Goal: Task Accomplishment & Management: Manage account settings

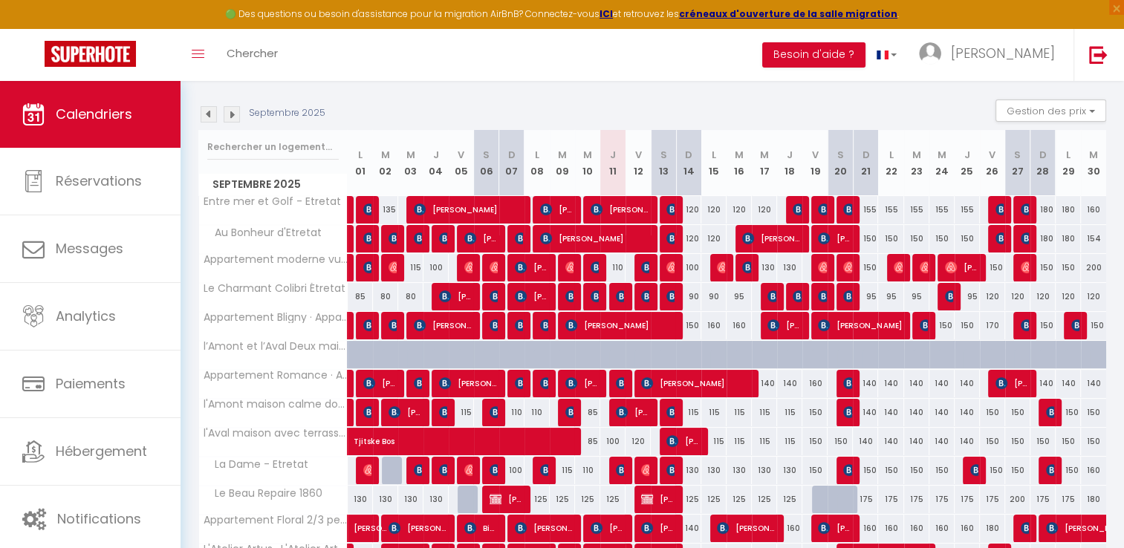
scroll to position [149, 0]
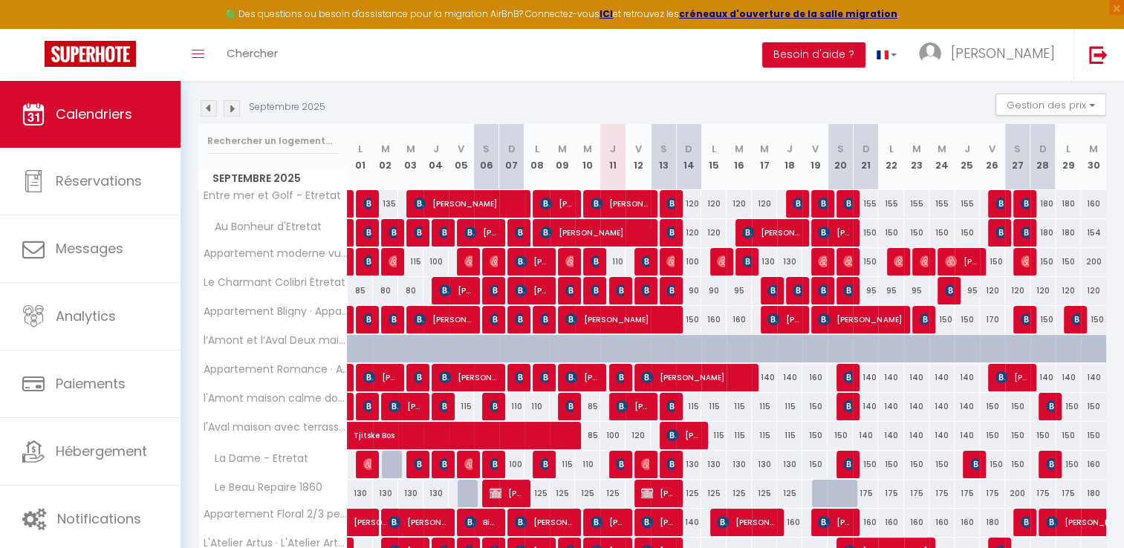
click at [622, 262] on div "110" at bounding box center [613, 261] width 25 height 27
type input "110"
type input "Jeu 11 Septembre 2025"
type input "Ven 12 Septembre 2025"
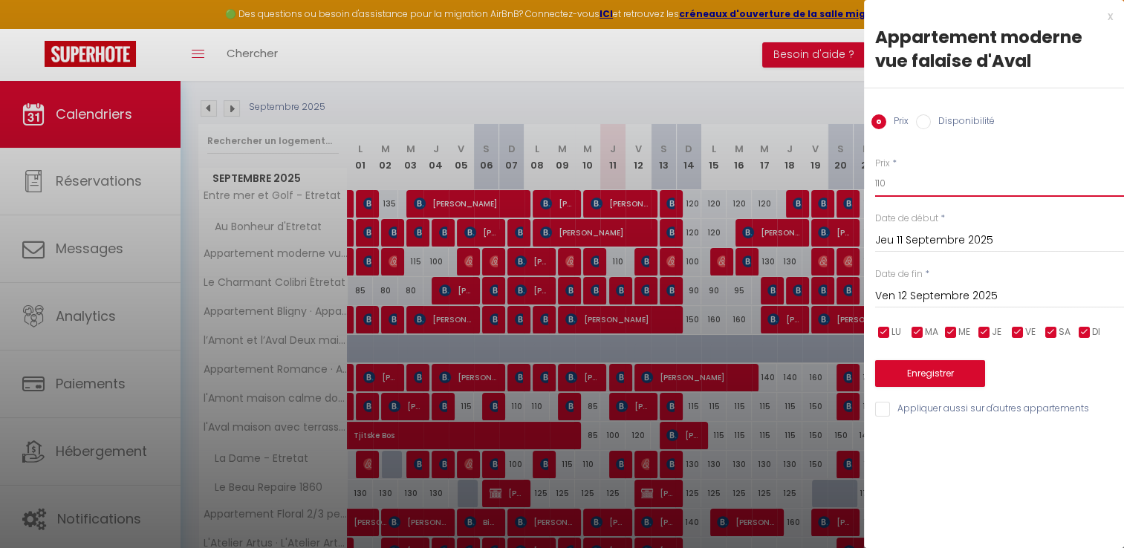
click at [921, 185] on input "110" at bounding box center [1000, 183] width 249 height 27
click at [920, 185] on input "110" at bounding box center [1000, 183] width 249 height 27
type input "100"
click at [945, 373] on button "Enregistrer" at bounding box center [931, 373] width 110 height 27
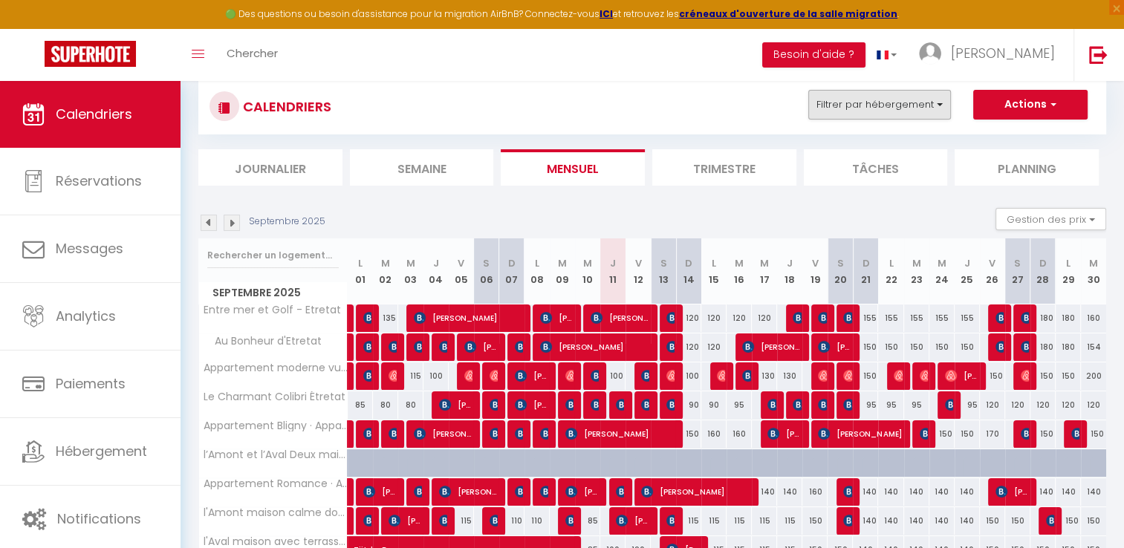
scroll to position [0, 0]
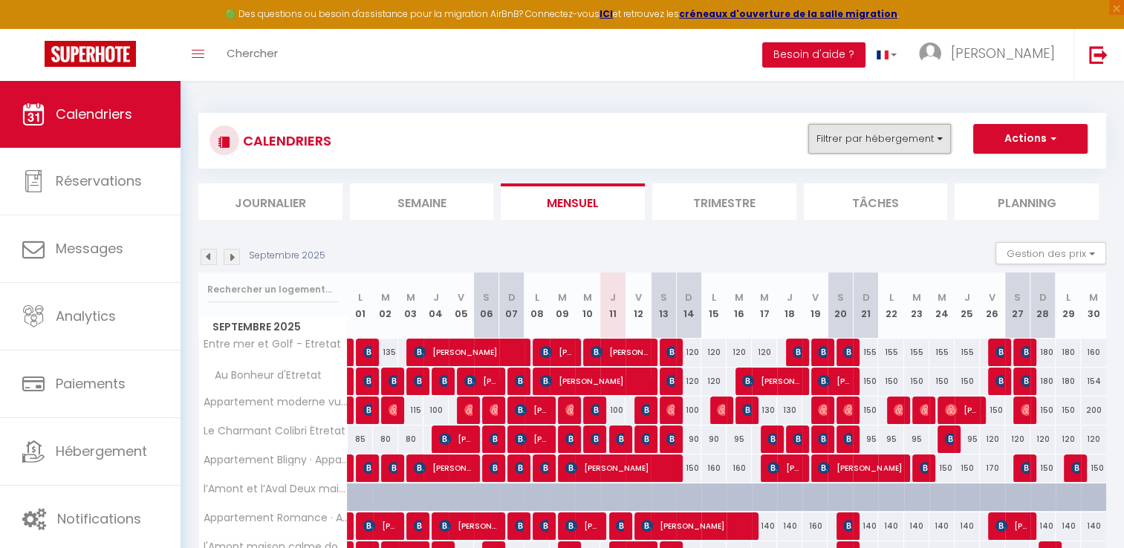
click at [866, 142] on button "Filtrer par hébergement" at bounding box center [880, 139] width 143 height 30
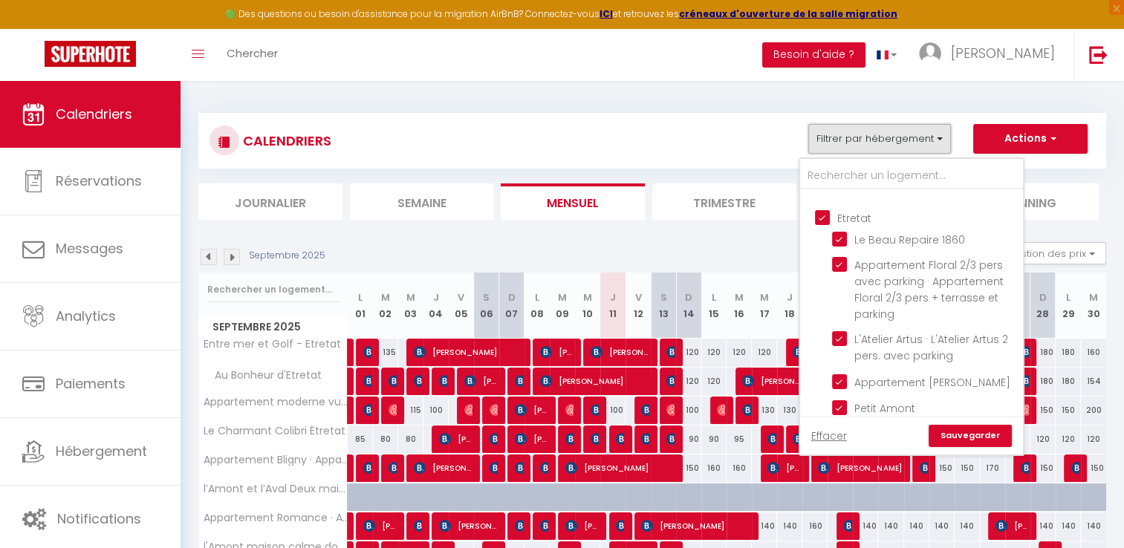
scroll to position [1263, 0]
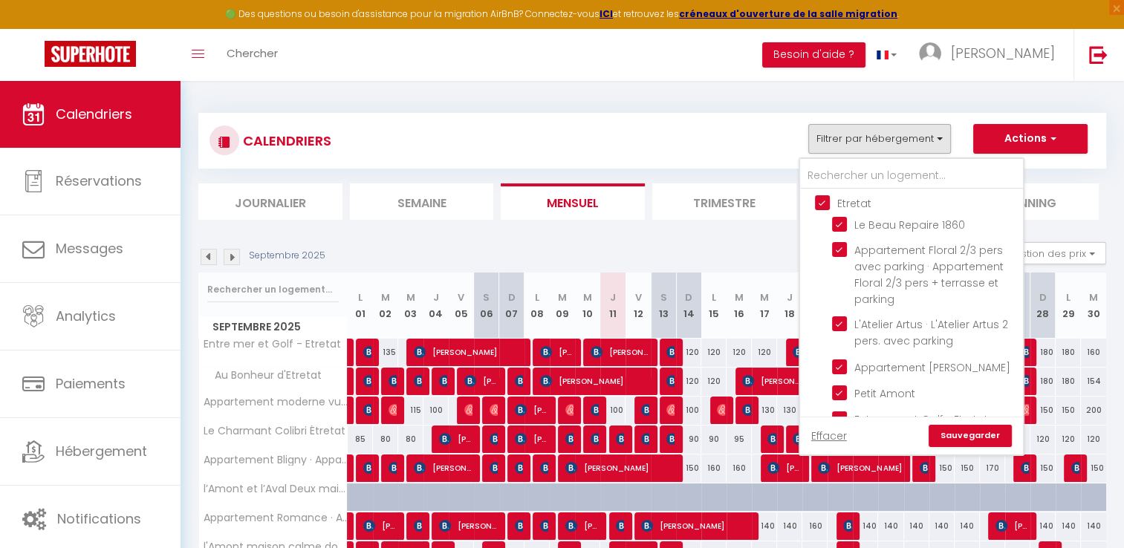
click at [864, 210] on input "Etretat" at bounding box center [926, 202] width 223 height 15
checkbox input "false"
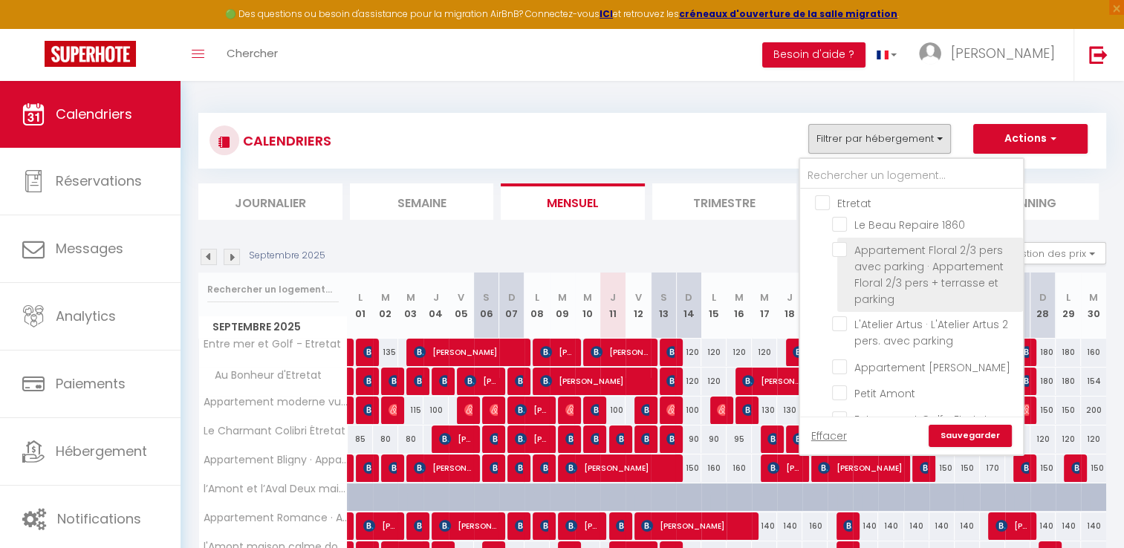
checkbox input "false"
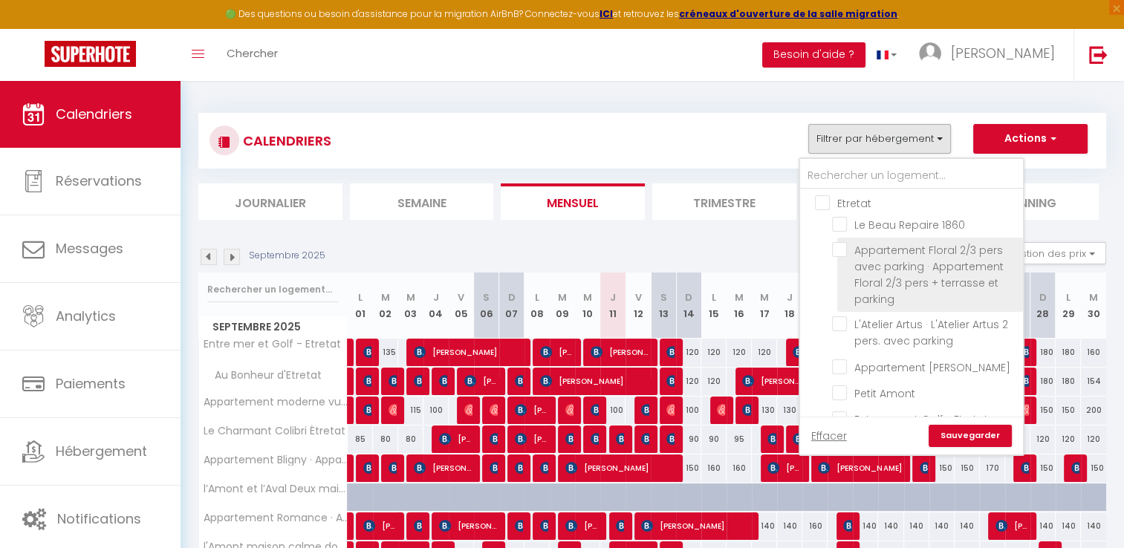
checkbox input "false"
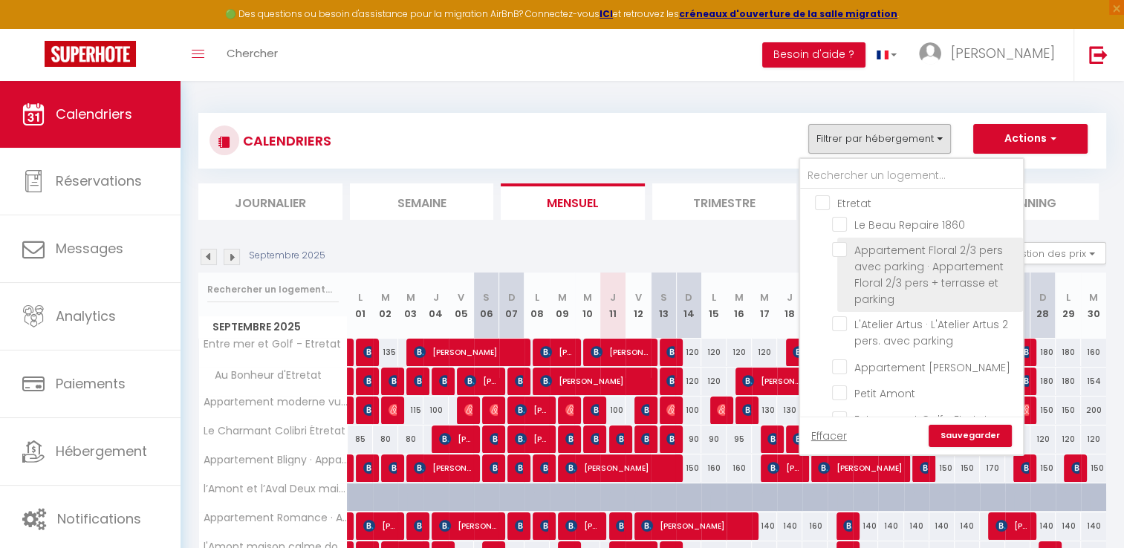
checkbox input "false"
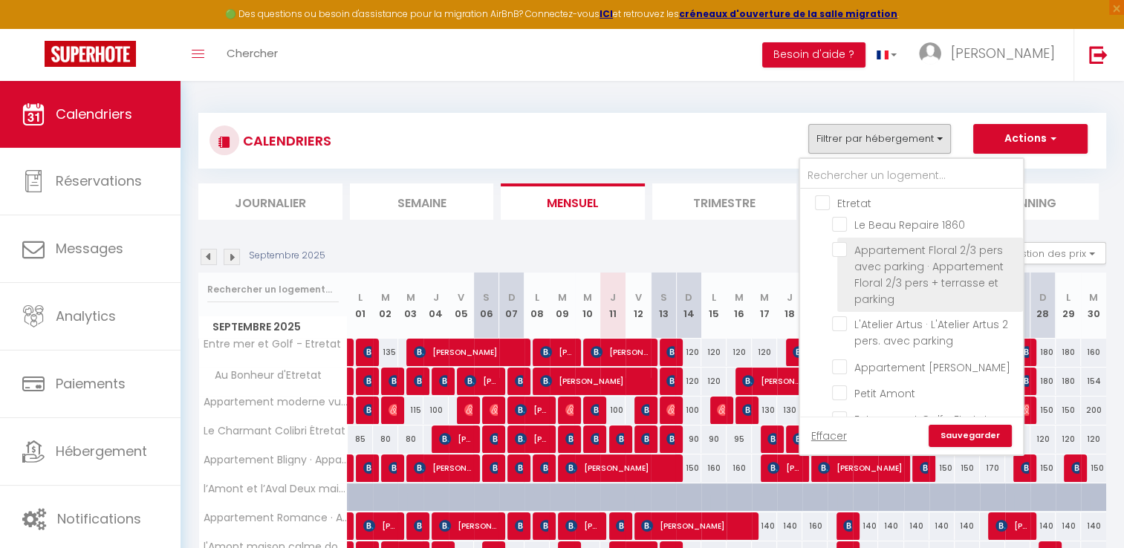
checkbox input "false"
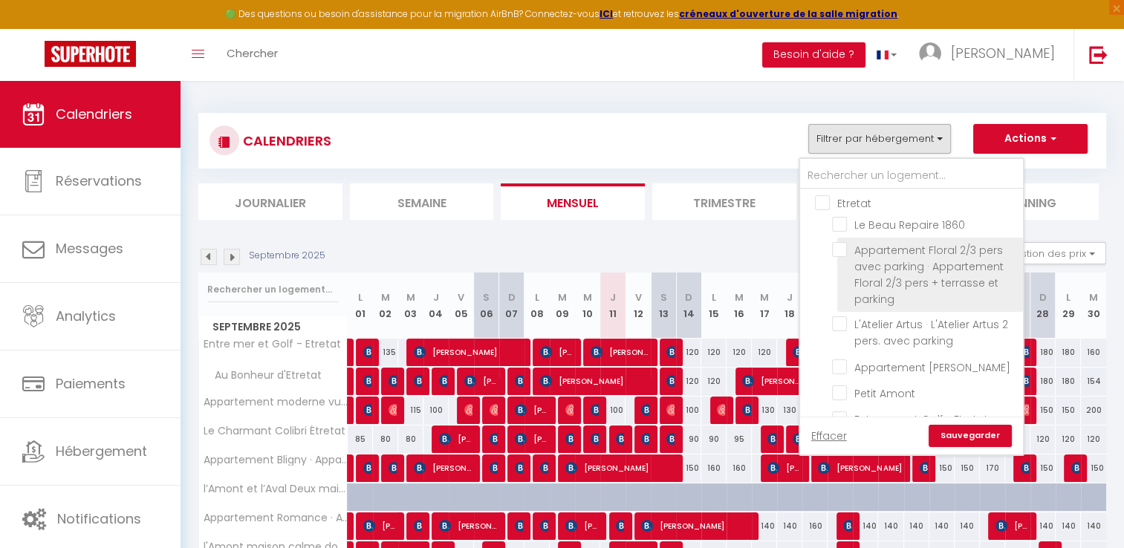
checkbox input "false"
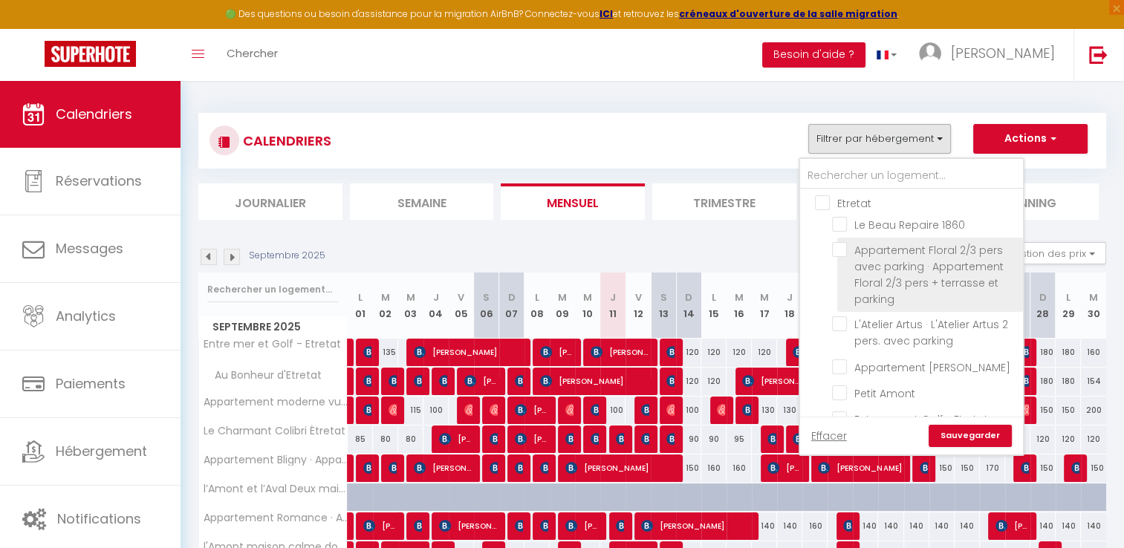
checkbox input "false"
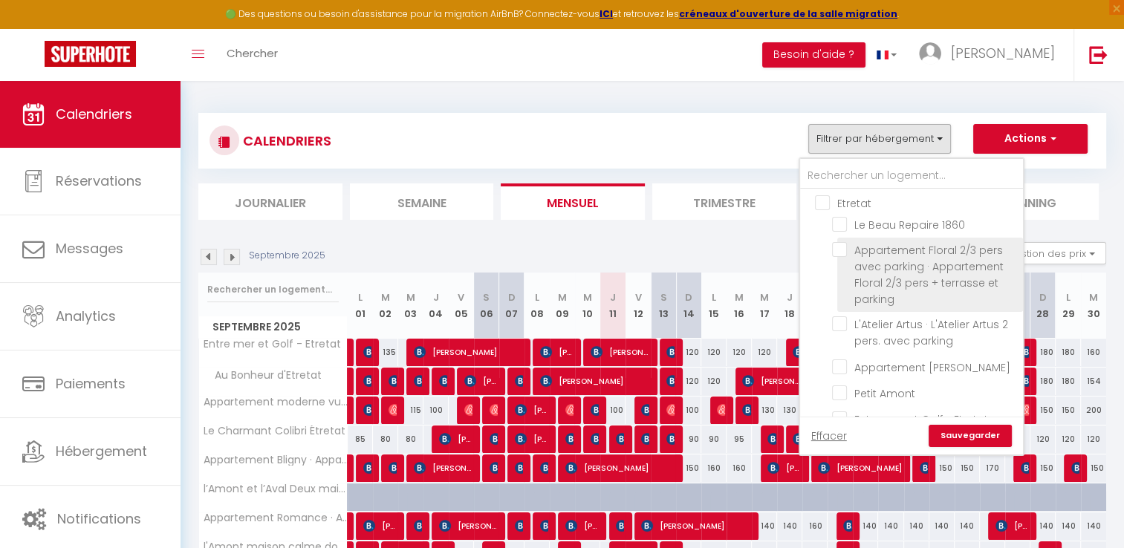
checkbox input "false"
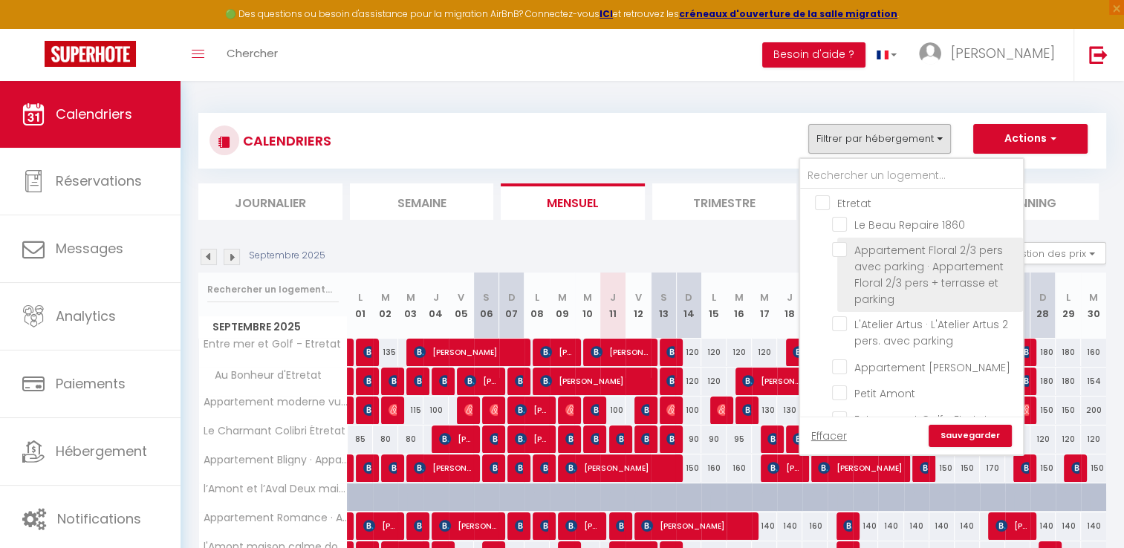
checkbox input "false"
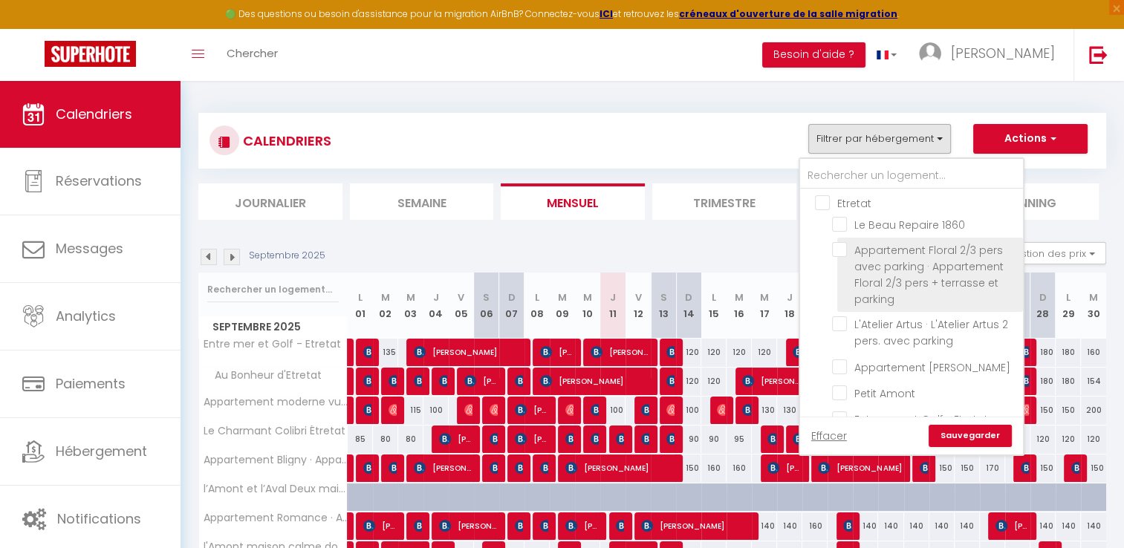
checkbox input "false"
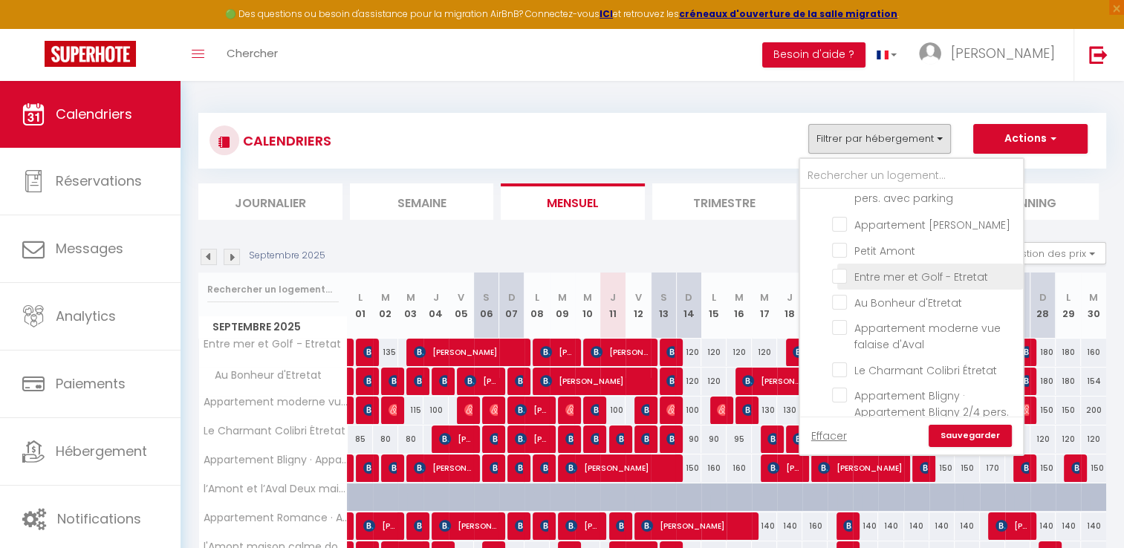
scroll to position [1412, 0]
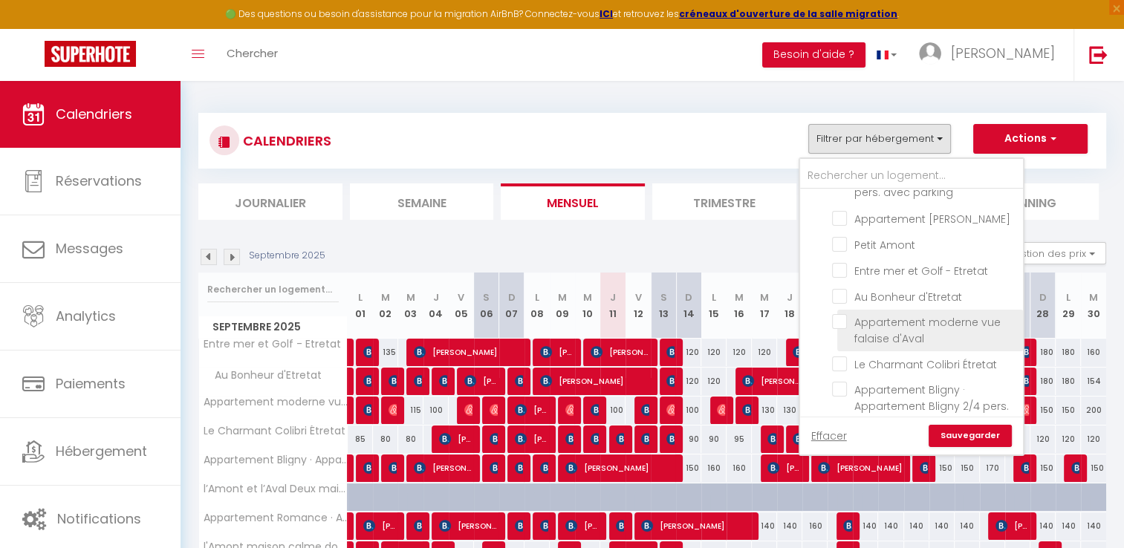
click at [931, 329] on input "Appartement moderne vue falaise d'Aval" at bounding box center [925, 321] width 186 height 15
checkbox input "true"
click at [983, 435] on link "Sauvegarder" at bounding box center [970, 436] width 83 height 22
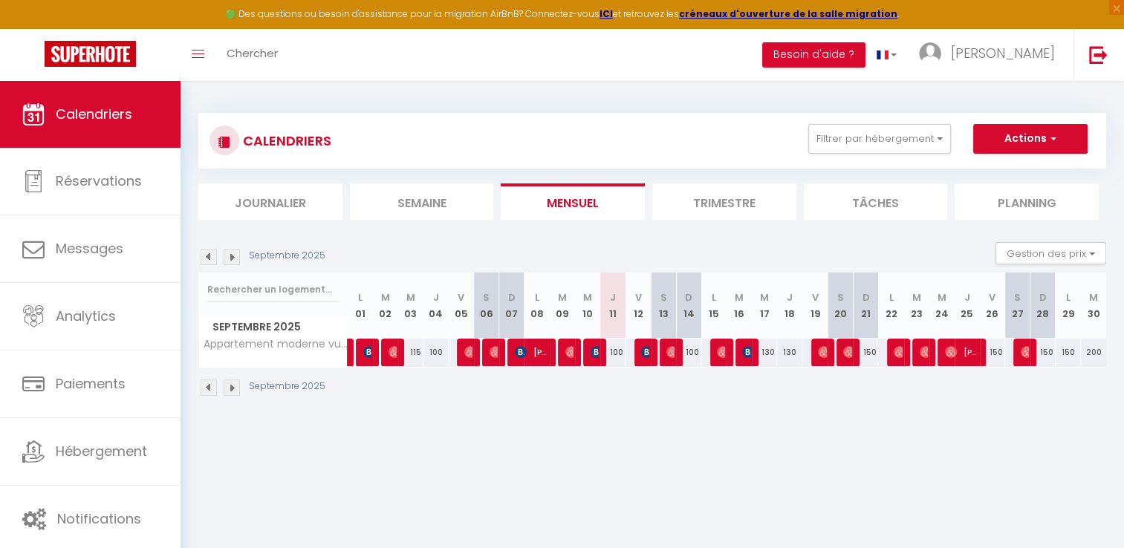
click at [214, 390] on img at bounding box center [209, 388] width 16 height 16
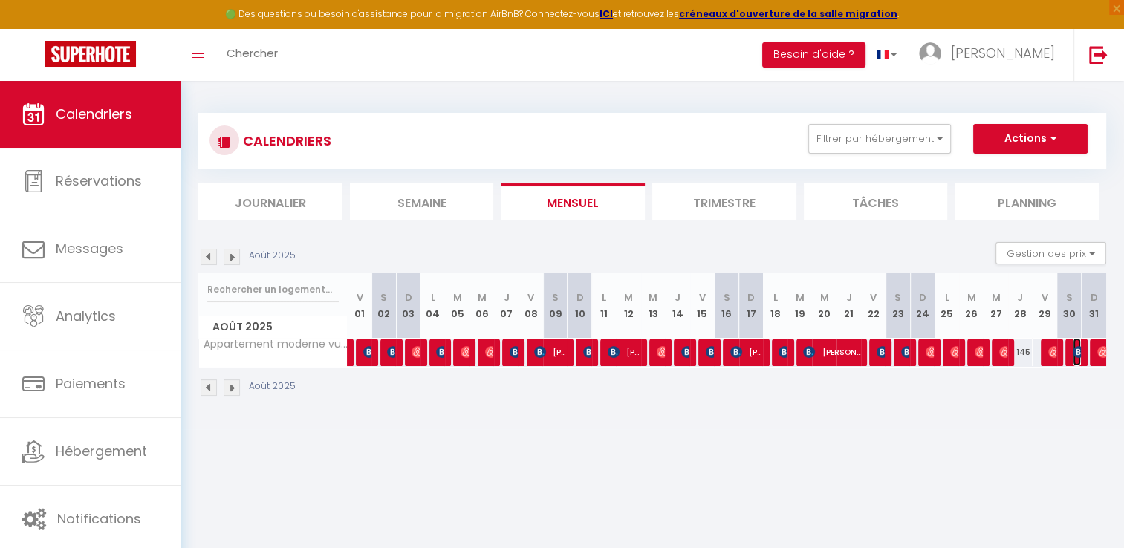
click at [1077, 354] on img at bounding box center [1079, 352] width 12 height 12
select select "OK"
select select "0"
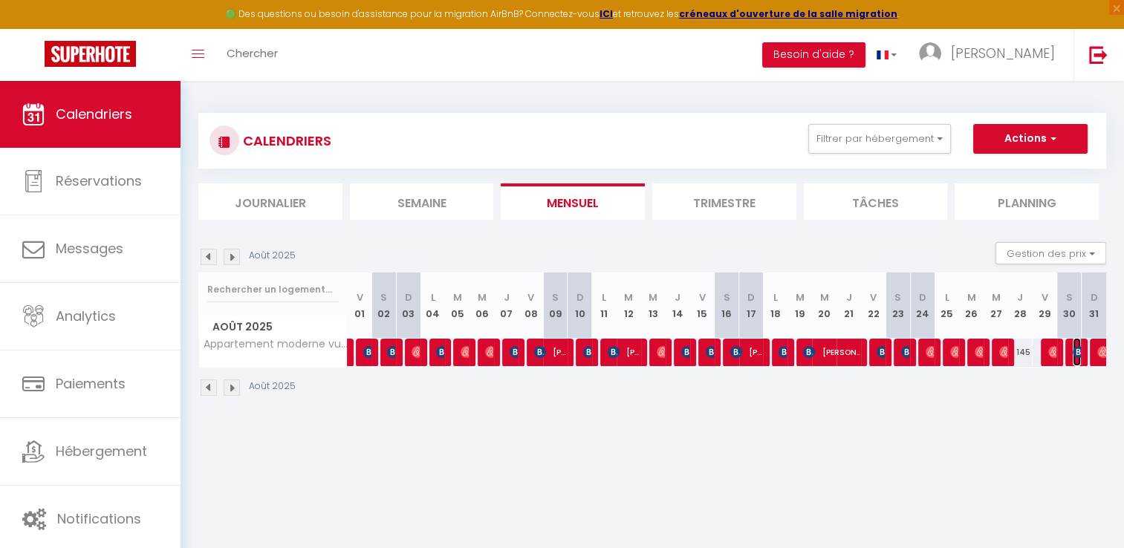
select select "1"
select select
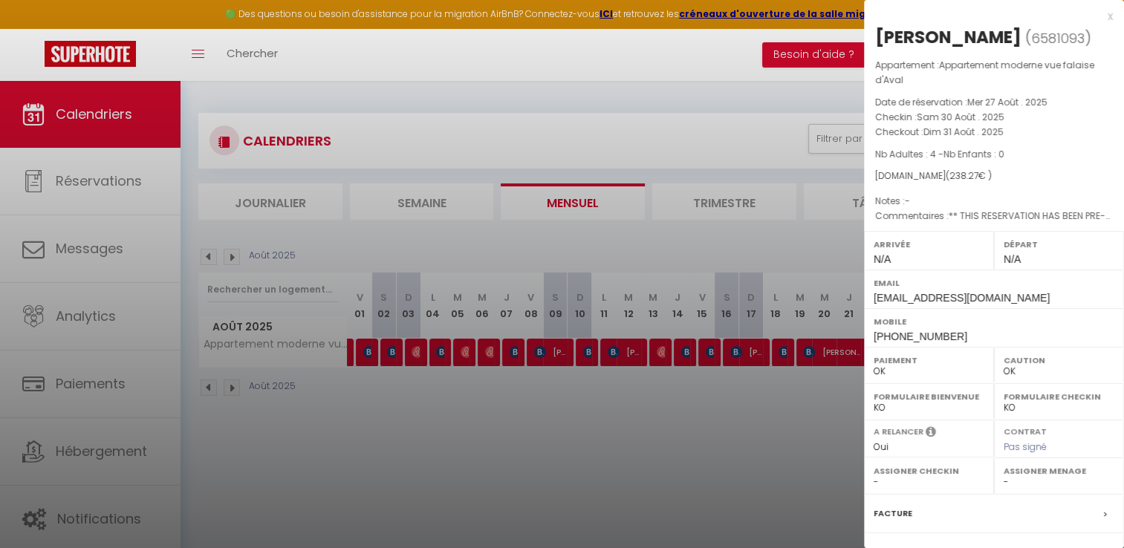
drag, startPoint x: 1026, startPoint y: 36, endPoint x: 879, endPoint y: 41, distance: 146.5
click at [879, 41] on div "[PERSON_NAME]" at bounding box center [949, 37] width 146 height 24
copy div "[PERSON_NAME]"
click at [605, 435] on div at bounding box center [562, 274] width 1124 height 548
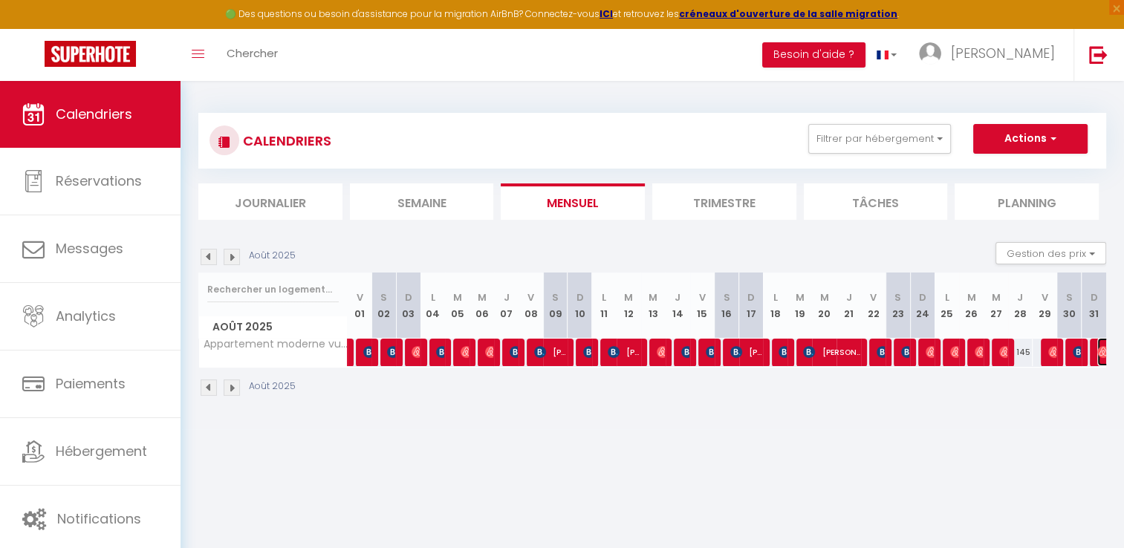
click at [1103, 349] on img at bounding box center [1104, 352] width 12 height 12
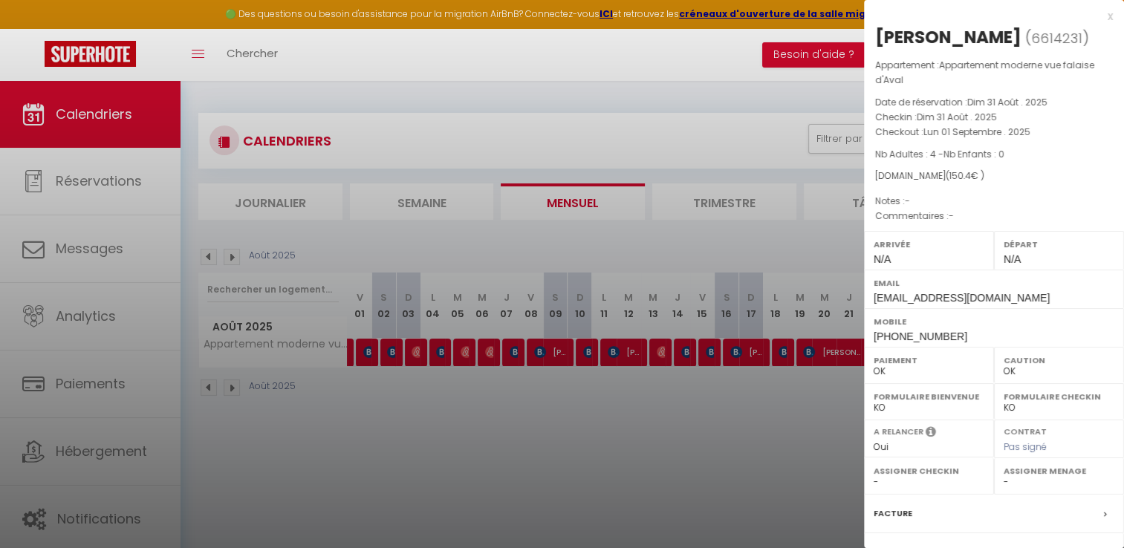
drag, startPoint x: 990, startPoint y: 40, endPoint x: 873, endPoint y: 37, distance: 117.5
click at [873, 37] on div "[PERSON_NAME] ( 6614231 ) Appartement : Appartement moderne vue falaise d'Aval …" at bounding box center [994, 355] width 260 height 660
copy div "[PERSON_NAME]"
drag, startPoint x: 476, startPoint y: 487, endPoint x: 297, endPoint y: 427, distance: 188.3
click at [474, 487] on div at bounding box center [562, 274] width 1124 height 548
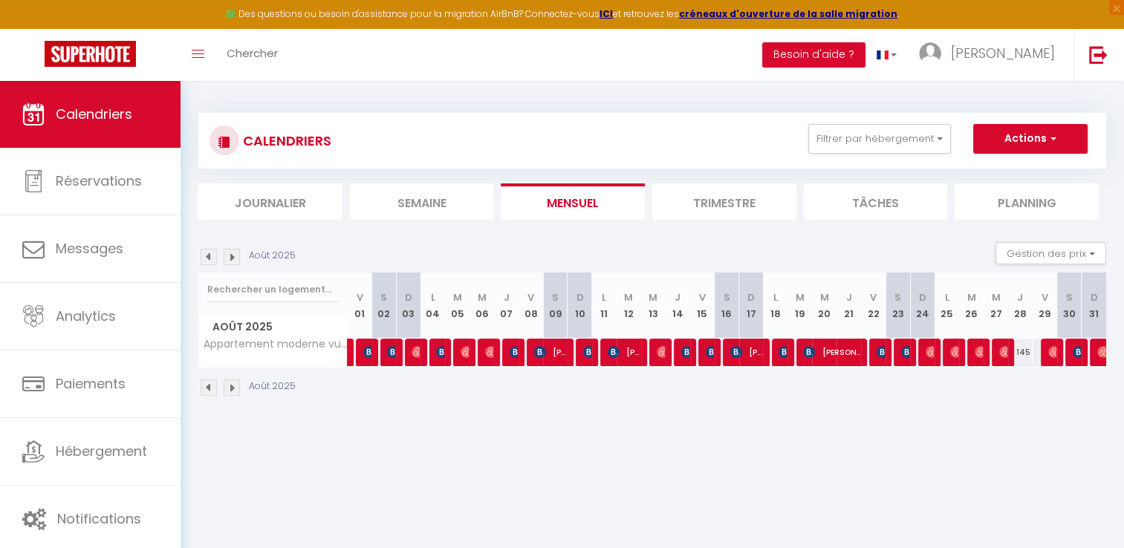
click at [230, 389] on img at bounding box center [232, 388] width 16 height 16
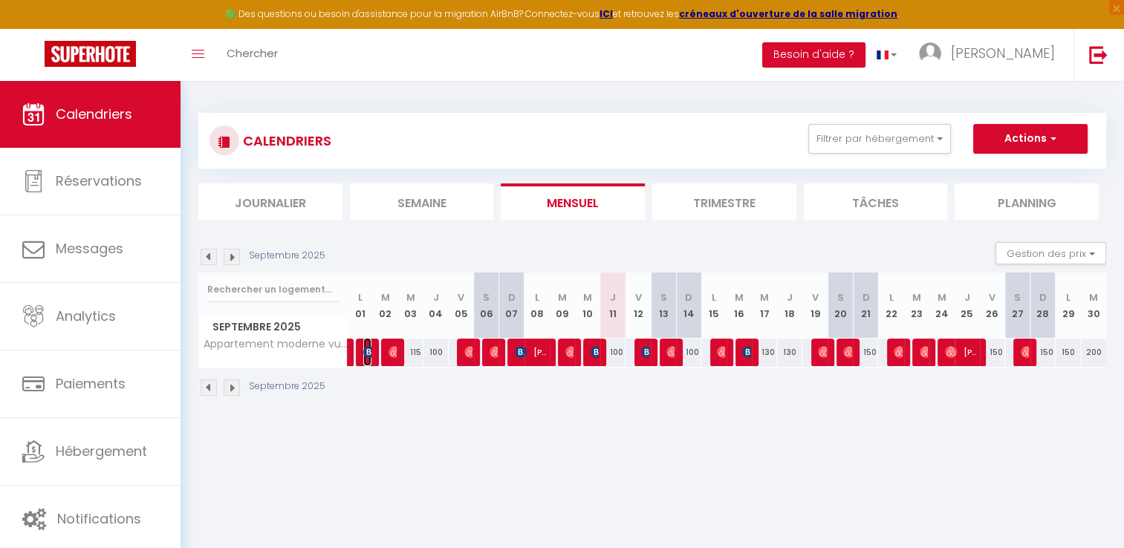
click at [365, 353] on img at bounding box center [369, 352] width 12 height 12
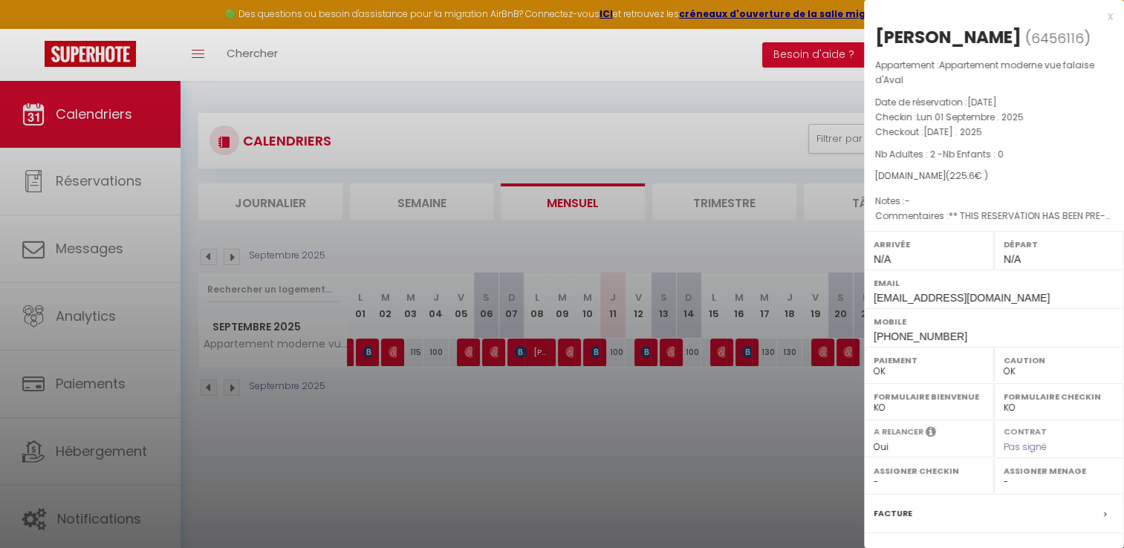
drag, startPoint x: 1048, startPoint y: 39, endPoint x: 878, endPoint y: 37, distance: 170.2
click at [878, 37] on h2 "[PERSON_NAME] ( 6456116 )" at bounding box center [995, 37] width 238 height 25
copy div "[PERSON_NAME]"
click at [458, 467] on div at bounding box center [562, 274] width 1124 height 548
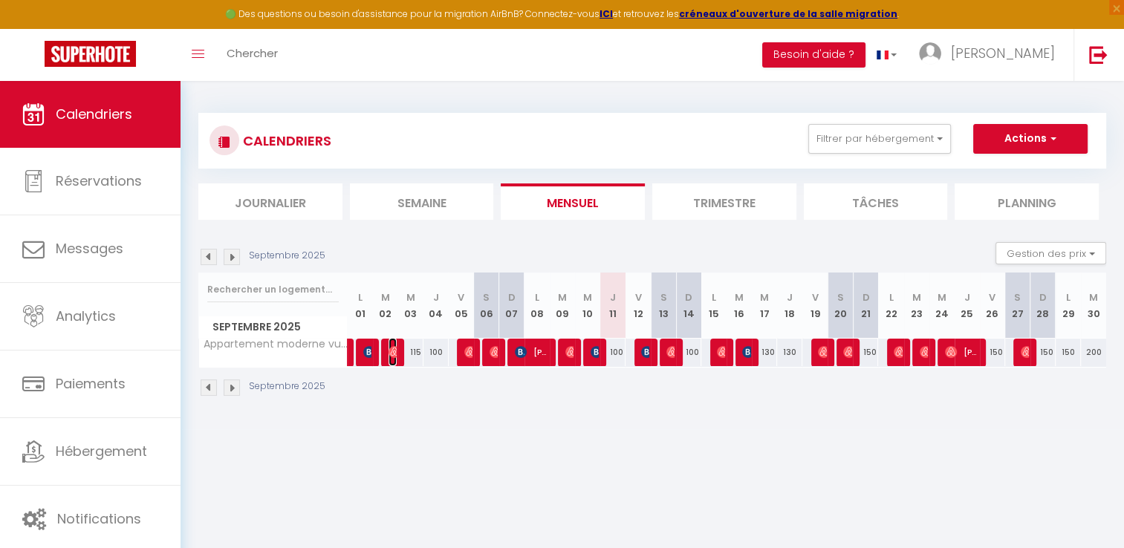
click at [391, 352] on img at bounding box center [395, 352] width 12 height 12
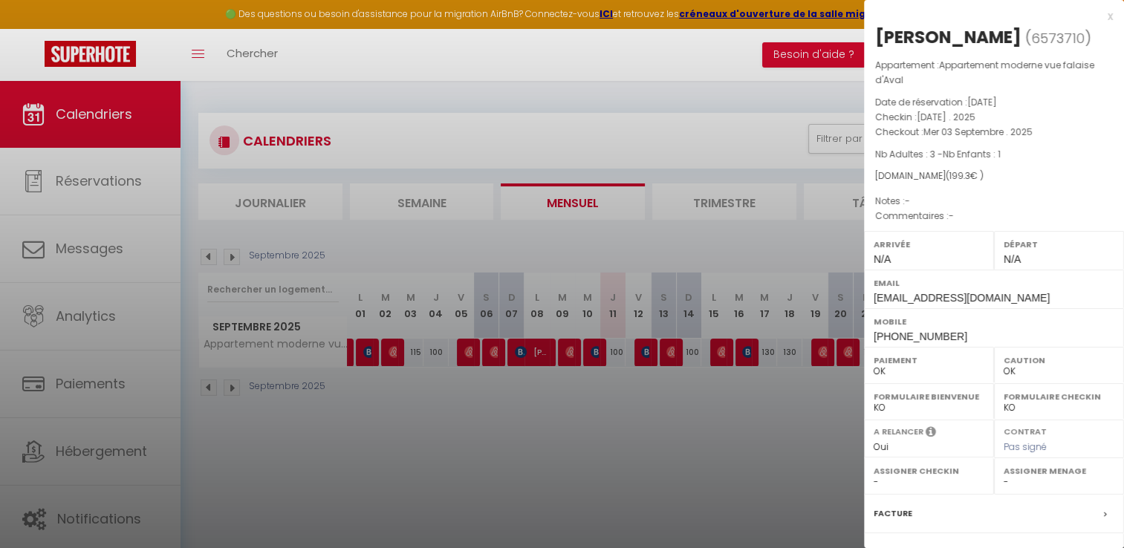
drag, startPoint x: 1041, startPoint y: 36, endPoint x: 877, endPoint y: 28, distance: 163.7
click at [877, 28] on h2 "[PERSON_NAME] ( 6573710 )" at bounding box center [995, 37] width 238 height 25
copy div "[PERSON_NAME]"
click at [485, 455] on div at bounding box center [562, 274] width 1124 height 548
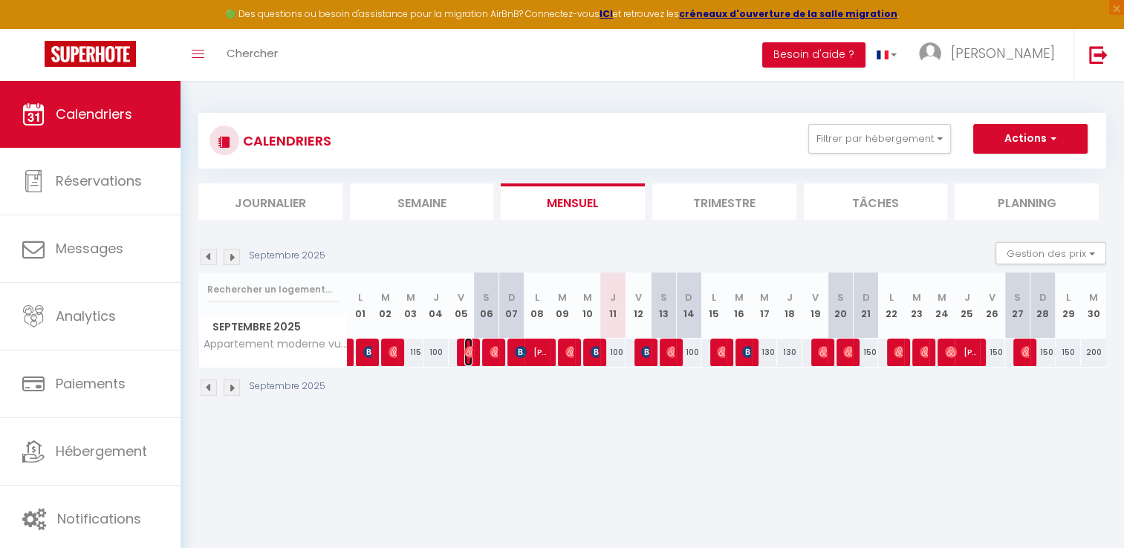
click at [466, 352] on img at bounding box center [471, 352] width 12 height 12
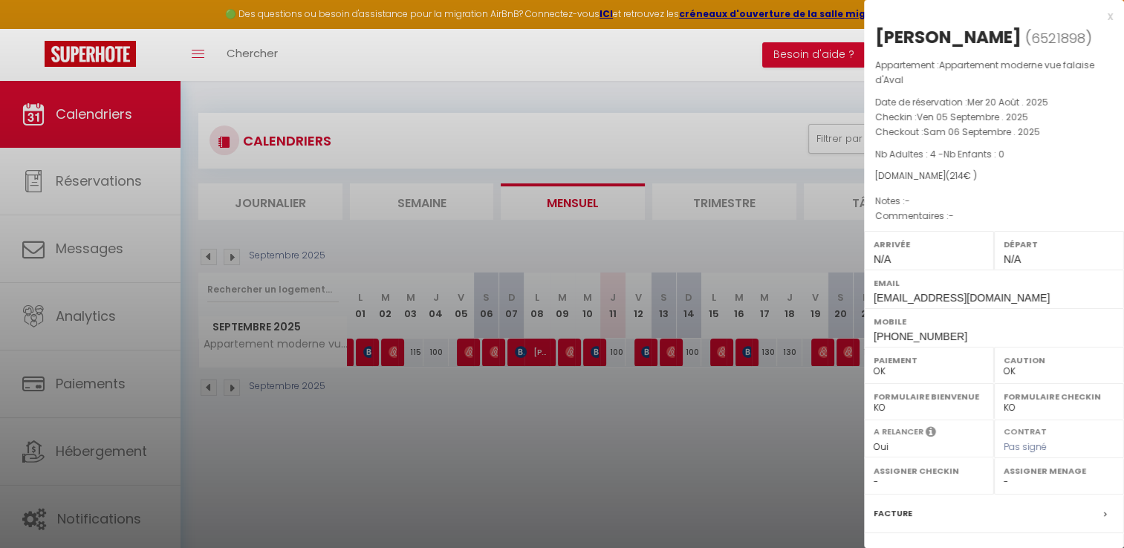
drag, startPoint x: 989, startPoint y: 42, endPoint x: 878, endPoint y: 38, distance: 111.5
click at [878, 38] on h2 "[PERSON_NAME] ( 6521898 )" at bounding box center [995, 37] width 238 height 25
copy div "[PERSON_NAME]"
click at [635, 421] on div at bounding box center [562, 274] width 1124 height 548
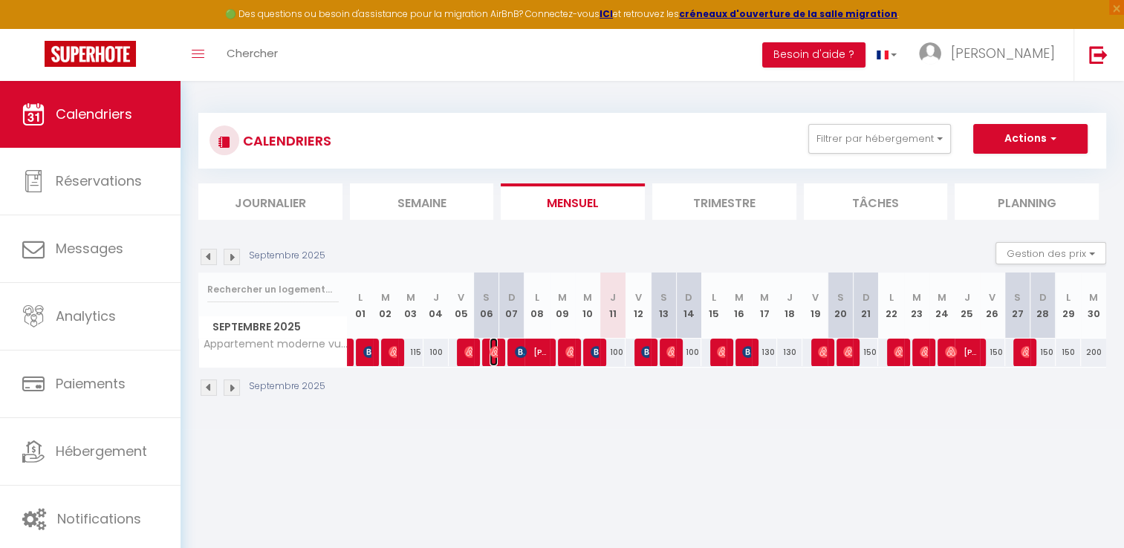
click at [496, 351] on img at bounding box center [496, 352] width 12 height 12
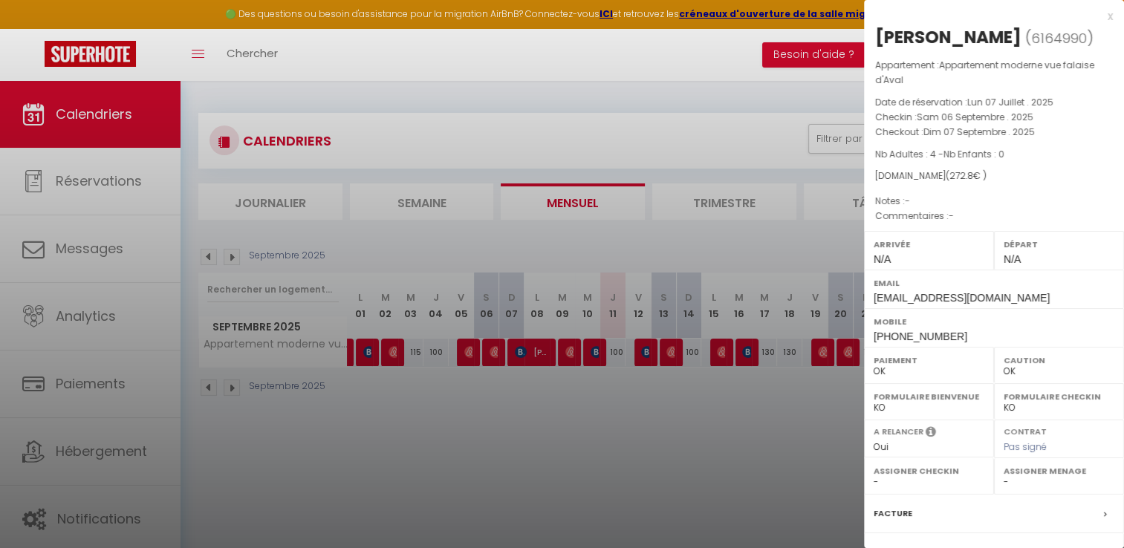
drag, startPoint x: 1020, startPoint y: 37, endPoint x: 869, endPoint y: 32, distance: 151.0
click at [869, 32] on div "[PERSON_NAME] ( 6164990 ) Appartement : Appartement moderne vue falaise d'Aval …" at bounding box center [994, 355] width 260 height 660
copy div "[PERSON_NAME]"
click at [542, 485] on div at bounding box center [562, 274] width 1124 height 548
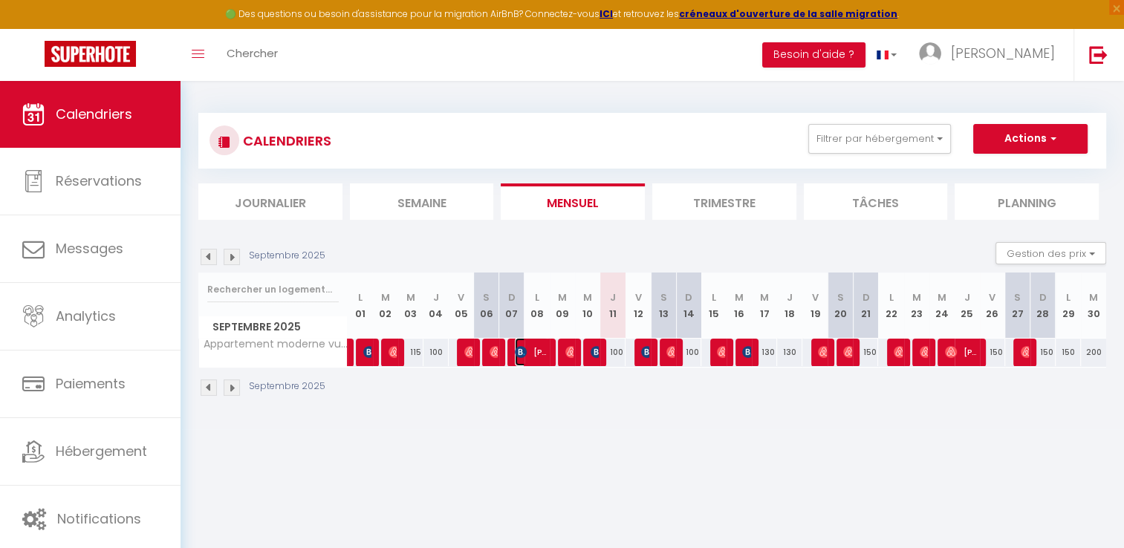
click at [525, 352] on img at bounding box center [521, 352] width 12 height 12
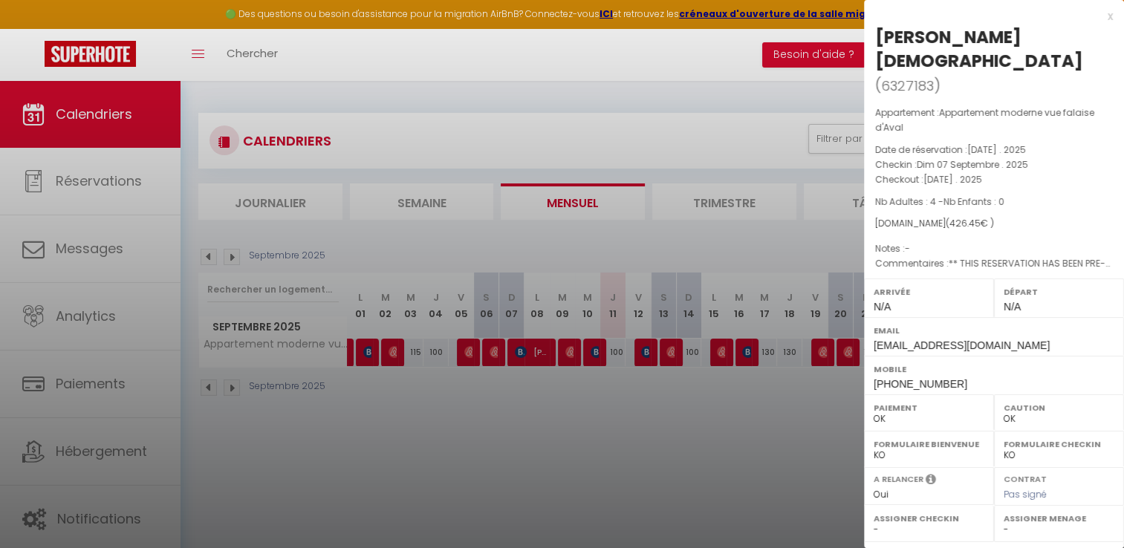
drag, startPoint x: 1021, startPoint y: 34, endPoint x: 877, endPoint y: 34, distance: 144.2
click at [877, 34] on h2 "[PERSON_NAME][DEMOGRAPHIC_DATA] ( 6327183 )" at bounding box center [995, 61] width 238 height 73
copy div "[PERSON_NAME][DEMOGRAPHIC_DATA]"
click at [555, 420] on div at bounding box center [562, 274] width 1124 height 548
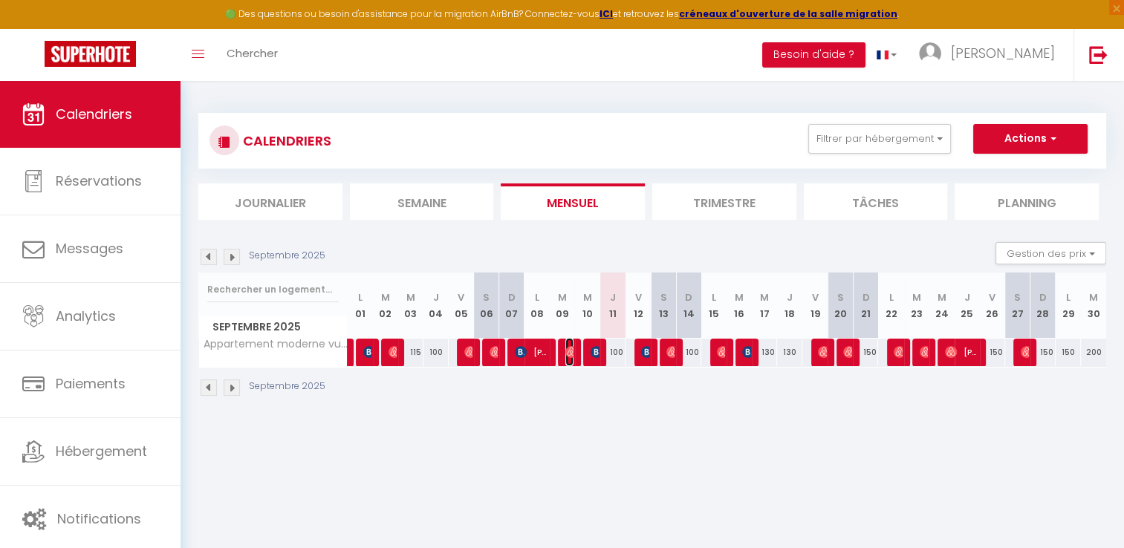
click at [567, 352] on img at bounding box center [572, 352] width 12 height 12
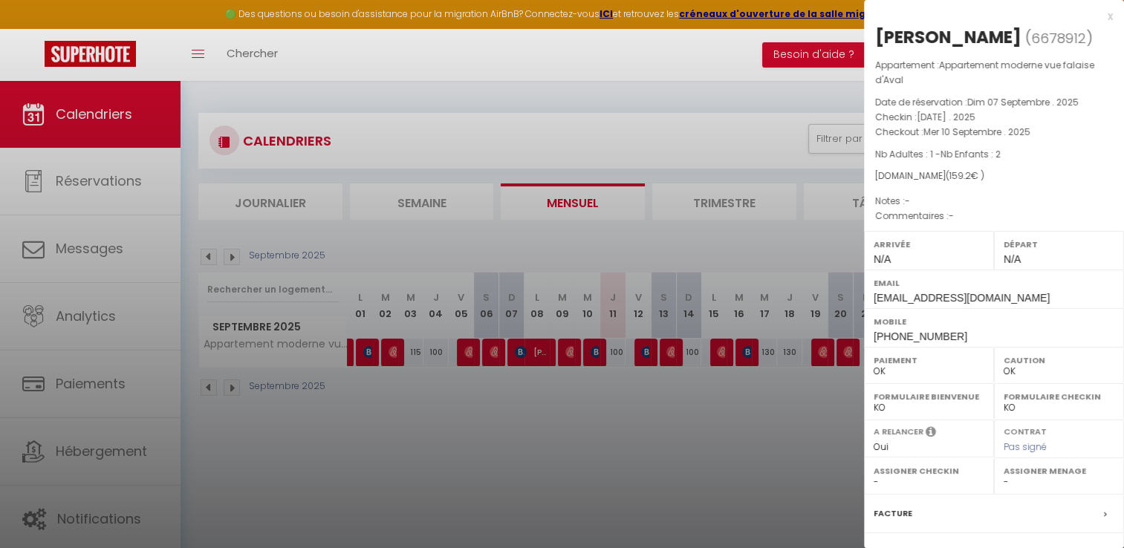
drag, startPoint x: 983, startPoint y: 40, endPoint x: 878, endPoint y: 39, distance: 105.5
click at [878, 39] on div "[PERSON_NAME]" at bounding box center [949, 37] width 146 height 24
copy div "[PERSON_NAME]"
click at [582, 441] on div at bounding box center [562, 274] width 1124 height 548
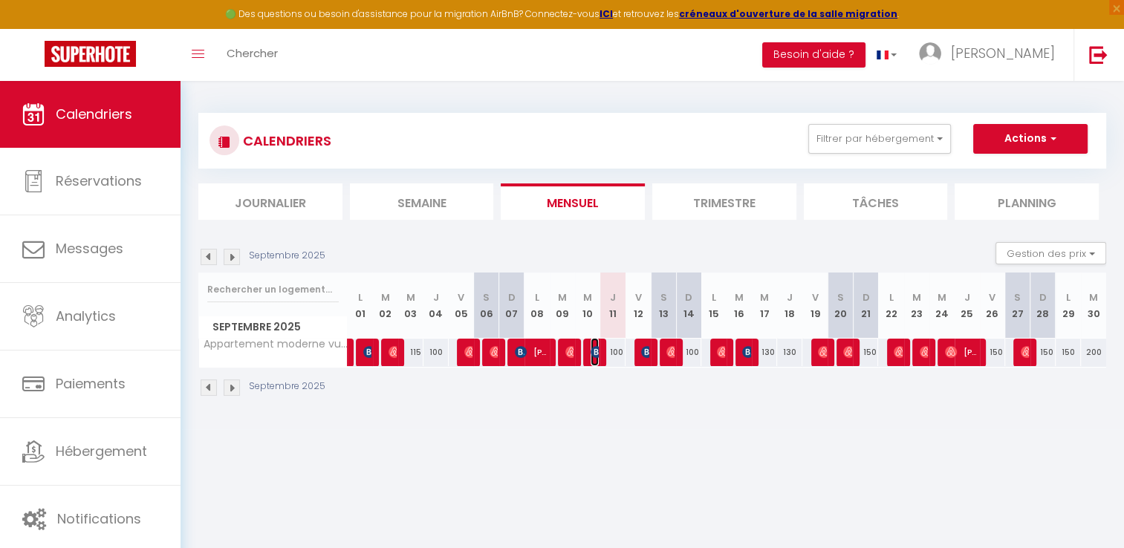
click at [595, 352] on img at bounding box center [597, 352] width 12 height 12
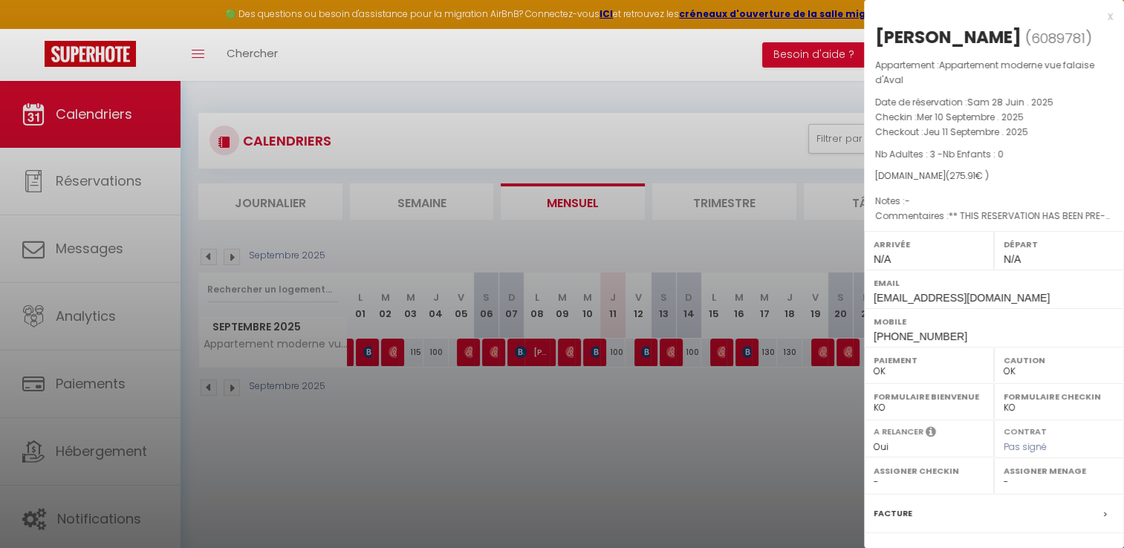
drag, startPoint x: 1084, startPoint y: 37, endPoint x: 876, endPoint y: 34, distance: 208.1
click at [876, 34] on h2 "[PERSON_NAME] ( 6089781 )" at bounding box center [995, 37] width 238 height 25
copy div "[PERSON_NAME]"
click at [575, 444] on div at bounding box center [562, 274] width 1124 height 548
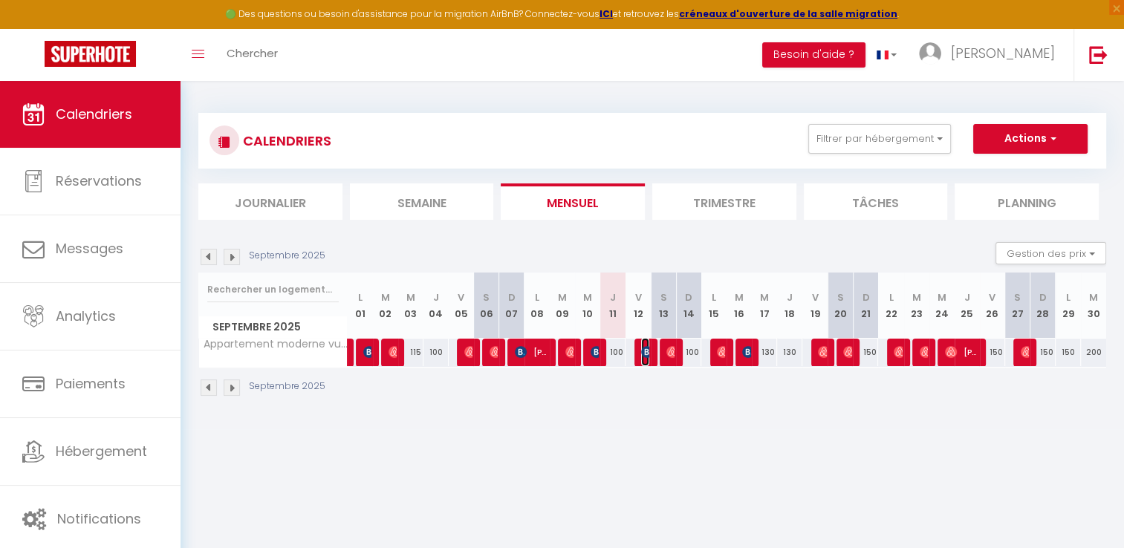
click at [645, 352] on img at bounding box center [647, 352] width 12 height 12
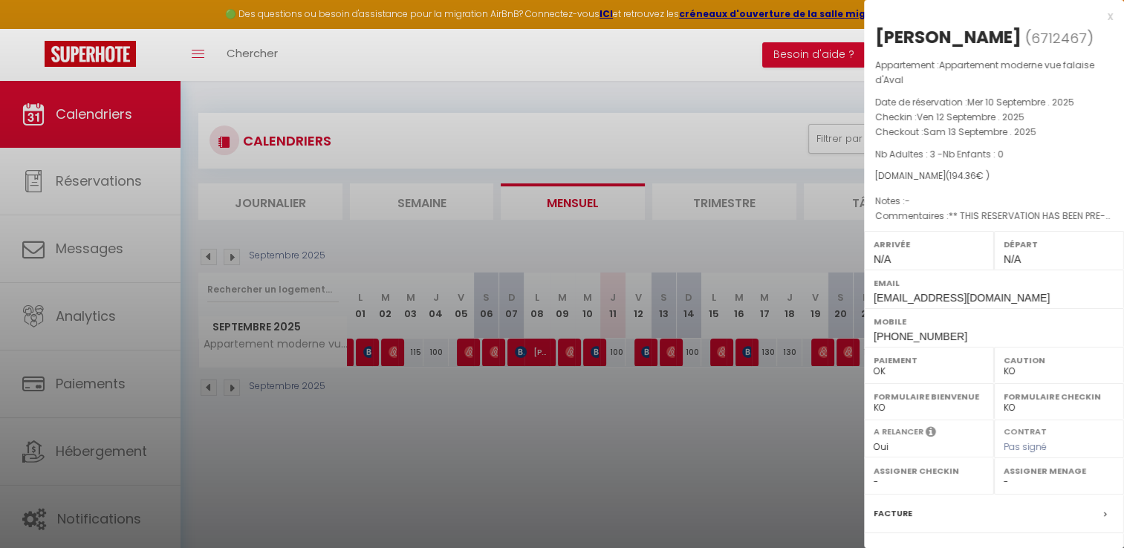
drag, startPoint x: 1024, startPoint y: 33, endPoint x: 870, endPoint y: 37, distance: 153.9
click at [870, 37] on div "[PERSON_NAME] ( 6712467 ) Appartement : Appartement moderne vue falaise d'Aval …" at bounding box center [994, 355] width 260 height 660
copy div "[PERSON_NAME]"
click at [695, 412] on div at bounding box center [562, 274] width 1124 height 548
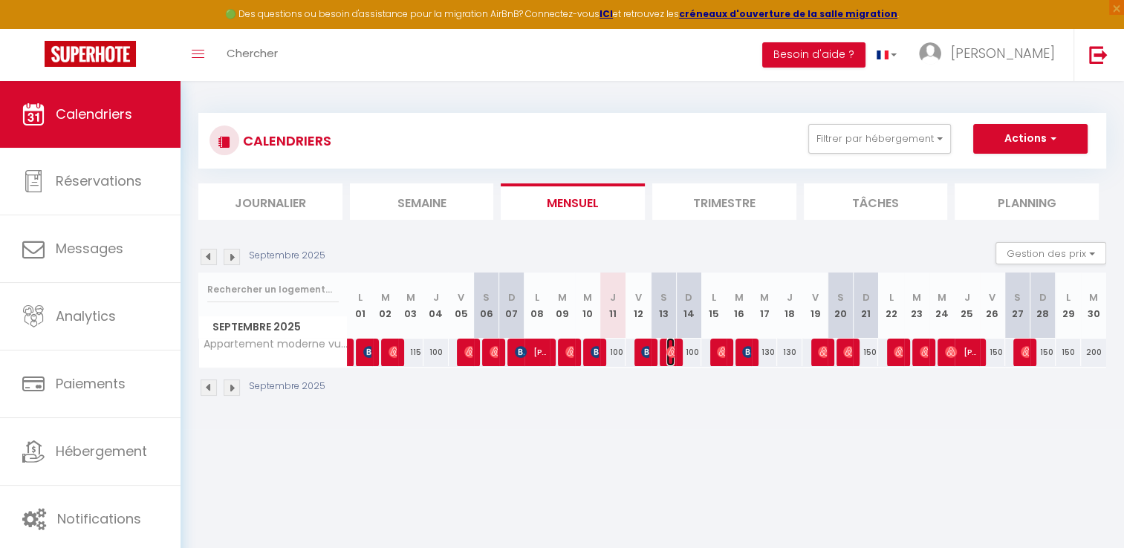
click at [669, 352] on img at bounding box center [673, 352] width 12 height 12
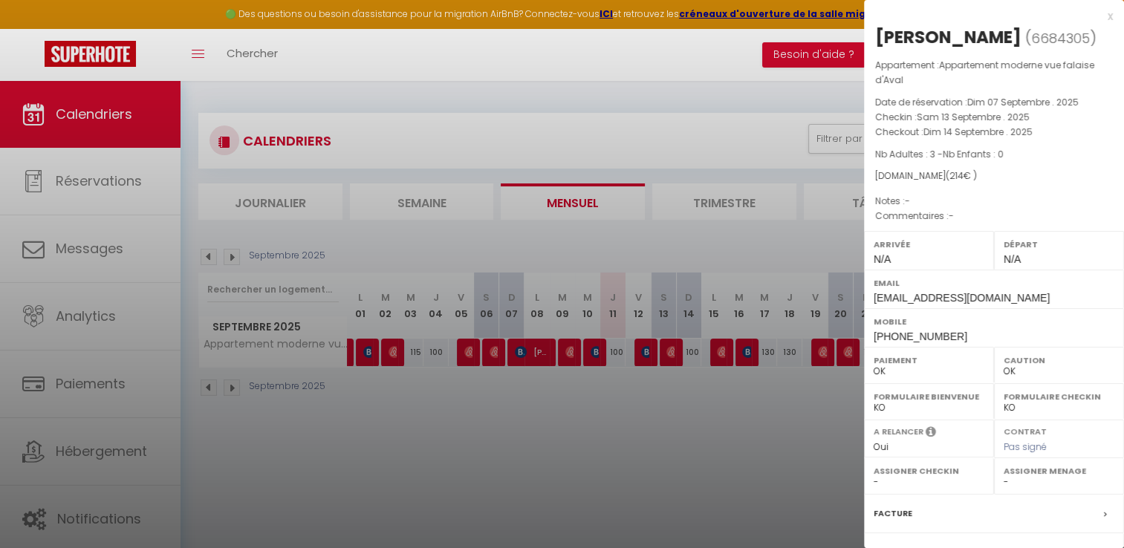
drag, startPoint x: 966, startPoint y: 34, endPoint x: 880, endPoint y: 31, distance: 86.3
click at [880, 31] on h2 "[PERSON_NAME] ( 6684305 )" at bounding box center [995, 37] width 238 height 25
click at [648, 479] on div at bounding box center [562, 274] width 1124 height 548
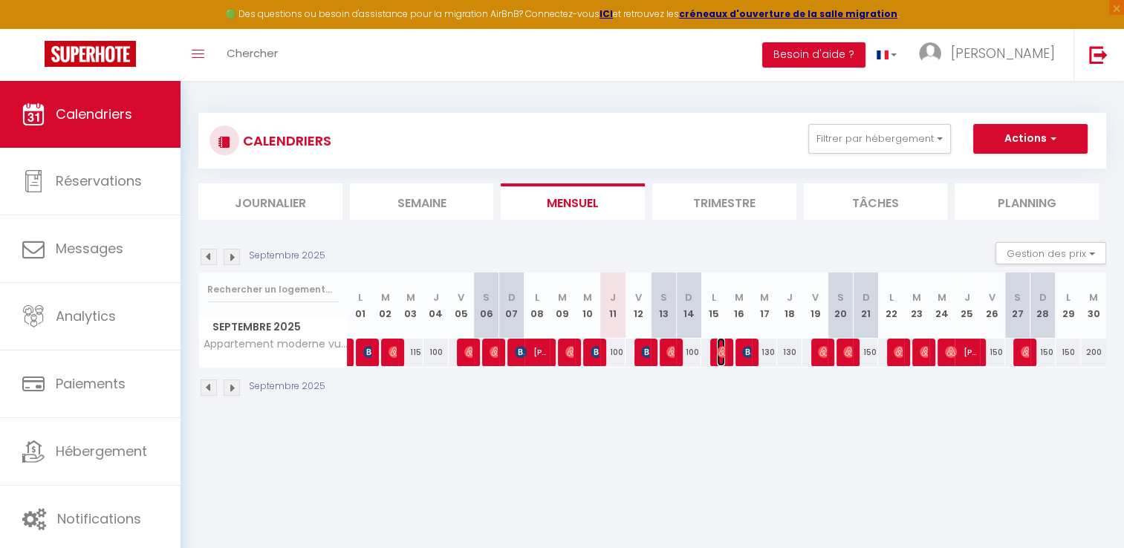
click at [721, 350] on img at bounding box center [723, 352] width 12 height 12
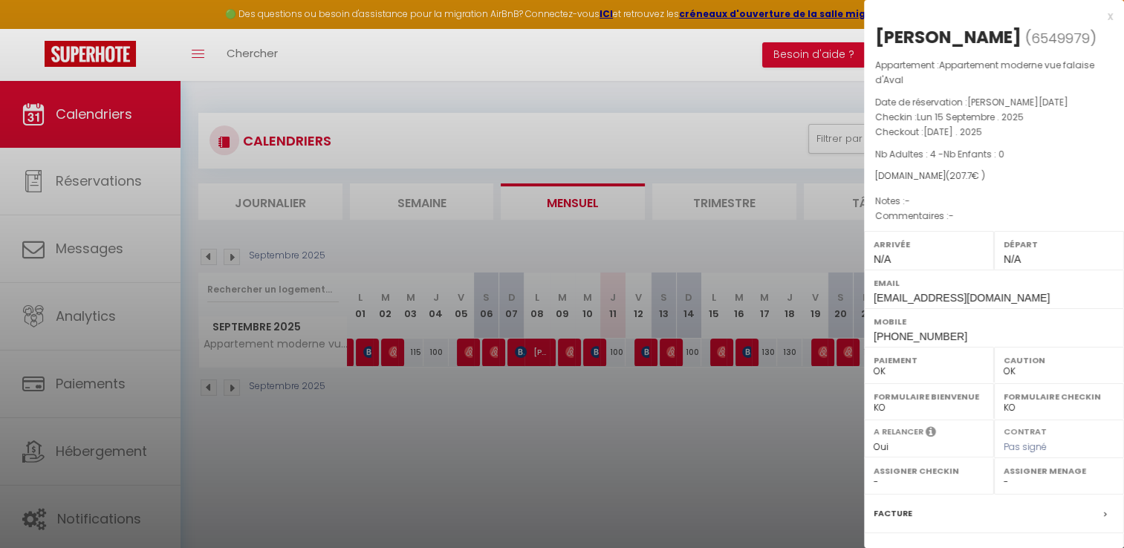
drag, startPoint x: 1017, startPoint y: 40, endPoint x: 879, endPoint y: 41, distance: 138.2
click at [879, 41] on div "[PERSON_NAME]" at bounding box center [949, 37] width 146 height 24
drag, startPoint x: 736, startPoint y: 422, endPoint x: 755, endPoint y: 368, distance: 57.6
click at [736, 421] on div at bounding box center [562, 274] width 1124 height 548
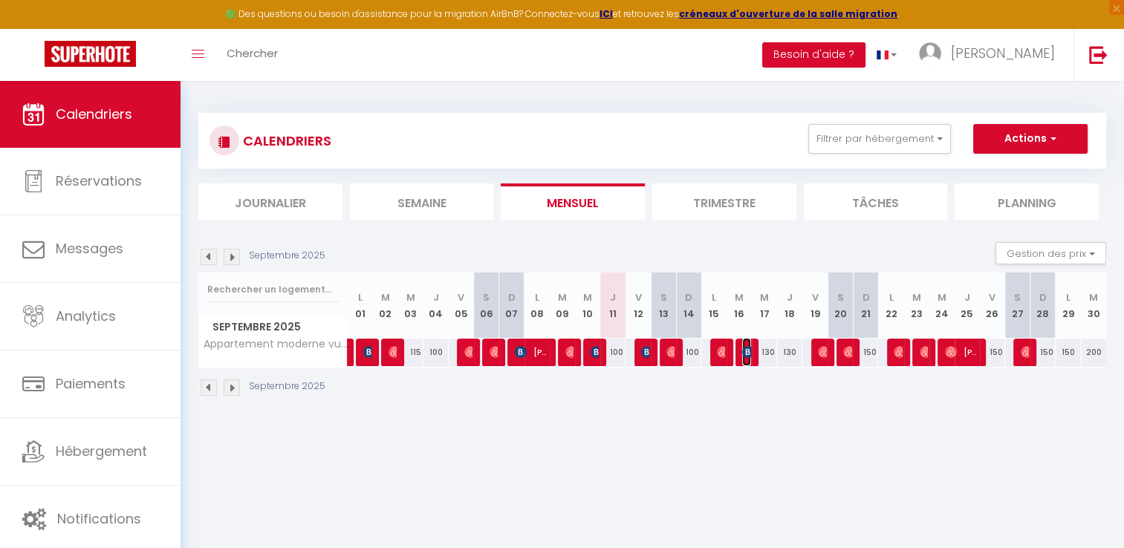
click at [747, 357] on img at bounding box center [748, 352] width 12 height 12
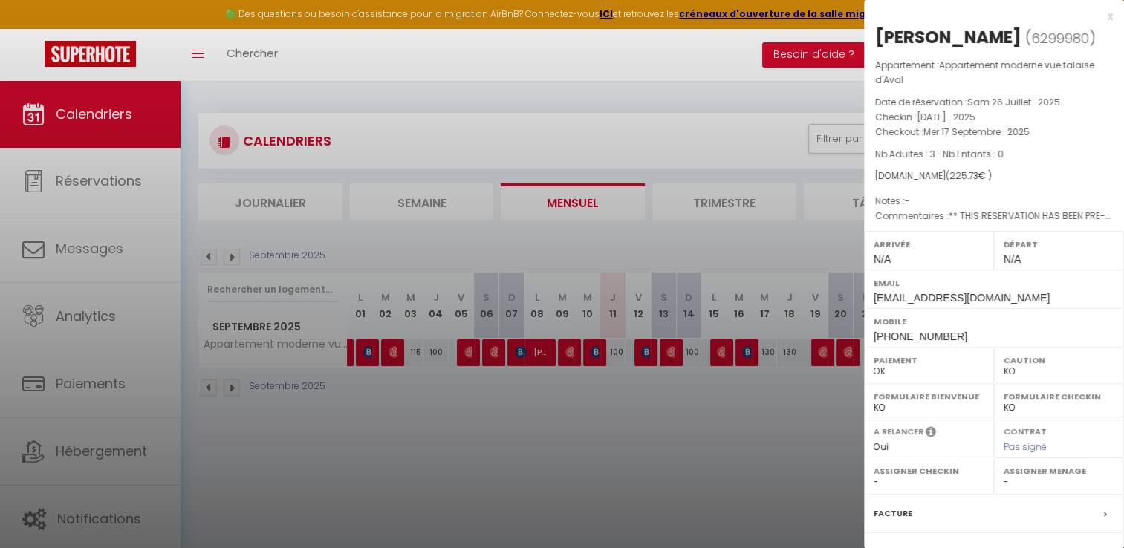
drag, startPoint x: 1011, startPoint y: 38, endPoint x: 877, endPoint y: 38, distance: 133.8
click at [877, 38] on h2 "[PERSON_NAME] ( 6299980 )" at bounding box center [995, 37] width 238 height 25
click at [529, 417] on div at bounding box center [562, 274] width 1124 height 548
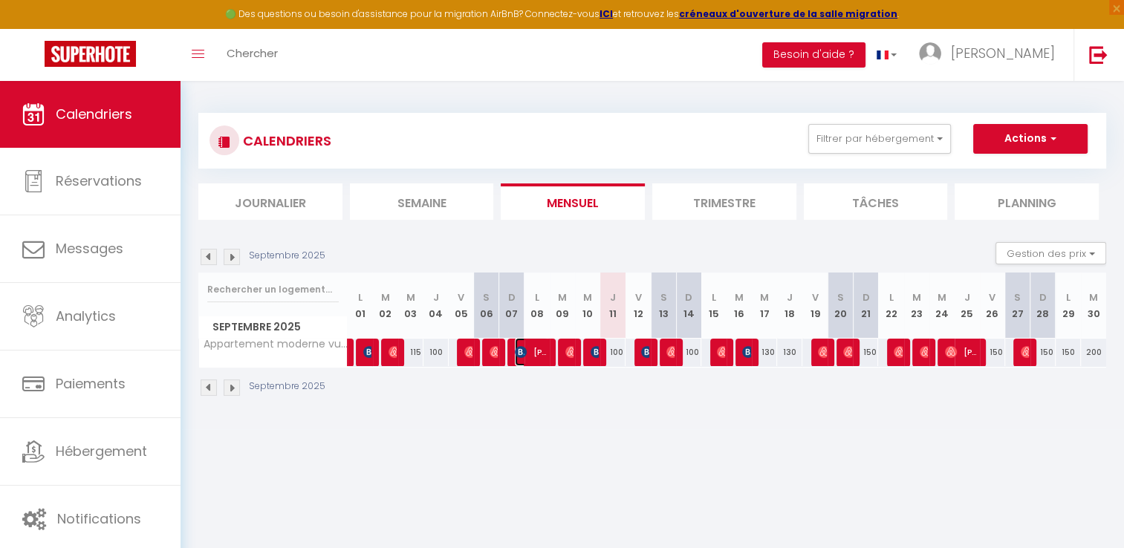
click at [528, 353] on span "[PERSON_NAME][DEMOGRAPHIC_DATA]" at bounding box center [531, 352] width 33 height 28
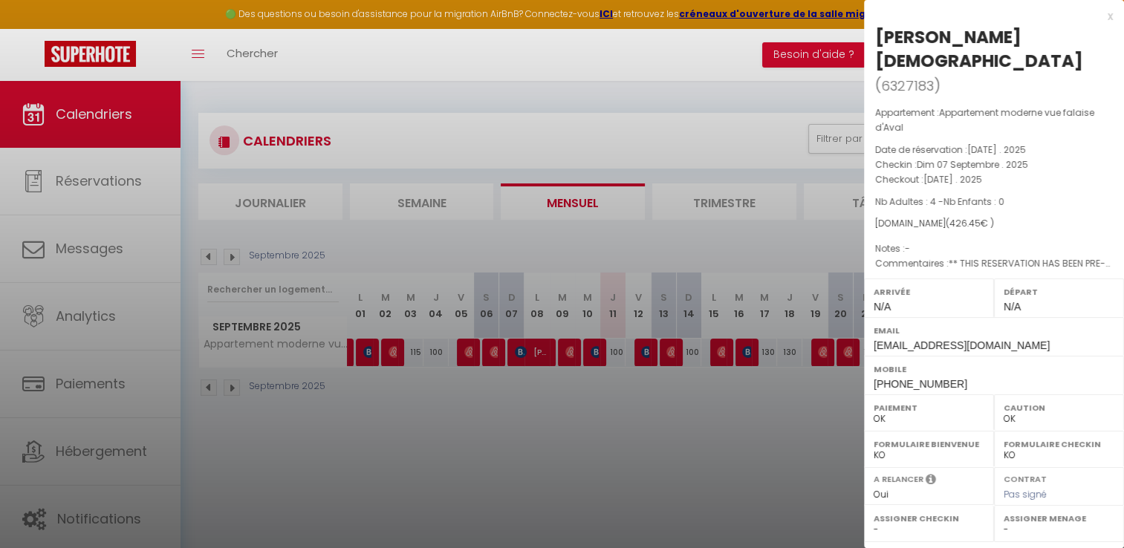
click at [598, 349] on div at bounding box center [562, 274] width 1124 height 548
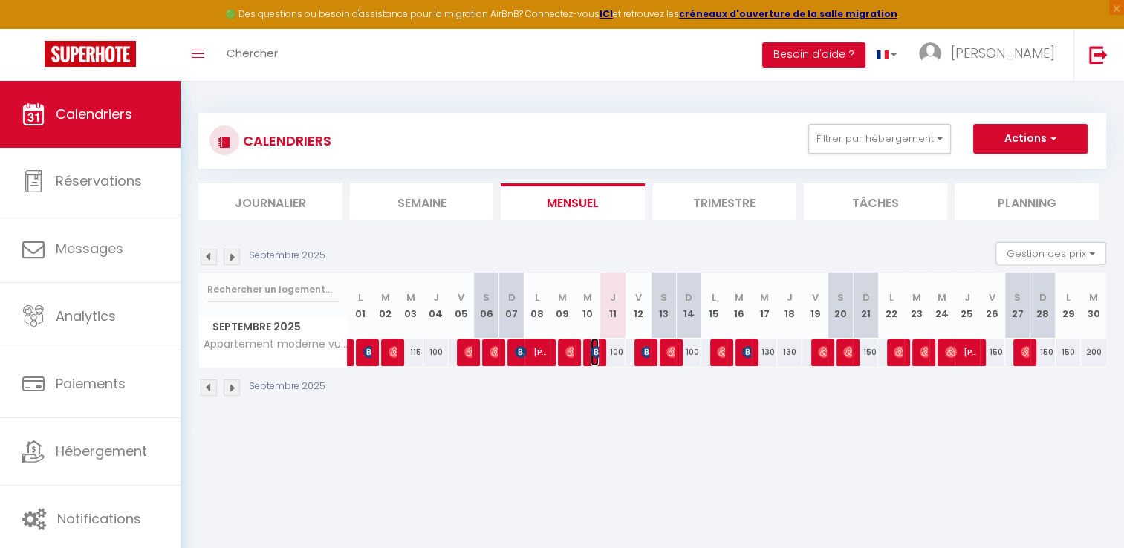
click at [597, 352] on img at bounding box center [597, 352] width 12 height 12
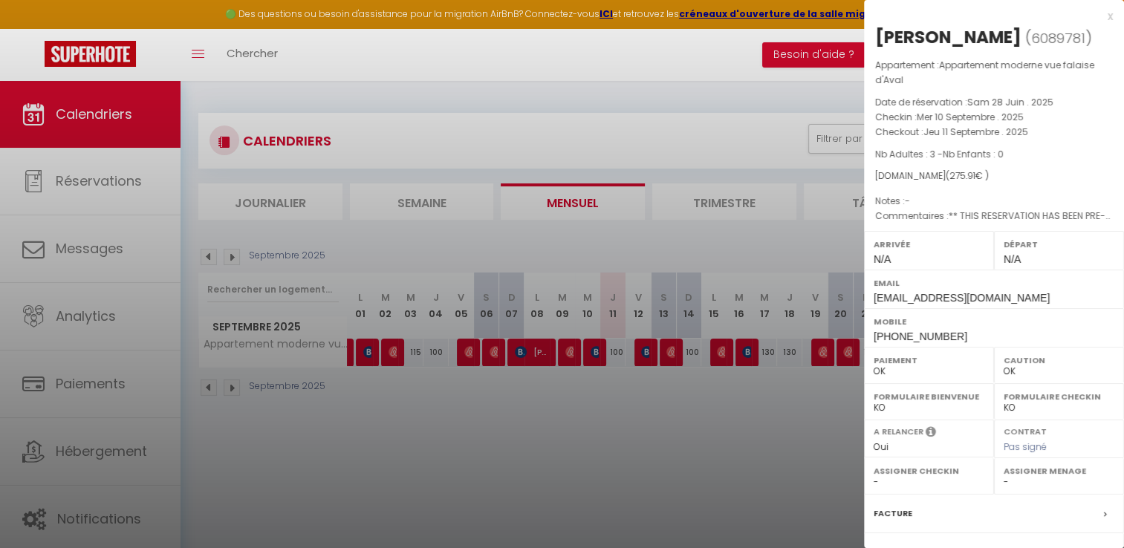
click at [654, 345] on div at bounding box center [562, 274] width 1124 height 548
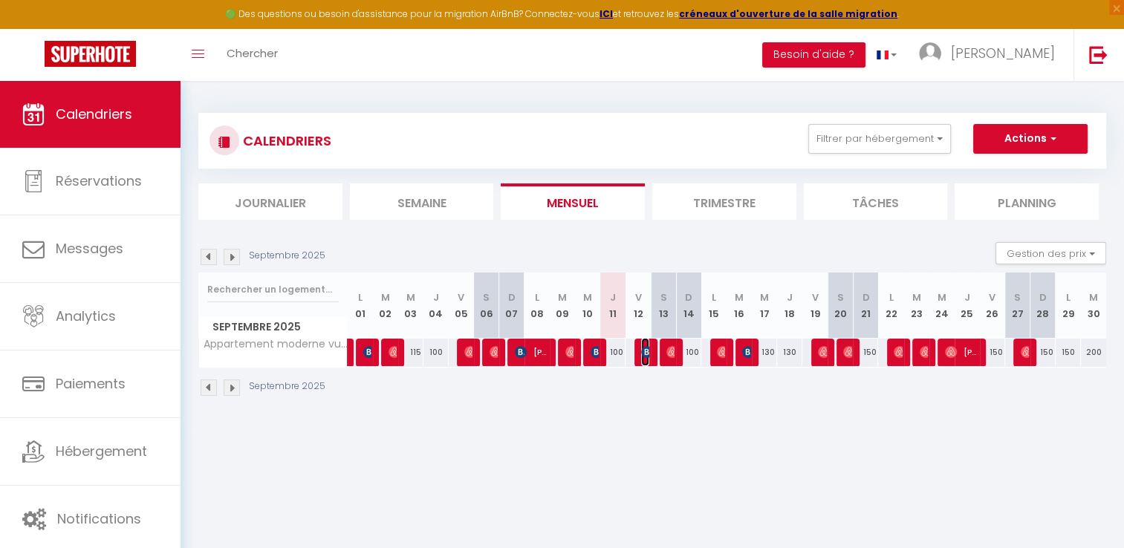
click at [647, 352] on img at bounding box center [647, 352] width 12 height 12
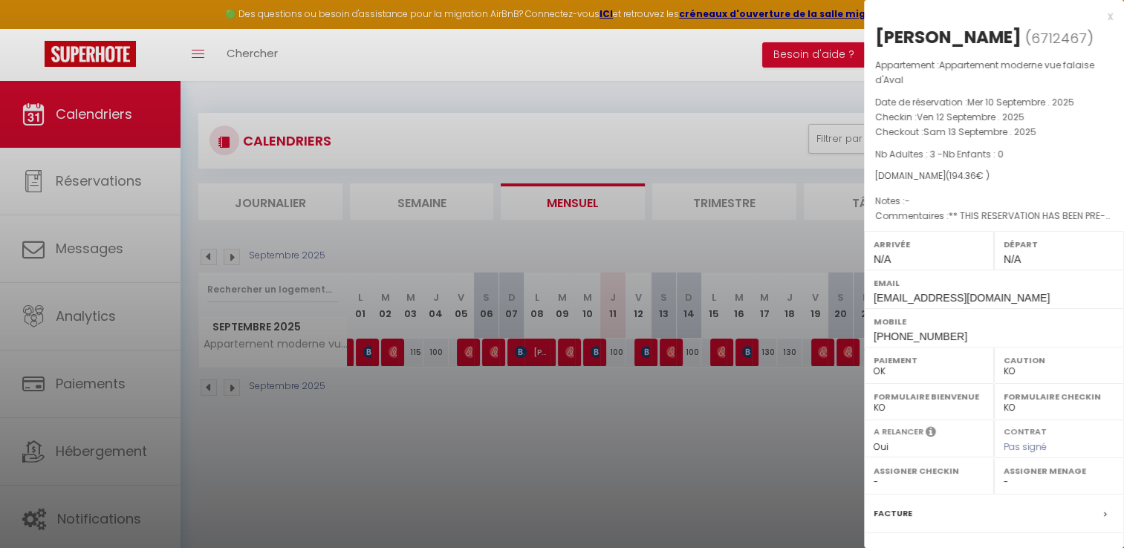
click at [699, 451] on div at bounding box center [562, 274] width 1124 height 548
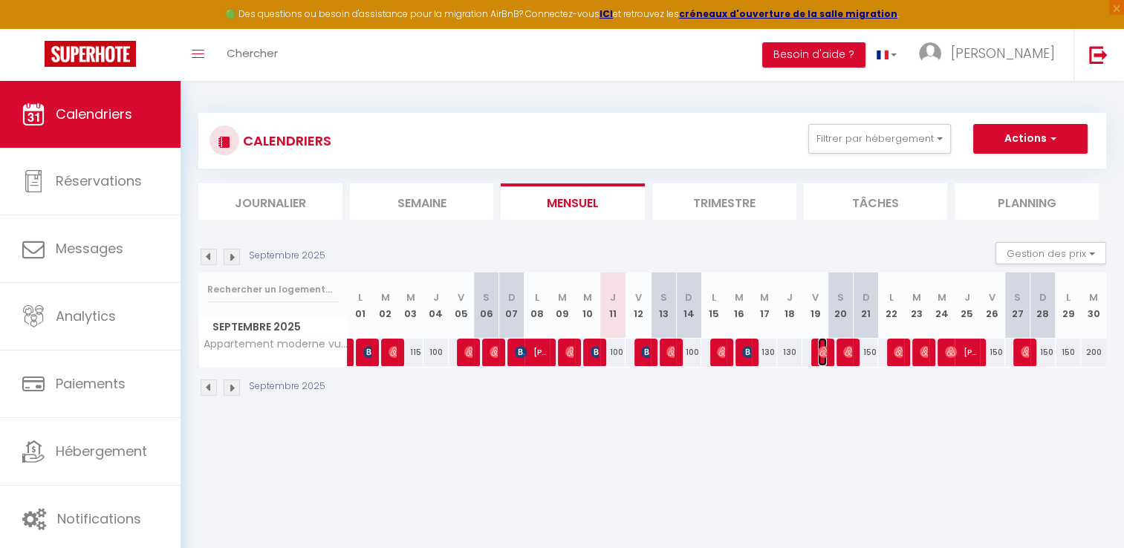
click at [821, 352] on img at bounding box center [824, 352] width 12 height 12
select select "OK"
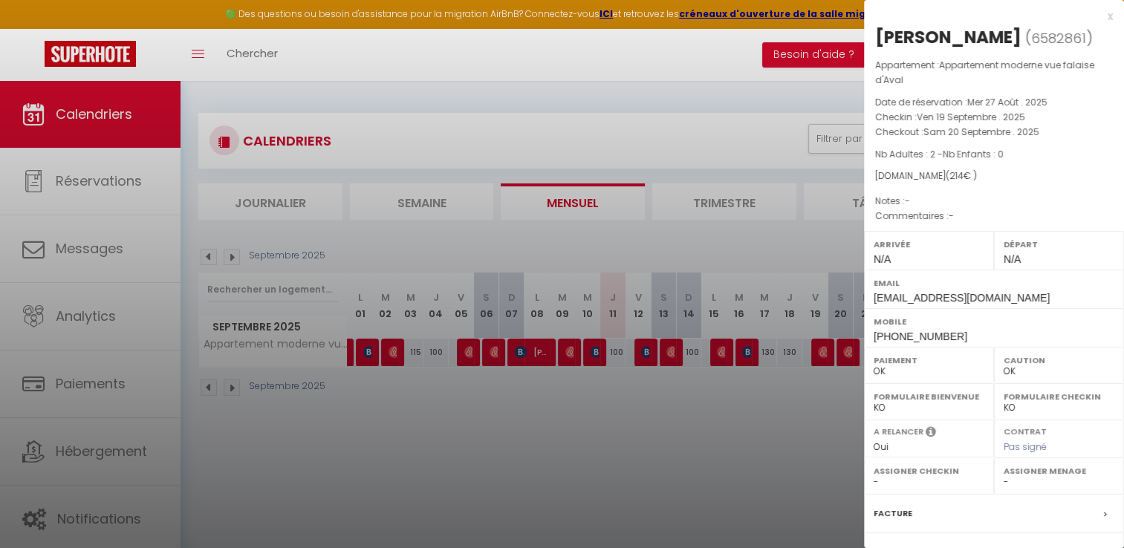
drag, startPoint x: 983, startPoint y: 40, endPoint x: 876, endPoint y: 34, distance: 107.2
click at [876, 34] on h2 "[PERSON_NAME] ( 6582861 )" at bounding box center [995, 37] width 238 height 25
click at [739, 440] on div at bounding box center [562, 274] width 1124 height 548
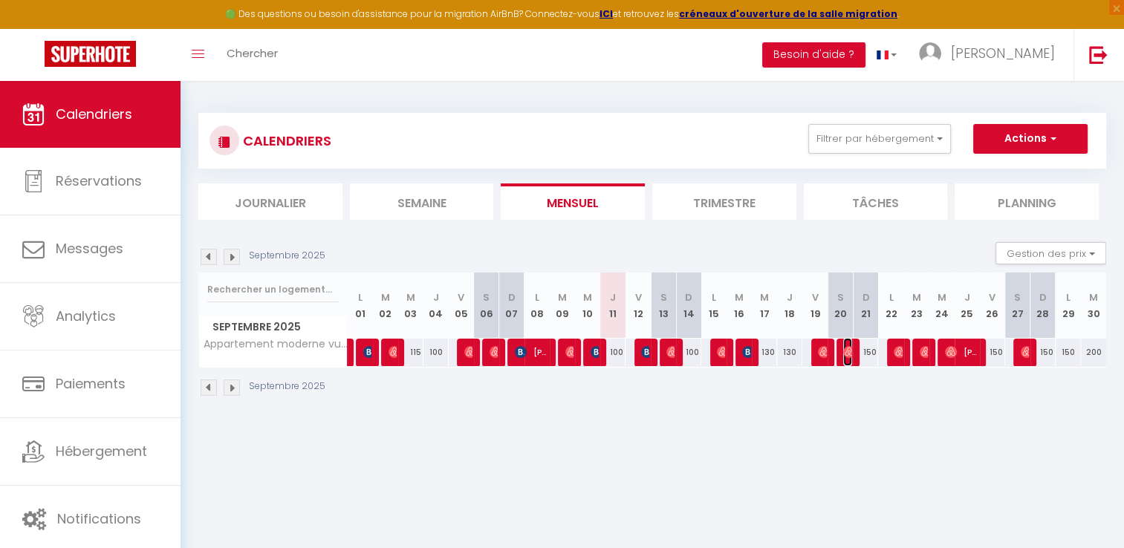
click at [849, 352] on img at bounding box center [850, 352] width 12 height 12
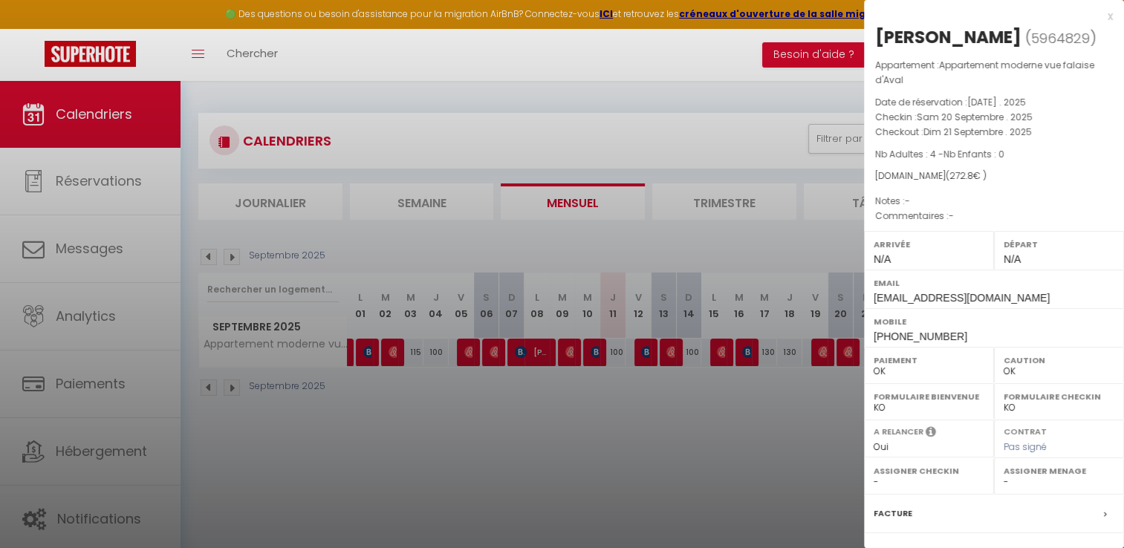
drag, startPoint x: 972, startPoint y: 40, endPoint x: 875, endPoint y: 32, distance: 97.7
click at [876, 32] on h2 "[PERSON_NAME] ( 5964829 )" at bounding box center [995, 37] width 238 height 25
click at [719, 448] on div at bounding box center [562, 274] width 1124 height 548
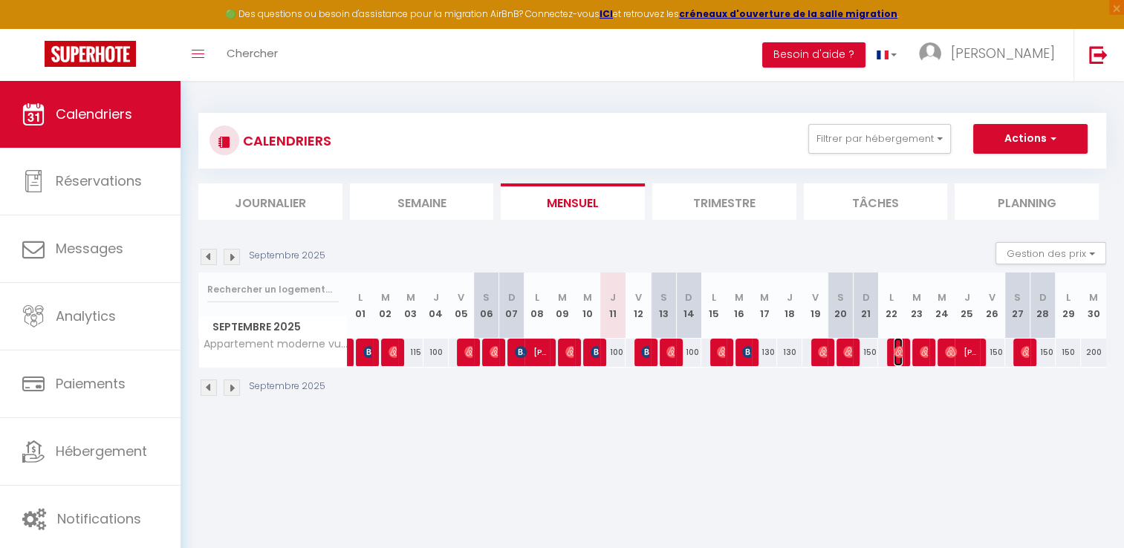
click at [898, 352] on img at bounding box center [900, 352] width 12 height 12
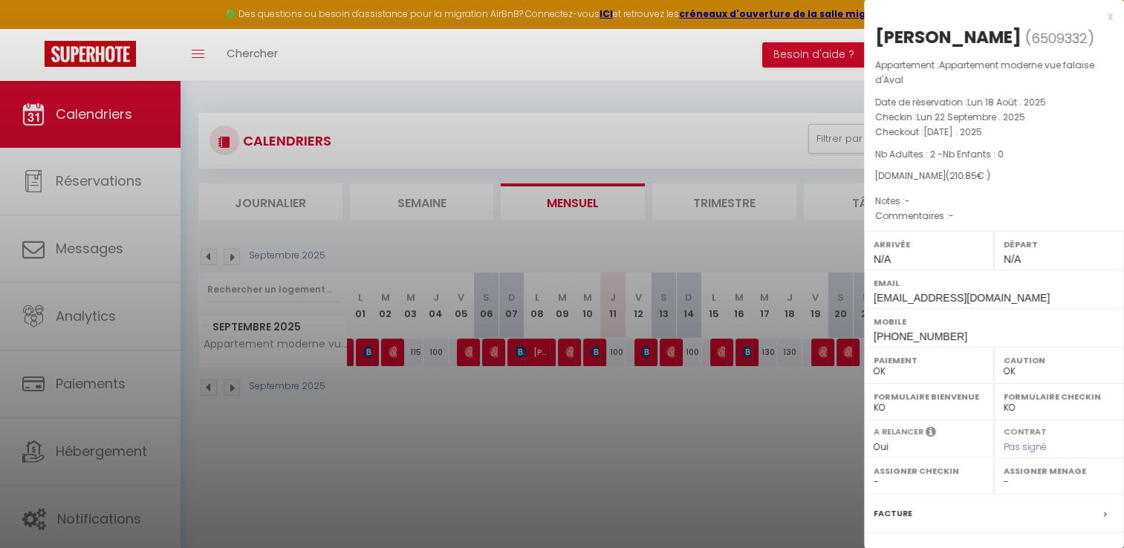
drag, startPoint x: 1005, startPoint y: 43, endPoint x: 874, endPoint y: 40, distance: 130.8
click at [874, 40] on div "[PERSON_NAME] ( 6509332 ) Appartement : Appartement moderne vue falaise d'Aval …" at bounding box center [994, 355] width 260 height 660
click at [681, 433] on div at bounding box center [562, 274] width 1124 height 548
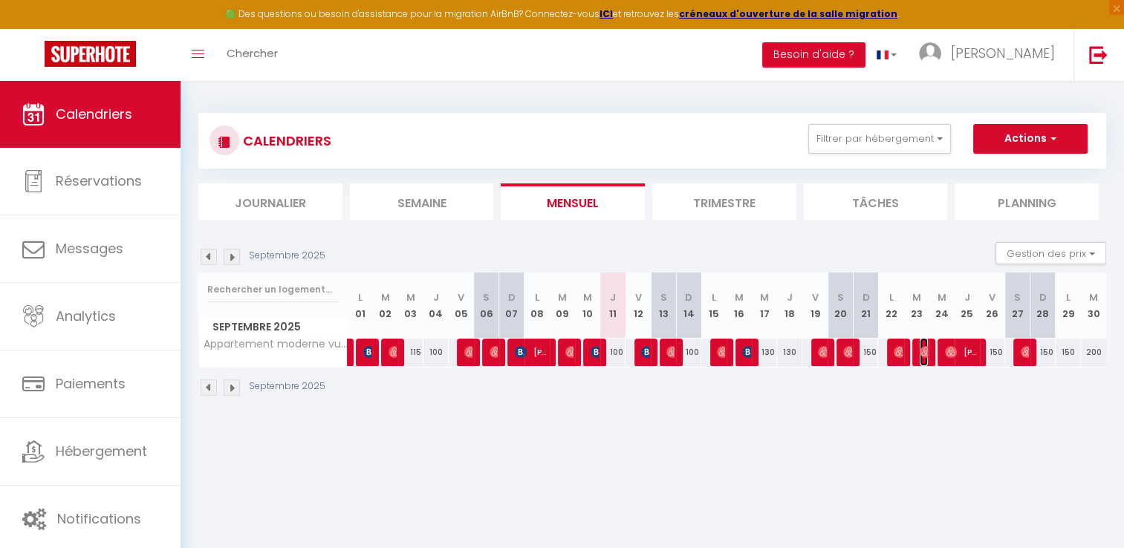
click at [923, 349] on img at bounding box center [926, 352] width 12 height 12
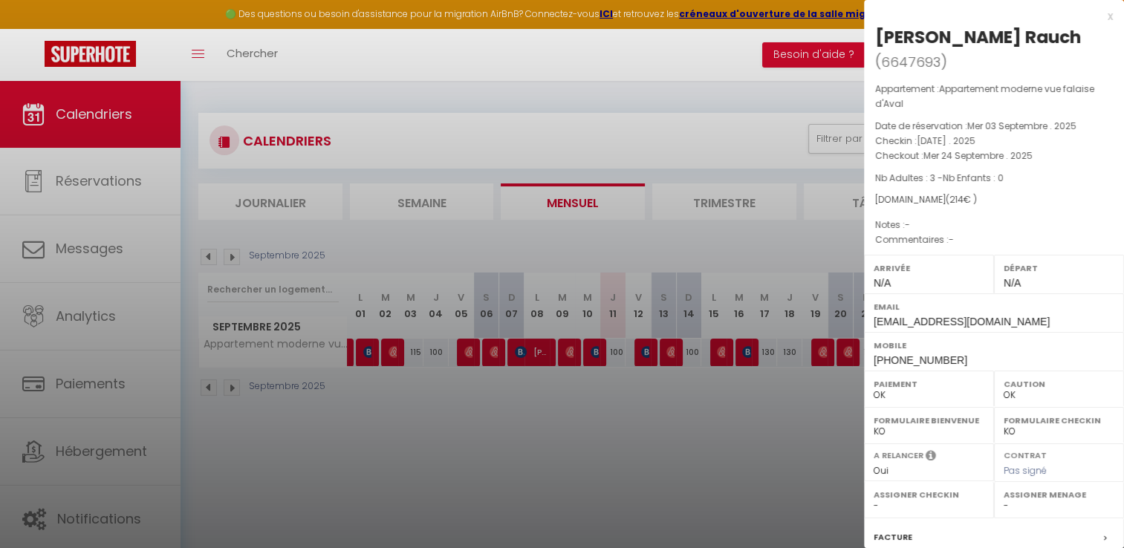
drag, startPoint x: 1074, startPoint y: 32, endPoint x: 877, endPoint y: 32, distance: 197.0
click at [877, 32] on h2 "[PERSON_NAME] Rauch ( 6647693 )" at bounding box center [995, 49] width 238 height 49
click at [620, 424] on div at bounding box center [562, 274] width 1124 height 548
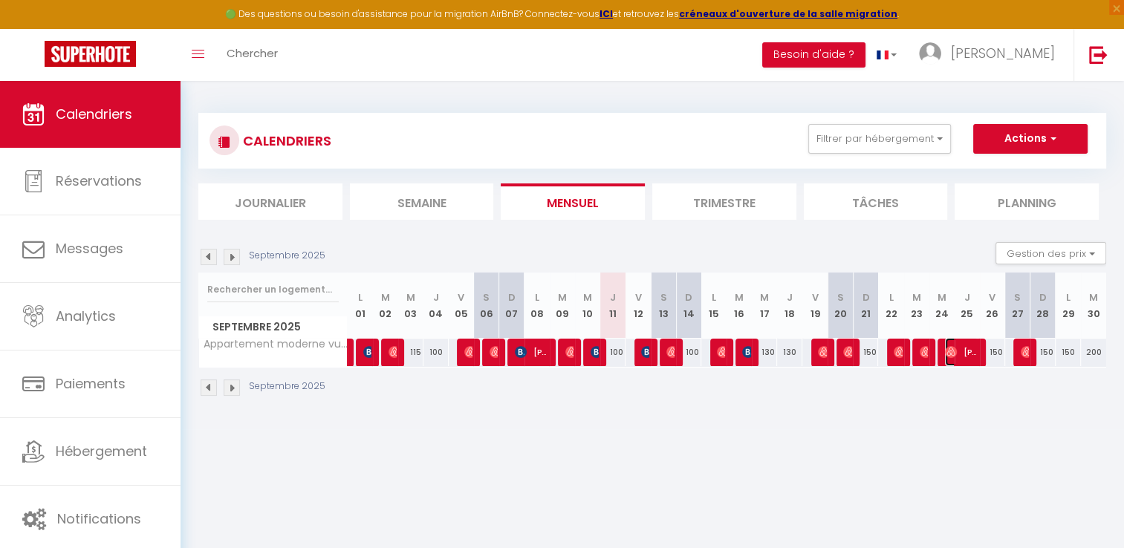
click at [960, 349] on span "[PERSON_NAME]" at bounding box center [961, 352] width 33 height 28
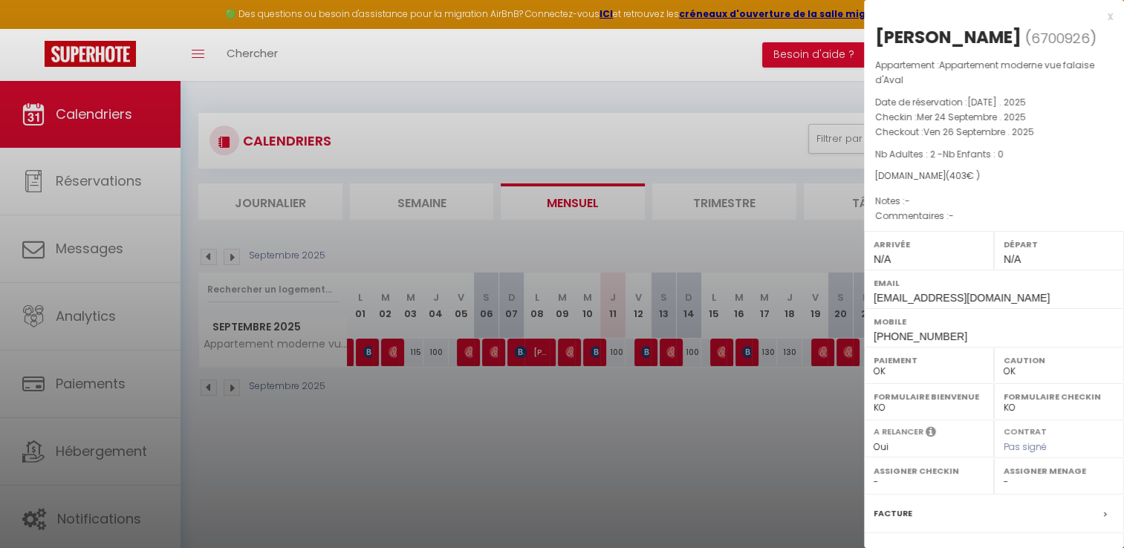
drag, startPoint x: 1012, startPoint y: 37, endPoint x: 880, endPoint y: 35, distance: 132.3
click at [880, 35] on div "[PERSON_NAME]" at bounding box center [949, 37] width 146 height 24
click at [620, 438] on div at bounding box center [562, 274] width 1124 height 548
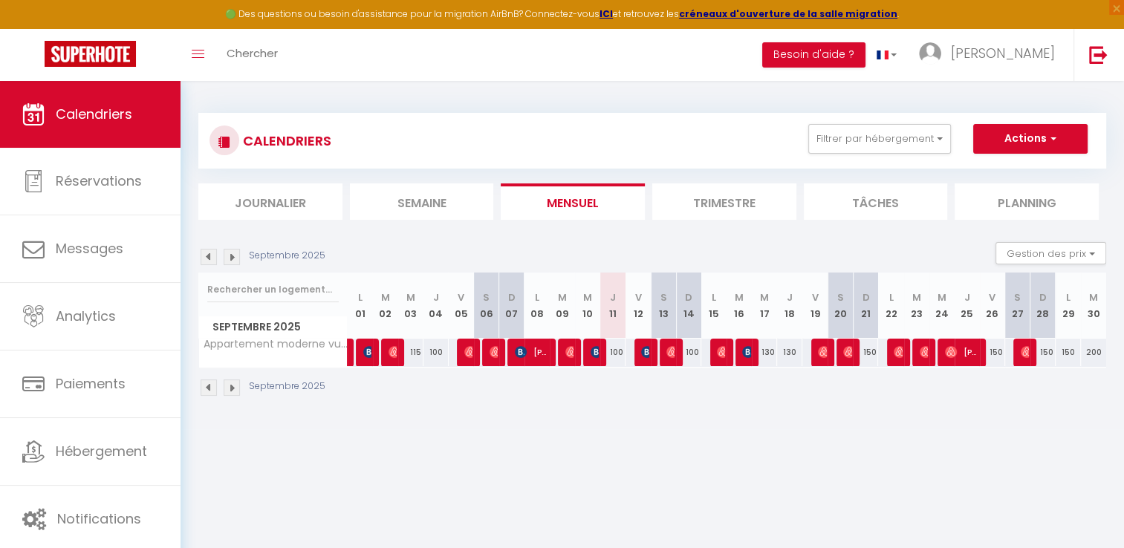
click at [630, 471] on body "🟢 Des questions ou besoin d'assistance pour la migration AirBnB? Connectez-vous…" at bounding box center [562, 355] width 1124 height 548
click at [1023, 357] on img at bounding box center [1027, 352] width 12 height 12
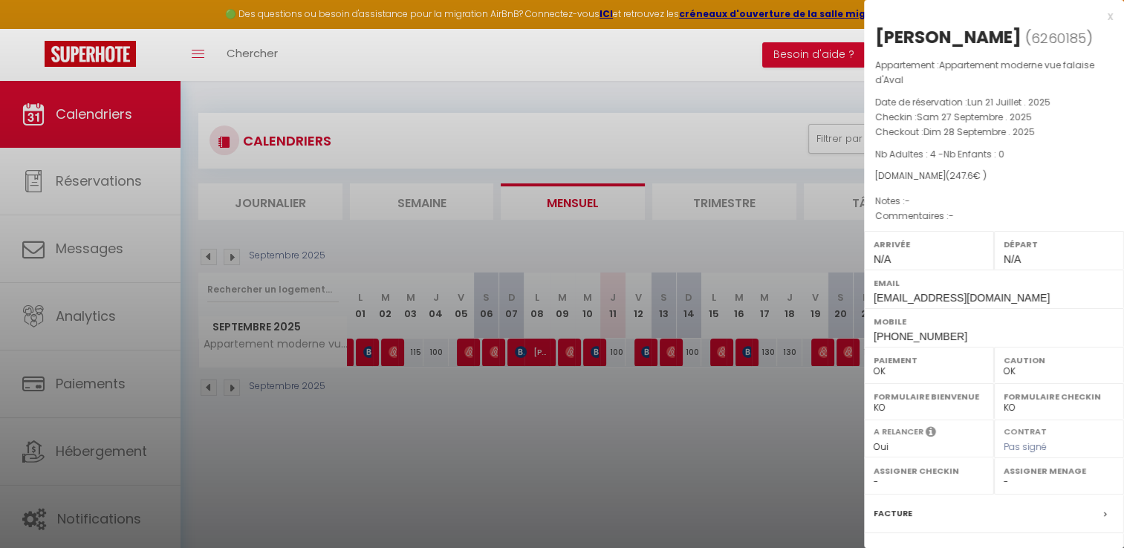
drag, startPoint x: 1023, startPoint y: 37, endPoint x: 876, endPoint y: 32, distance: 147.2
click at [876, 32] on h2 "[PERSON_NAME] ( 6260185 )" at bounding box center [995, 37] width 238 height 25
click at [722, 450] on div at bounding box center [562, 274] width 1124 height 548
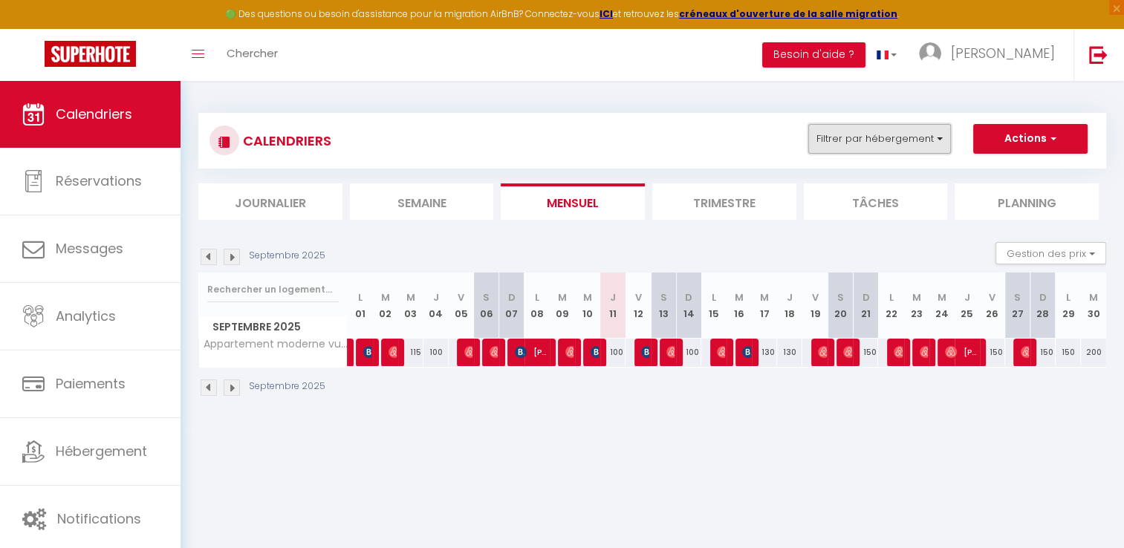
click at [821, 135] on button "Filtrer par hébergement" at bounding box center [880, 139] width 143 height 30
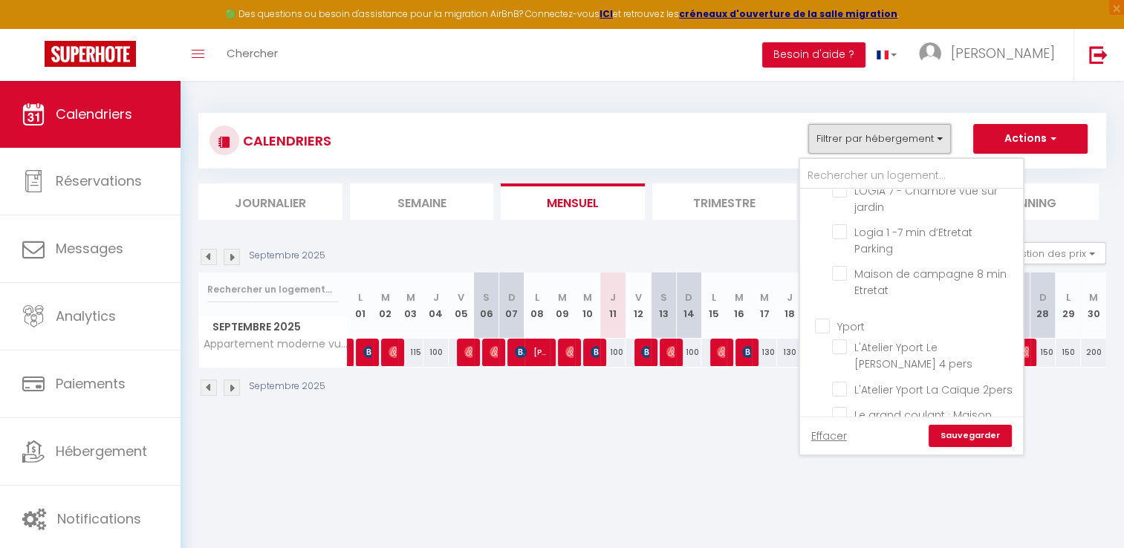
scroll to position [669, 0]
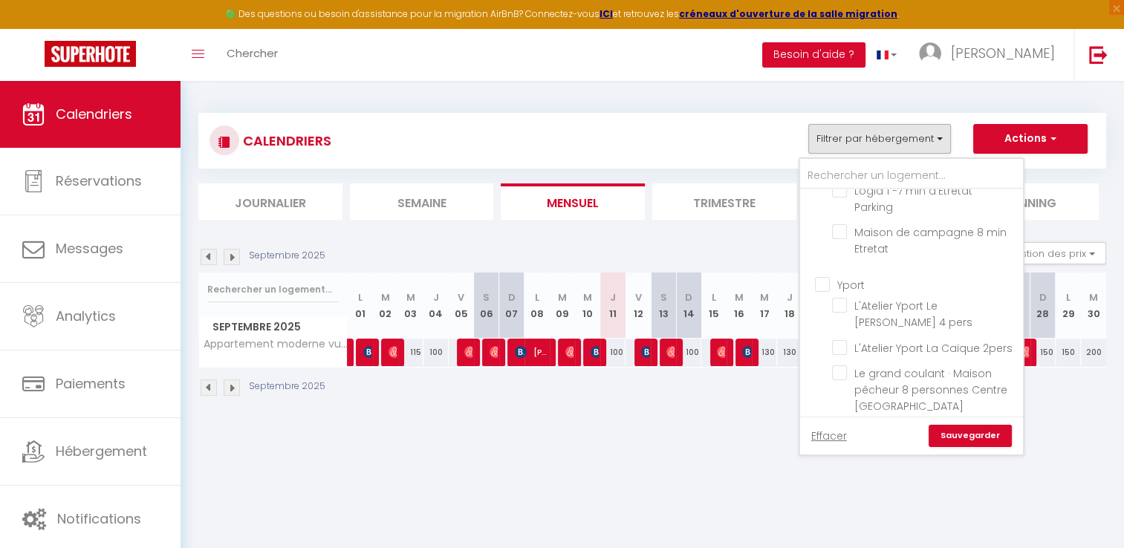
click at [238, 388] on img at bounding box center [232, 388] width 16 height 16
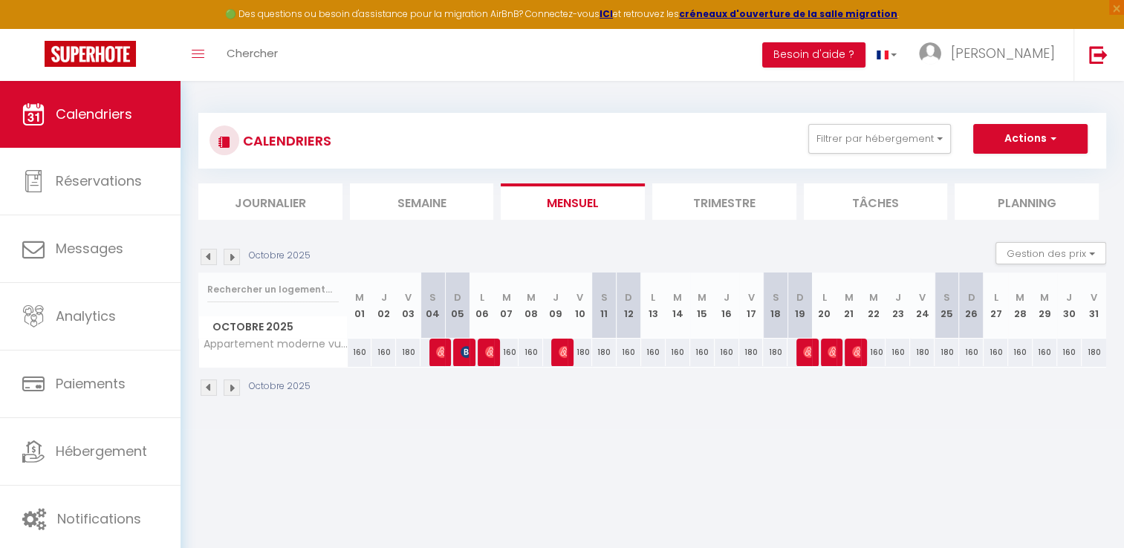
click at [215, 393] on img at bounding box center [209, 388] width 16 height 16
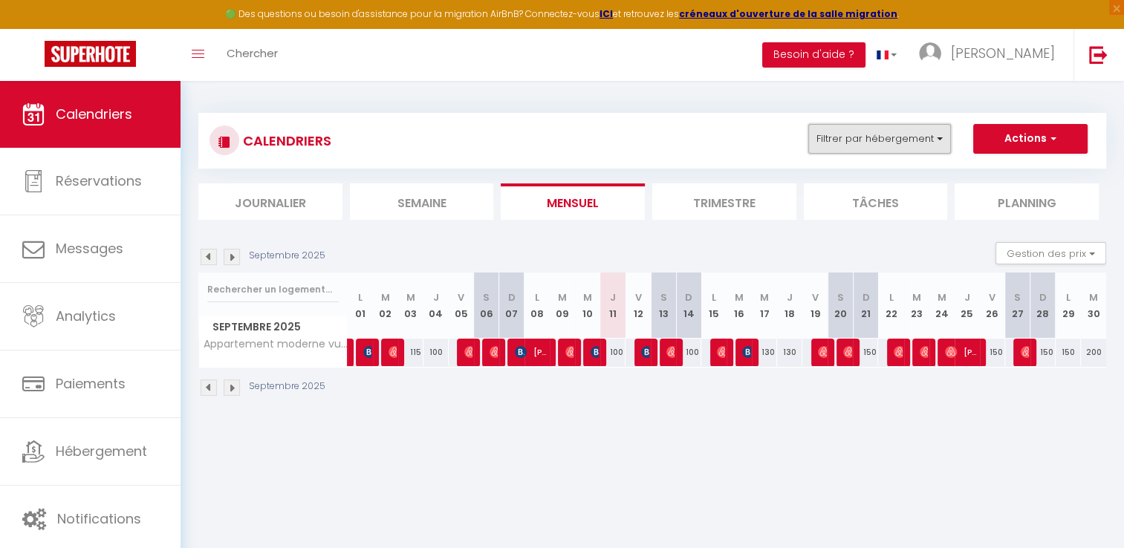
click at [870, 140] on button "Filtrer par hébergement" at bounding box center [880, 139] width 143 height 30
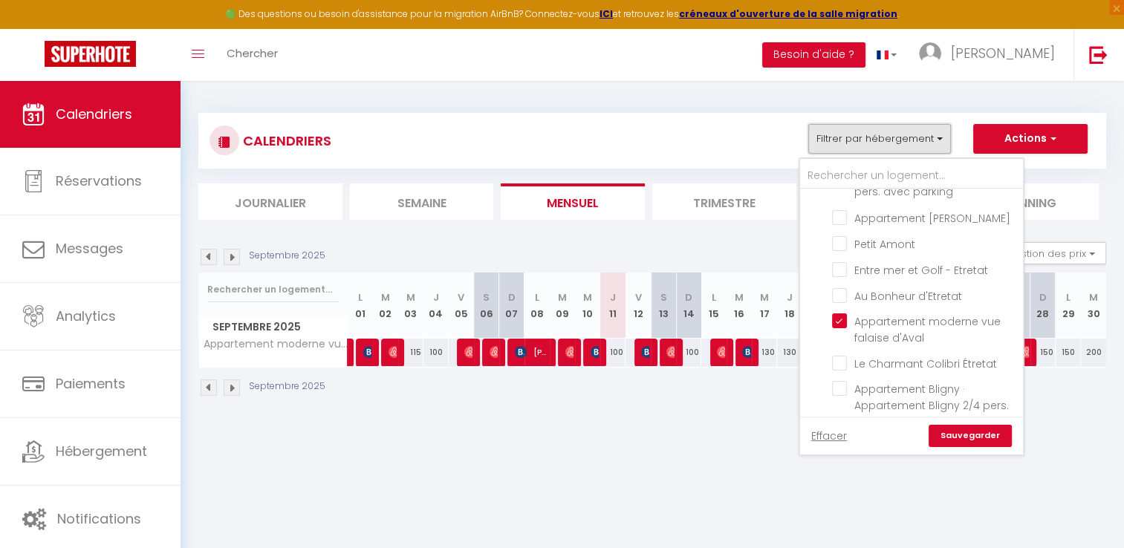
scroll to position [1369, 0]
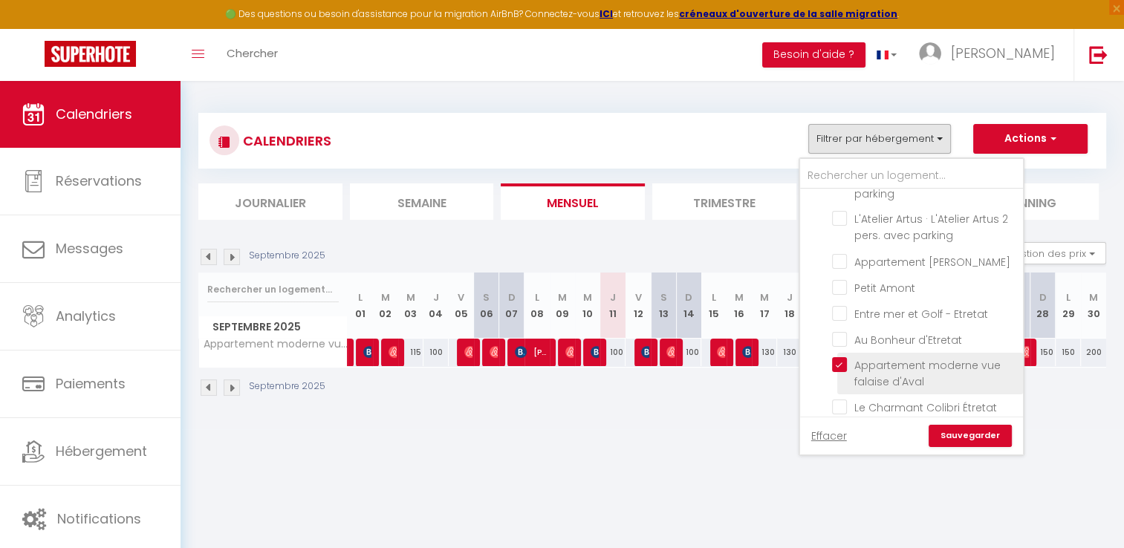
click at [904, 372] on input "Appartement moderne vue falaise d'Aval" at bounding box center [925, 364] width 186 height 15
checkbox input "false"
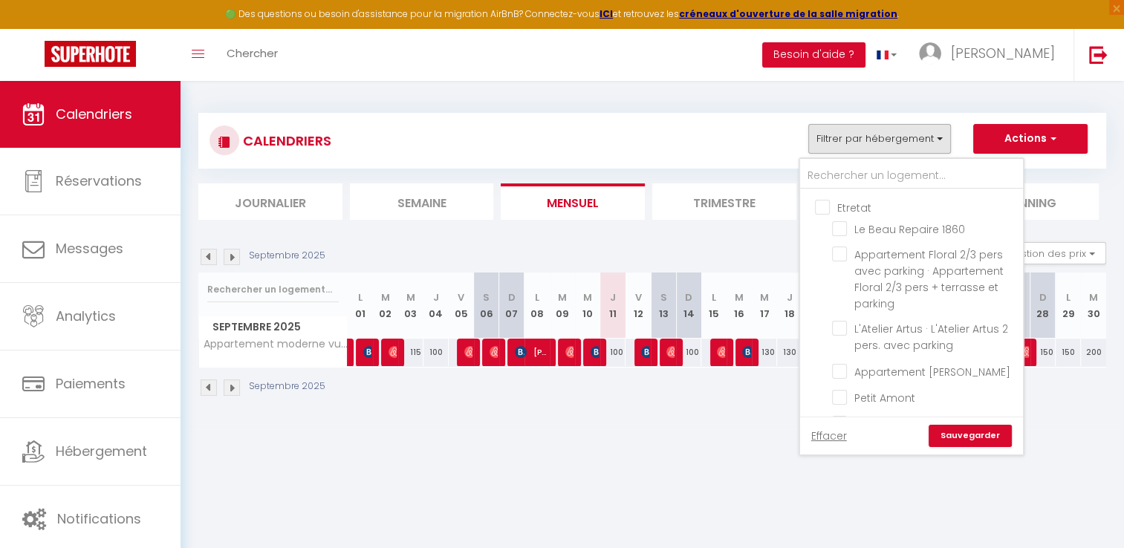
scroll to position [1220, 0]
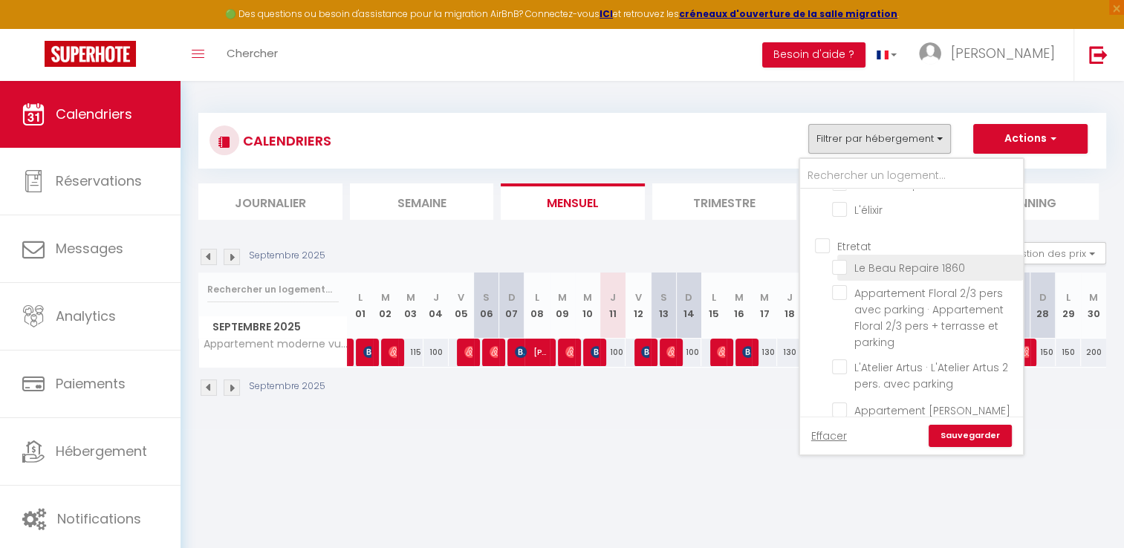
click at [893, 274] on input "Le Beau Repaire 1860" at bounding box center [925, 266] width 186 height 15
checkbox input "true"
checkbox input "false"
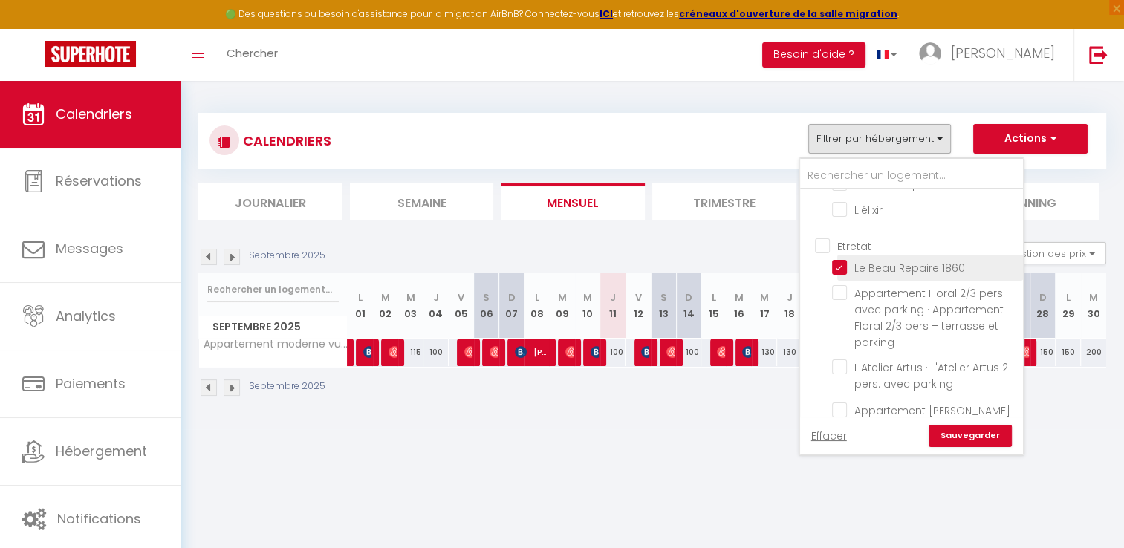
checkbox input "false"
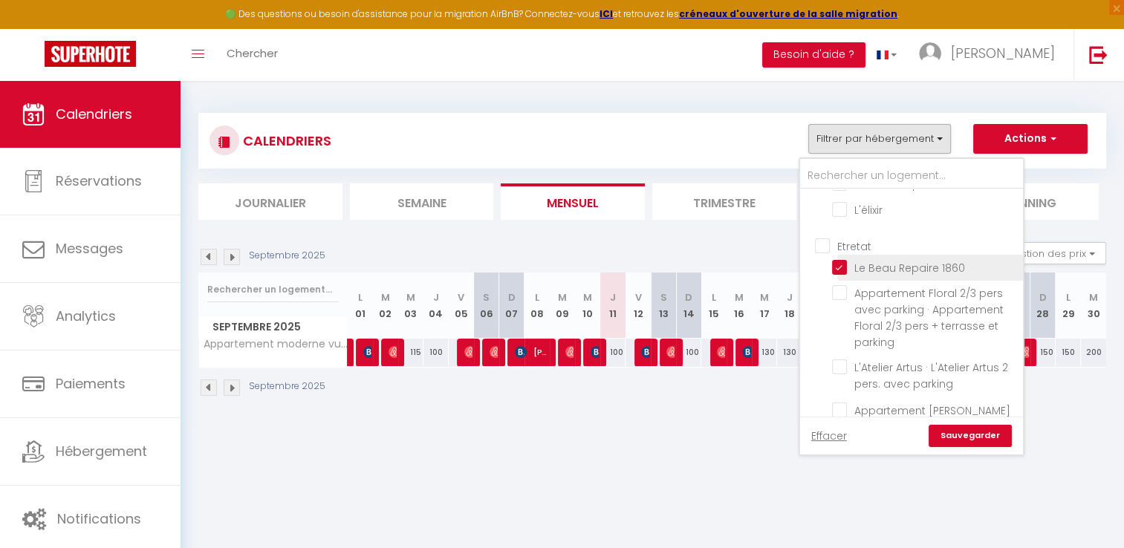
checkbox input "false"
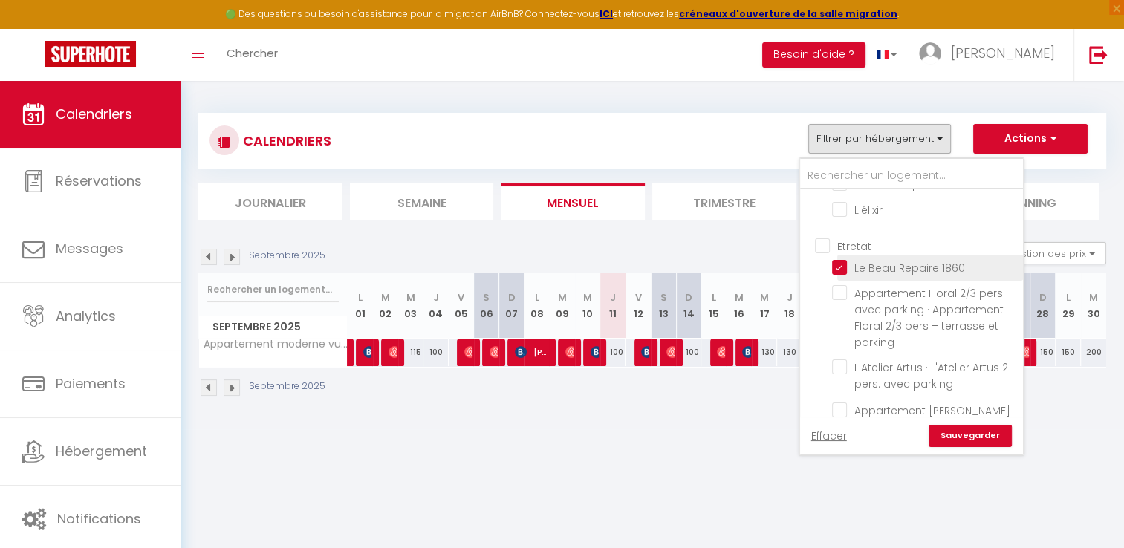
checkbox input "false"
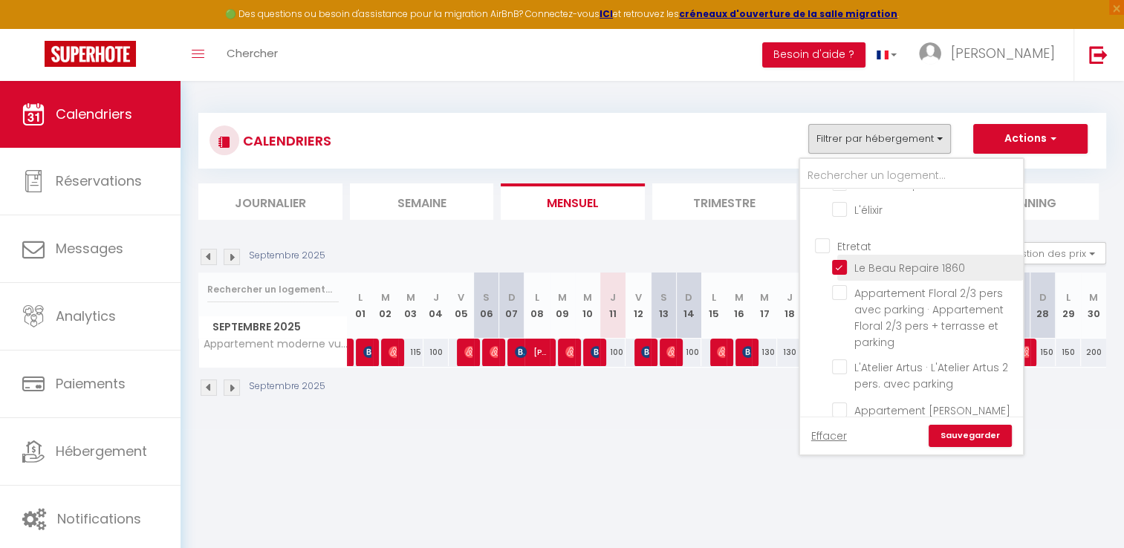
checkbox input "false"
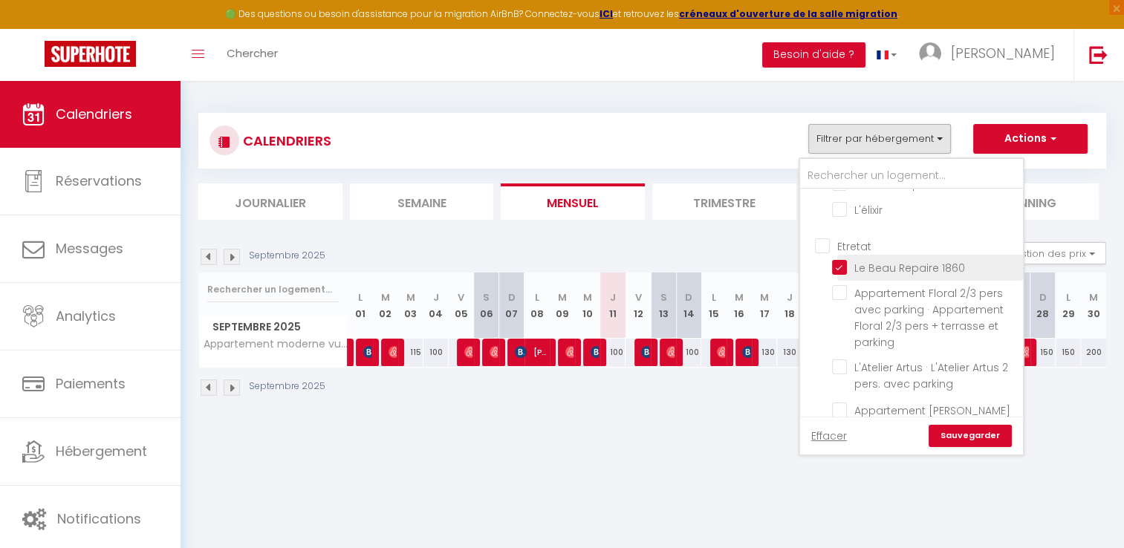
checkbox input "false"
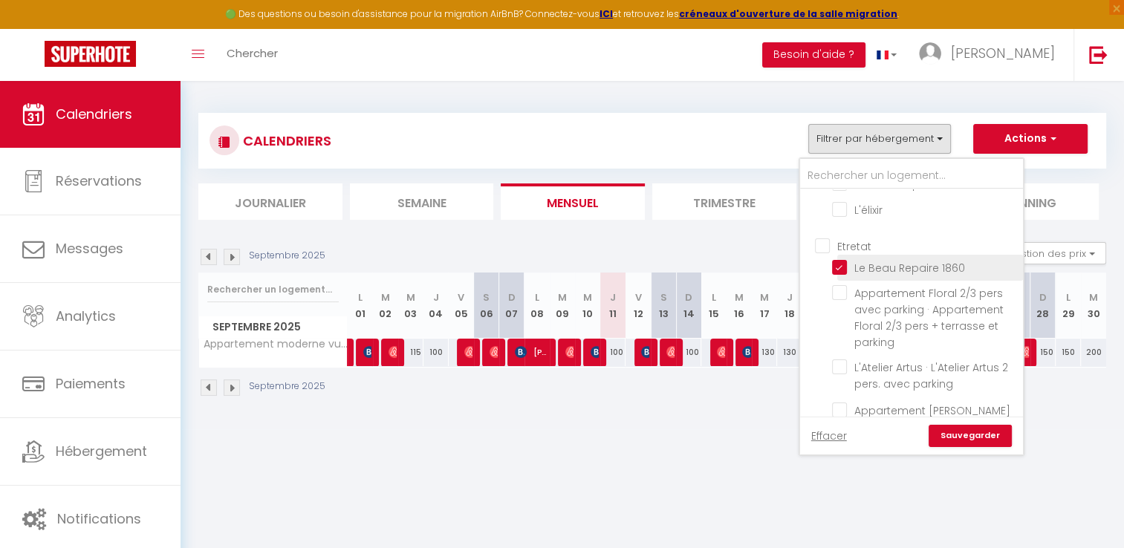
checkbox input "false"
click at [964, 431] on link "Sauvegarder" at bounding box center [970, 436] width 83 height 22
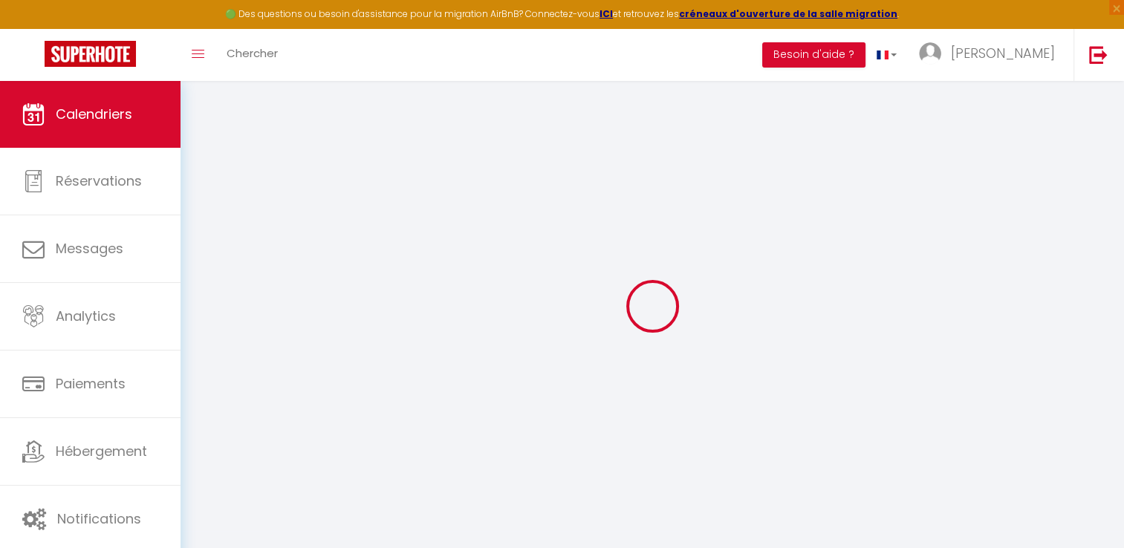
select select "0"
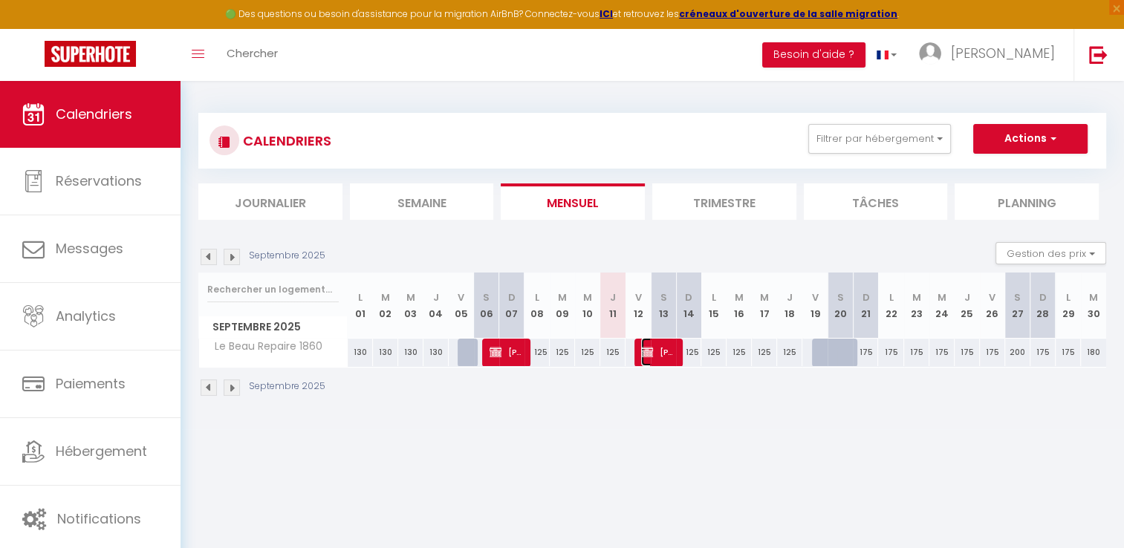
click at [667, 357] on span "[PERSON_NAME]" at bounding box center [657, 352] width 33 height 28
select select "KO"
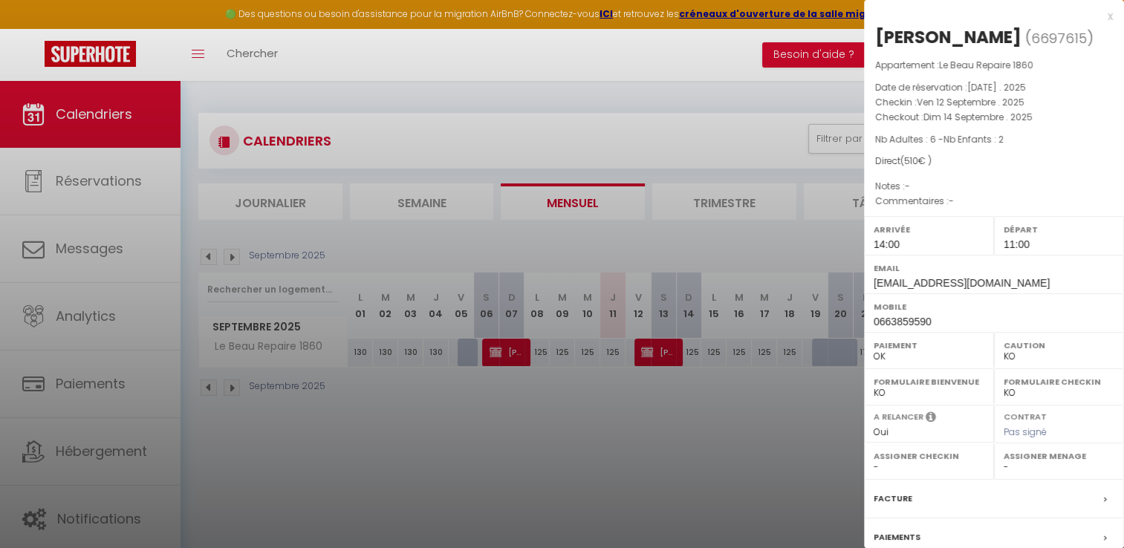
click at [673, 425] on div at bounding box center [562, 274] width 1124 height 548
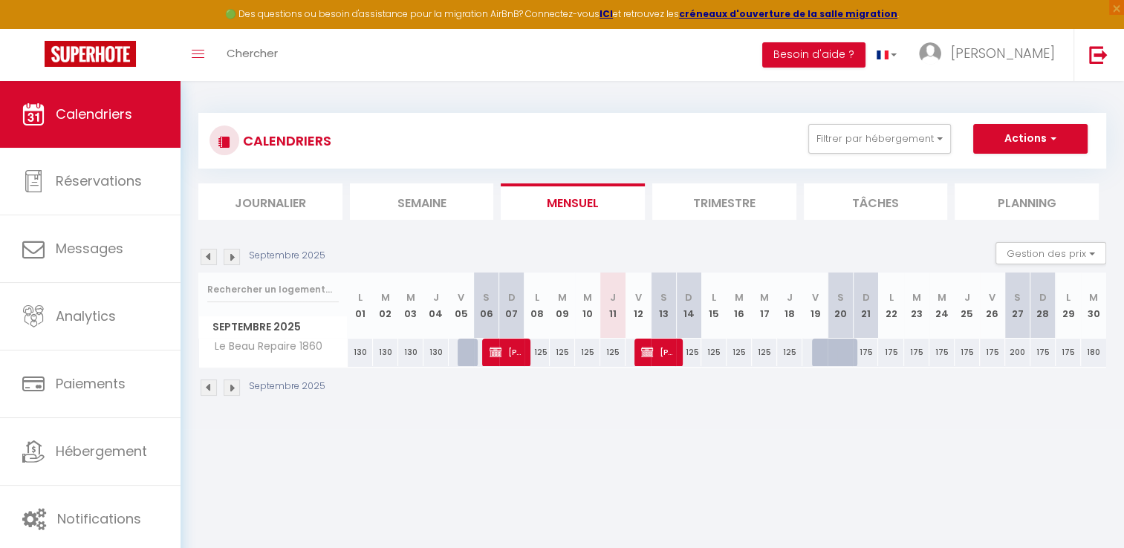
click at [690, 442] on body "🟢 Des questions ou besoin d'assistance pour la migration AirBnB? Connectez-vous…" at bounding box center [562, 355] width 1124 height 548
click at [502, 355] on span "[PERSON_NAME]" at bounding box center [506, 352] width 33 height 28
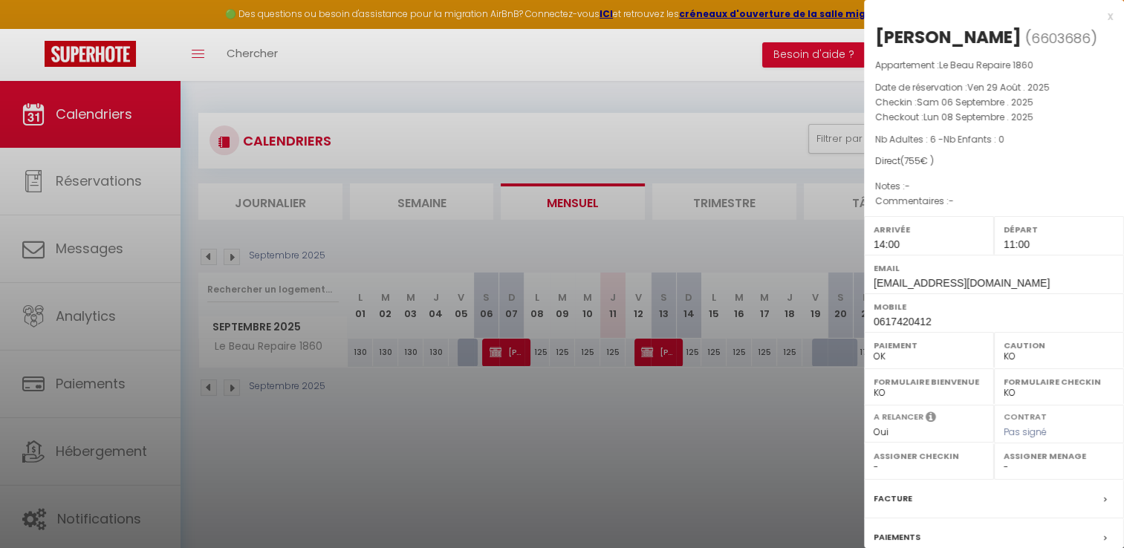
click at [571, 425] on div at bounding box center [562, 274] width 1124 height 548
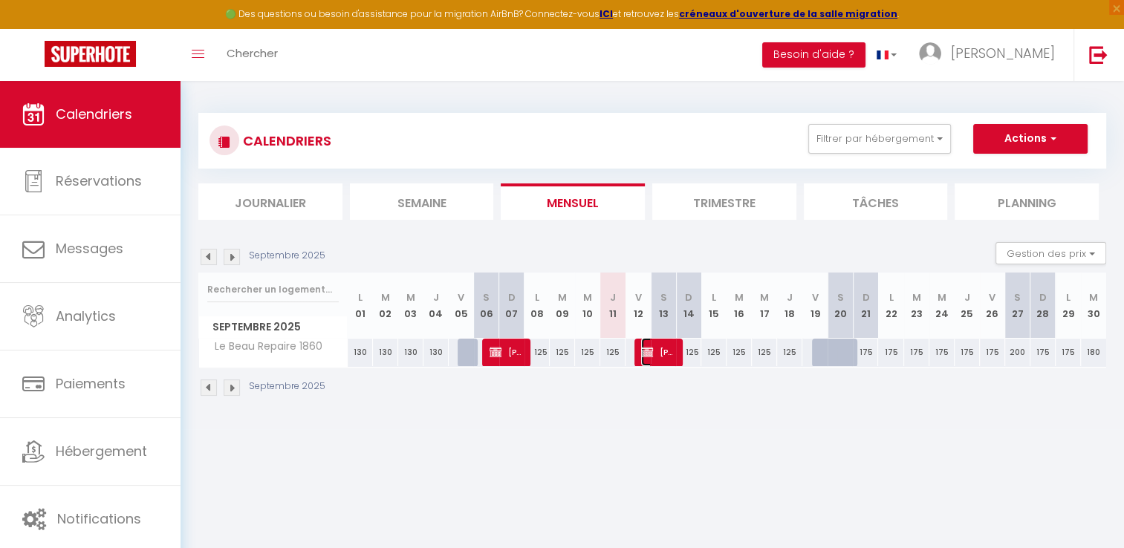
click at [661, 352] on span "[PERSON_NAME]" at bounding box center [657, 352] width 33 height 28
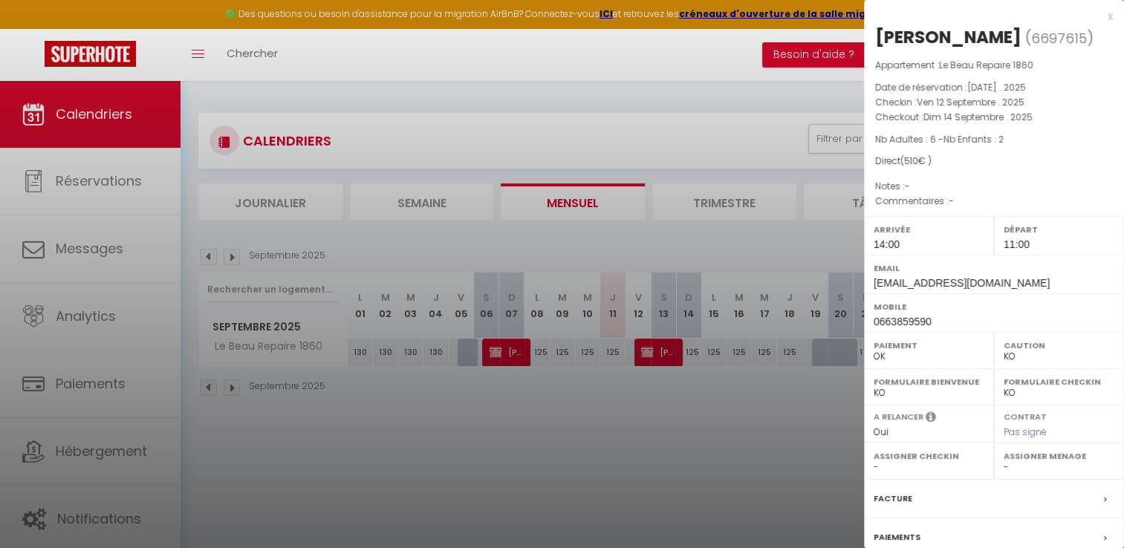
click at [657, 430] on div at bounding box center [562, 274] width 1124 height 548
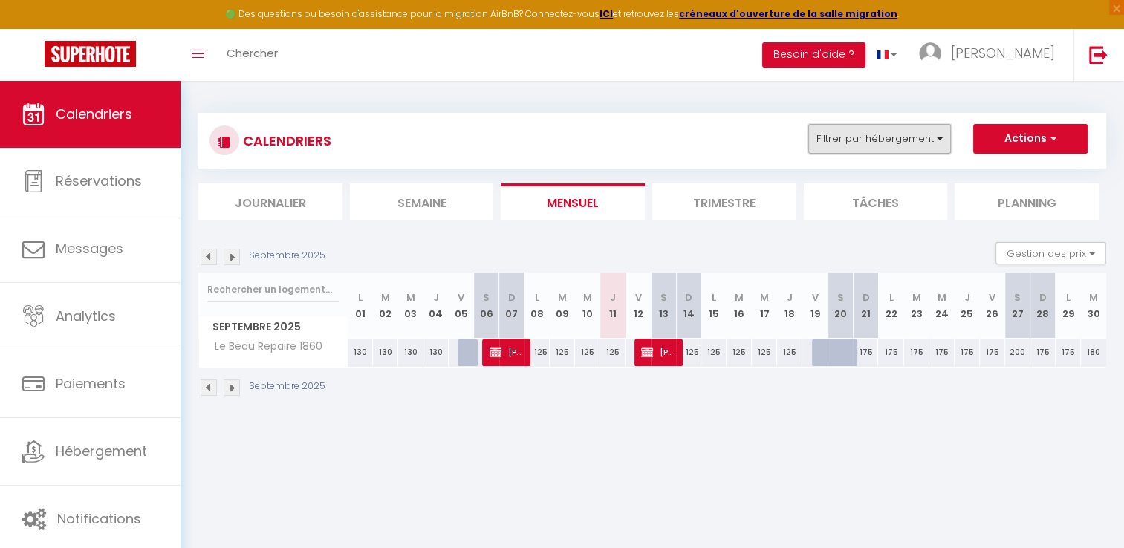
click at [846, 146] on button "Filtrer par hébergement" at bounding box center [880, 139] width 143 height 30
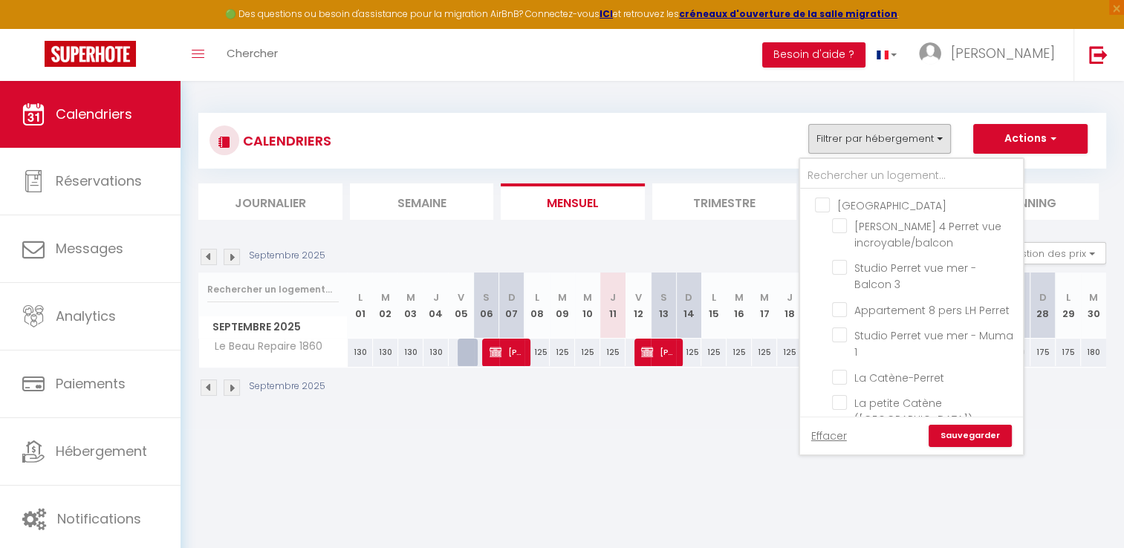
click at [542, 464] on body "🟢 Des questions ou besoin d'assistance pour la migration AirBnB? Connectez-vous…" at bounding box center [562, 355] width 1124 height 548
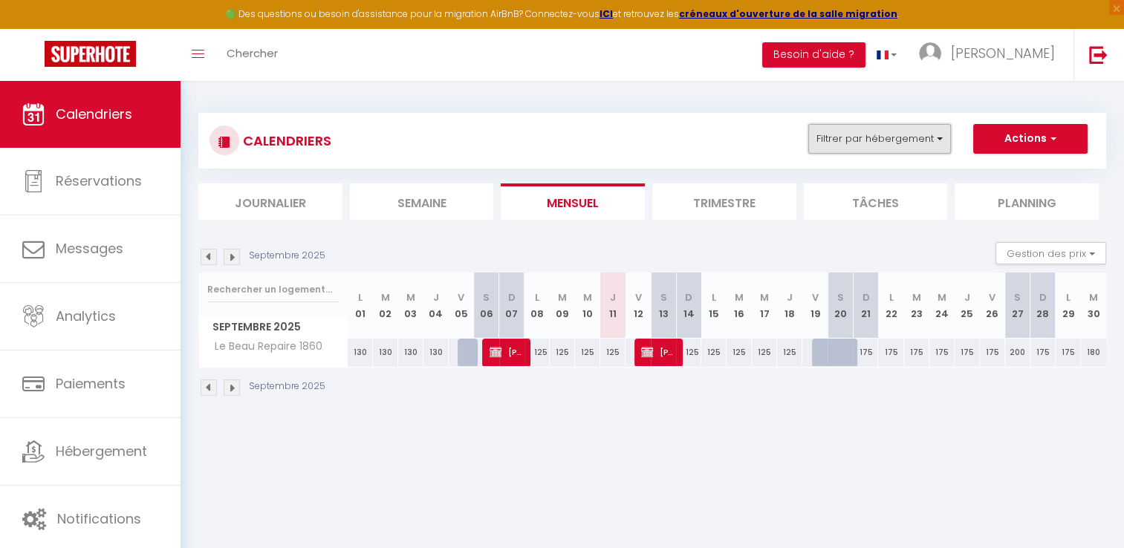
click at [849, 146] on button "Filtrer par hébergement" at bounding box center [880, 139] width 143 height 30
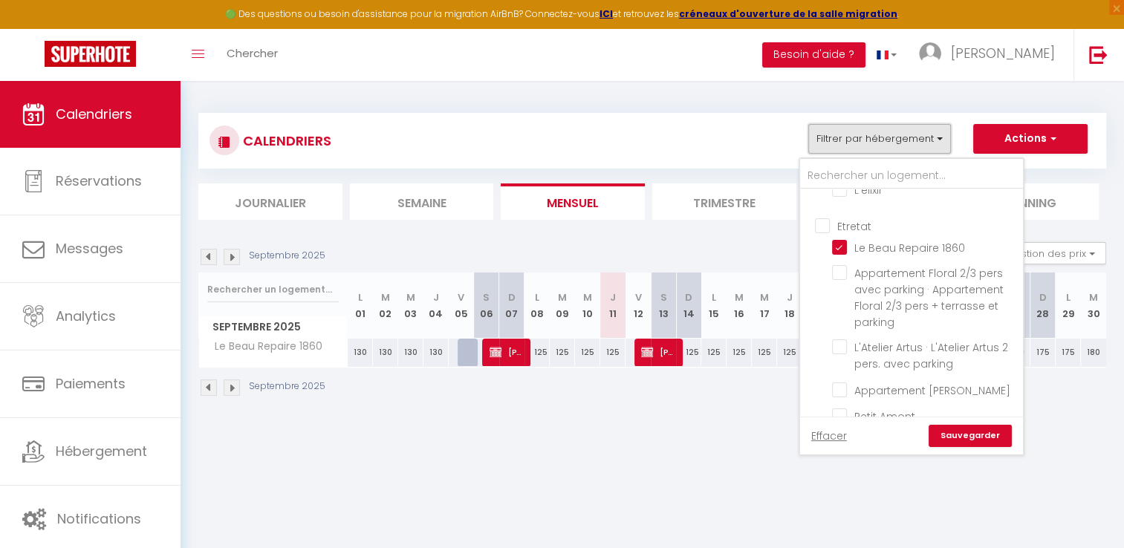
scroll to position [1189, 0]
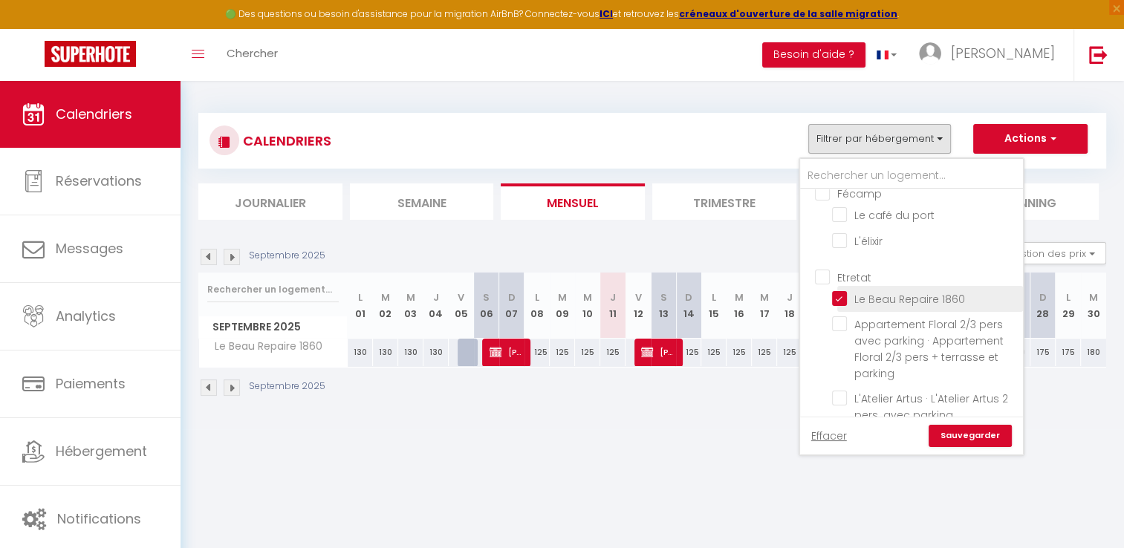
click at [896, 305] on input "Le Beau Repaire 1860" at bounding box center [925, 298] width 186 height 15
checkbox input "false"
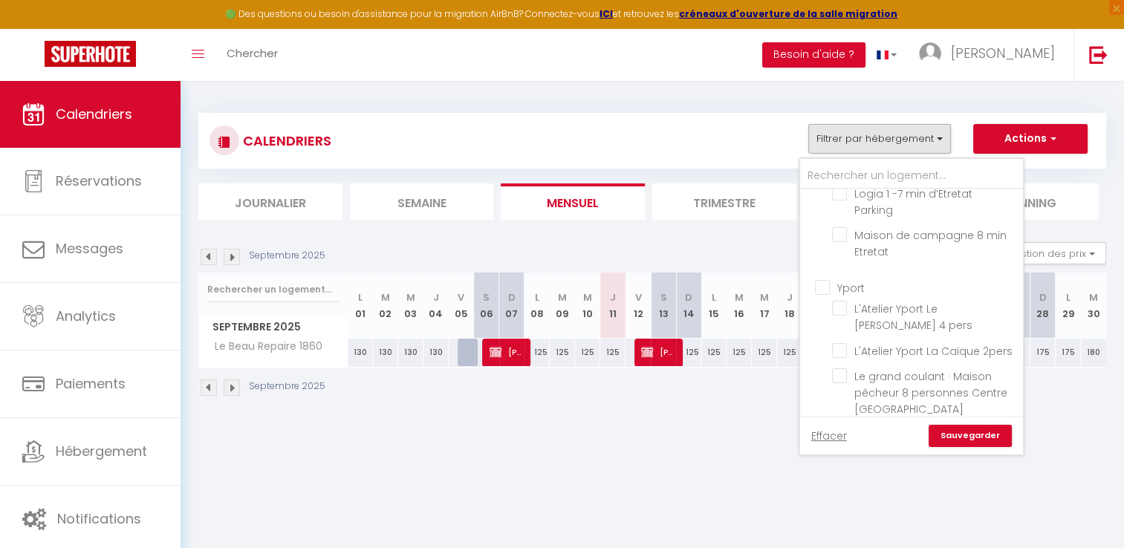
scroll to position [595, 0]
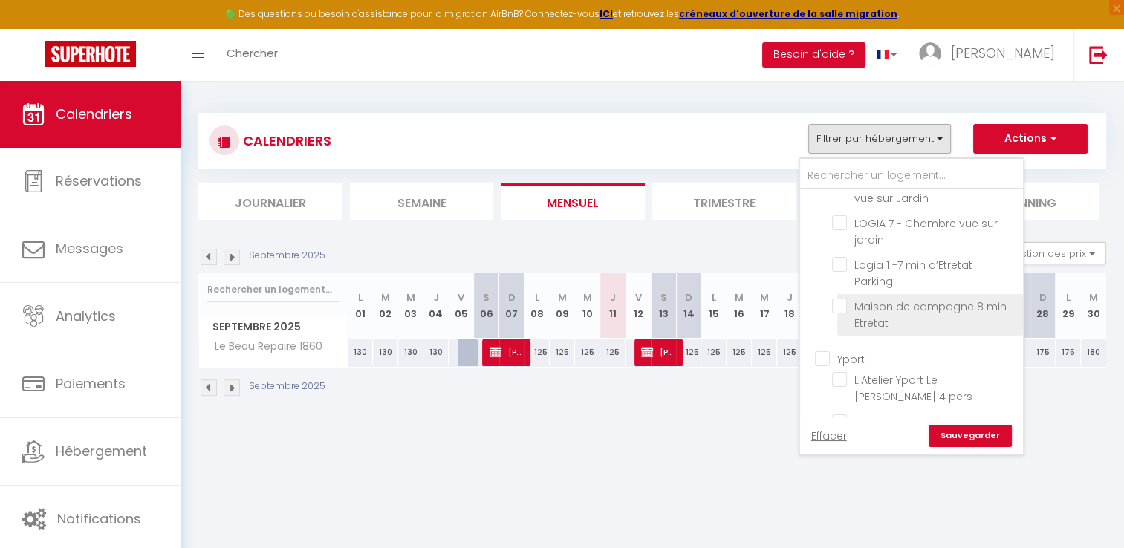
click at [898, 305] on input "Maison de campagne 8 min Etretat" at bounding box center [925, 306] width 186 height 15
checkbox input "true"
checkbox input "false"
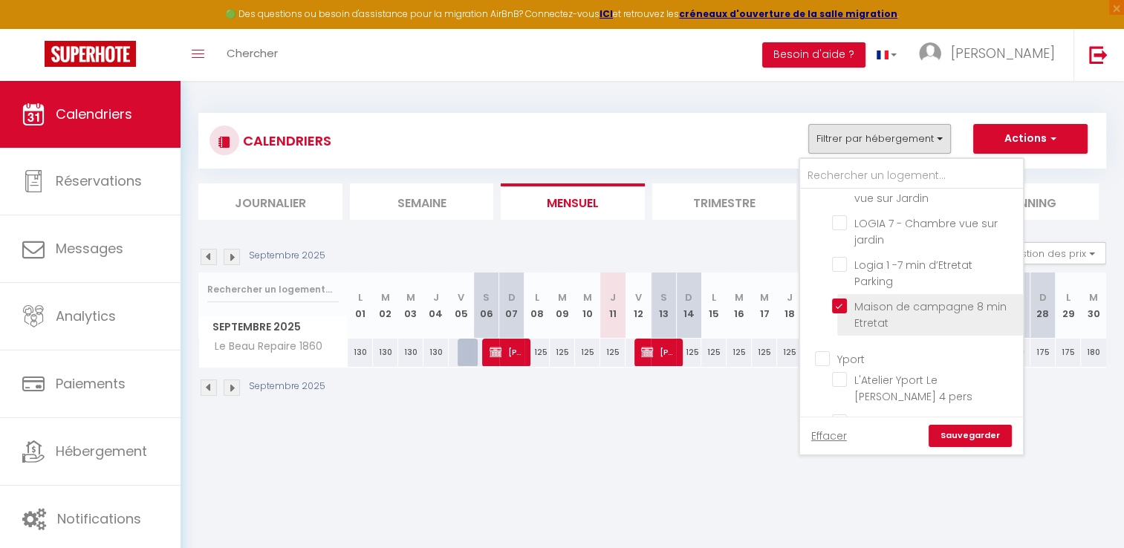
checkbox input "false"
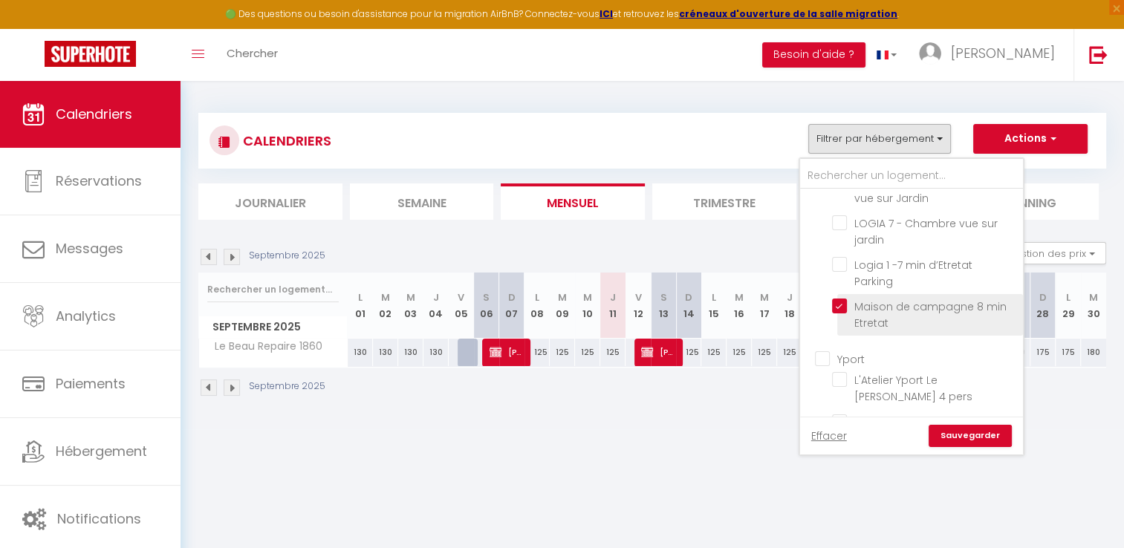
checkbox input "false"
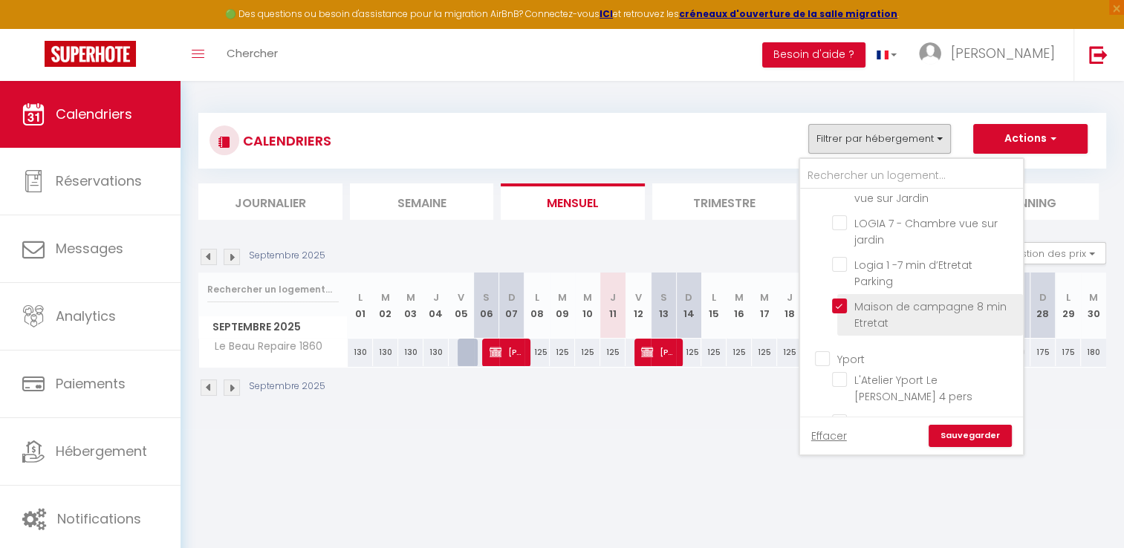
checkbox input "false"
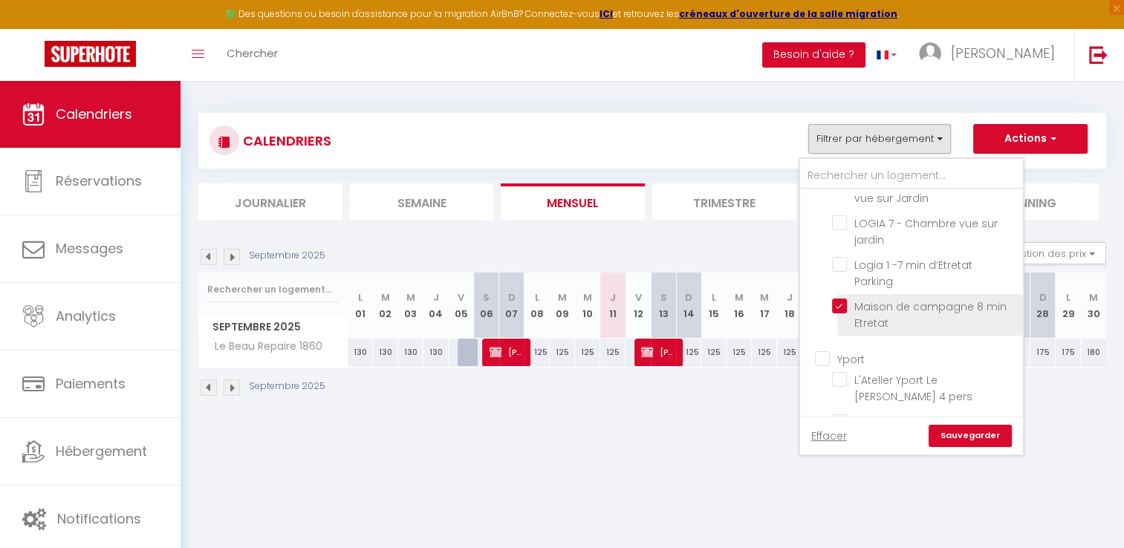
checkbox input "false"
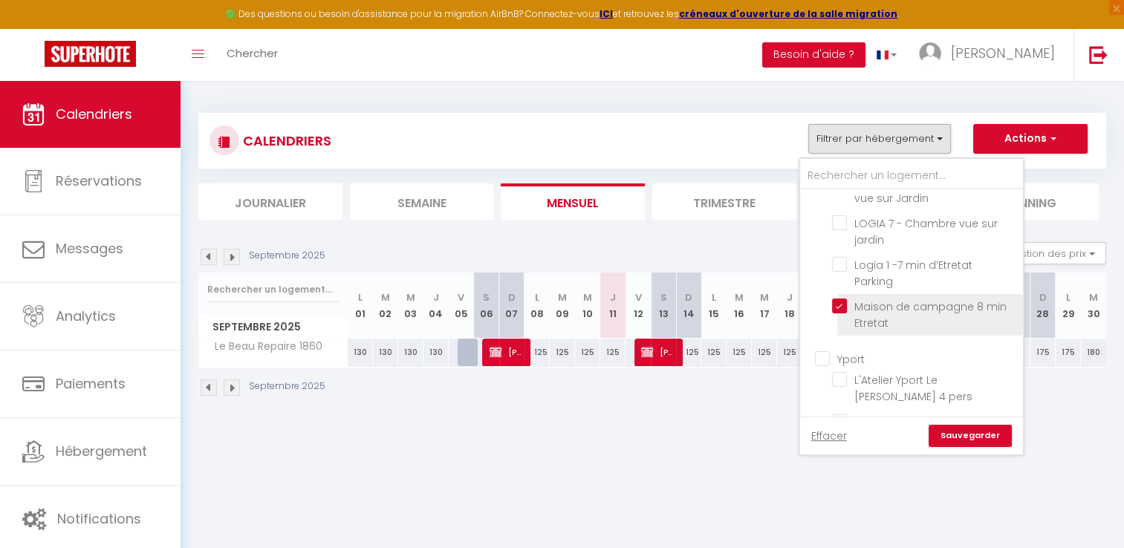
checkbox input "false"
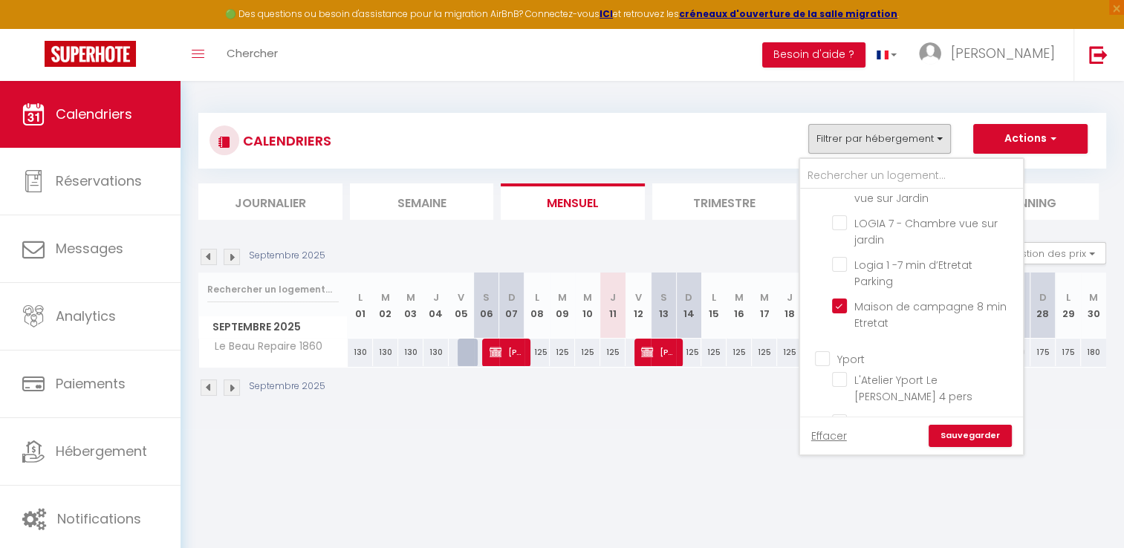
click at [981, 436] on link "Sauvegarder" at bounding box center [970, 436] width 83 height 22
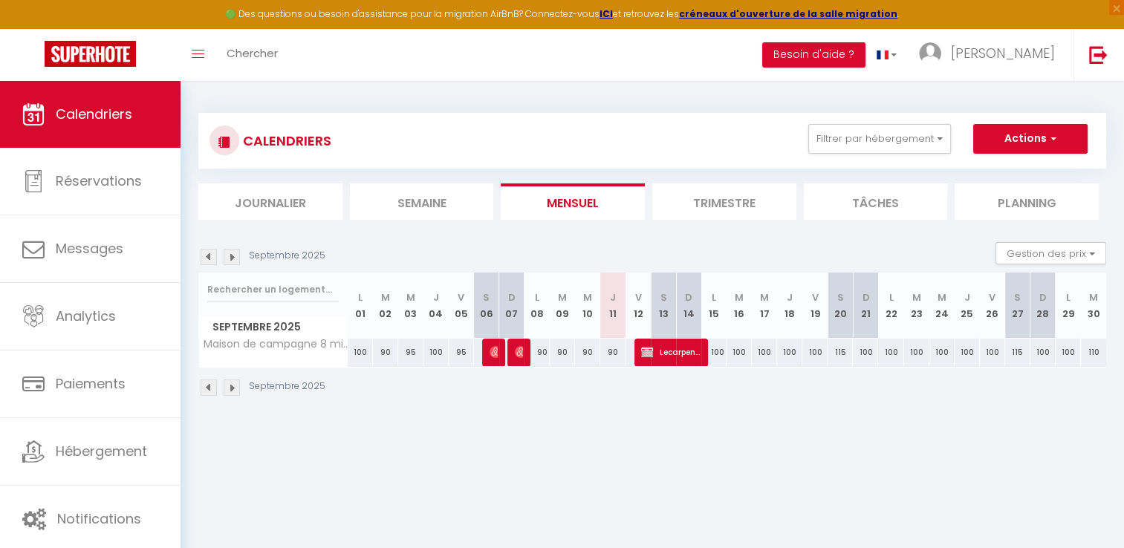
click at [210, 388] on img at bounding box center [209, 388] width 16 height 16
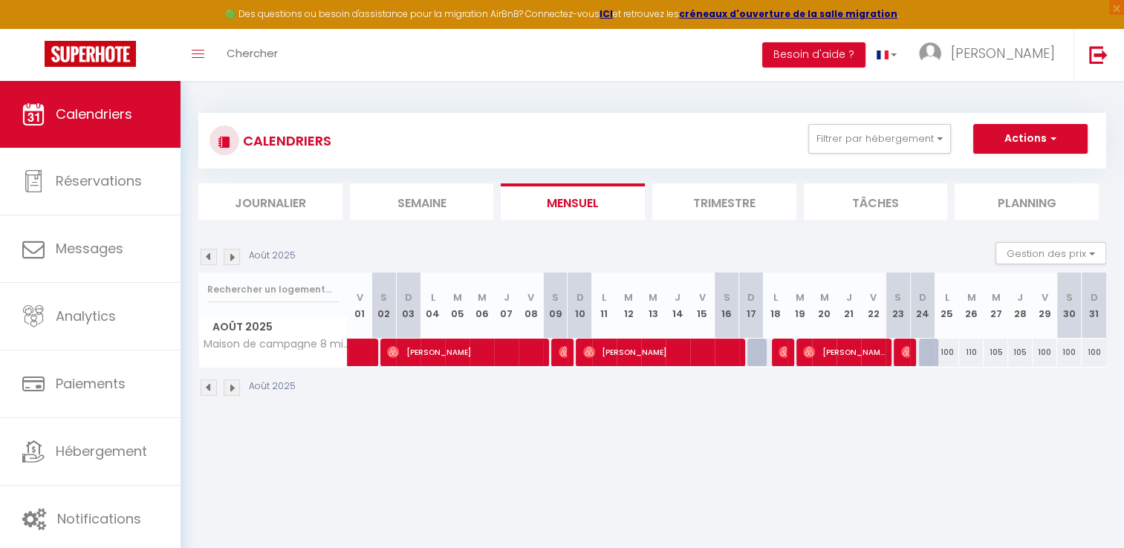
click at [229, 392] on img at bounding box center [232, 388] width 16 height 16
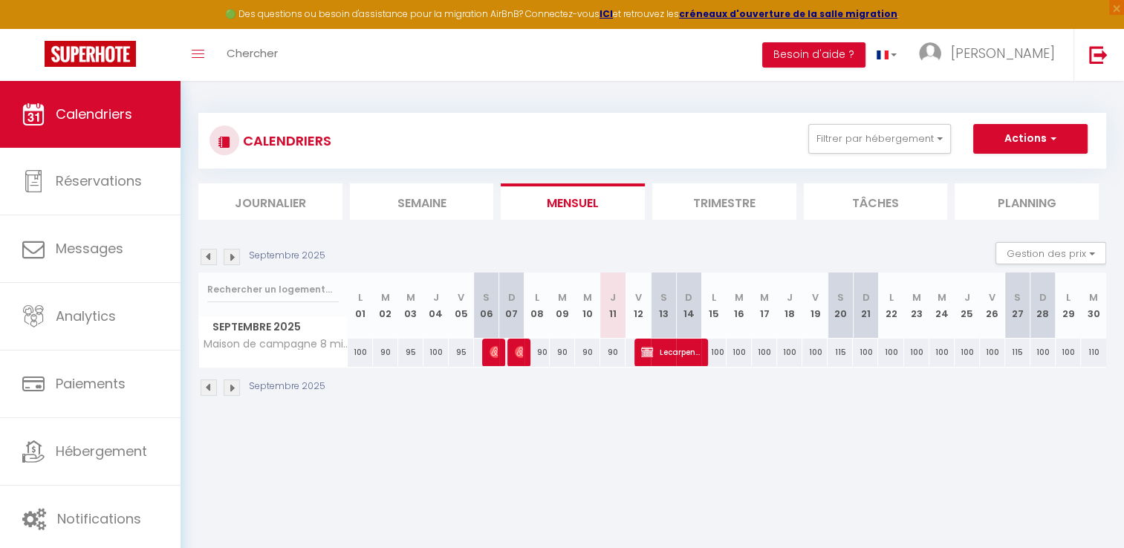
click at [465, 447] on body "🟢 Des questions ou besoin d'assistance pour la migration AirBnB? Connectez-vous…" at bounding box center [562, 355] width 1124 height 548
click at [838, 138] on button "Filtrer par hébergement" at bounding box center [880, 139] width 143 height 30
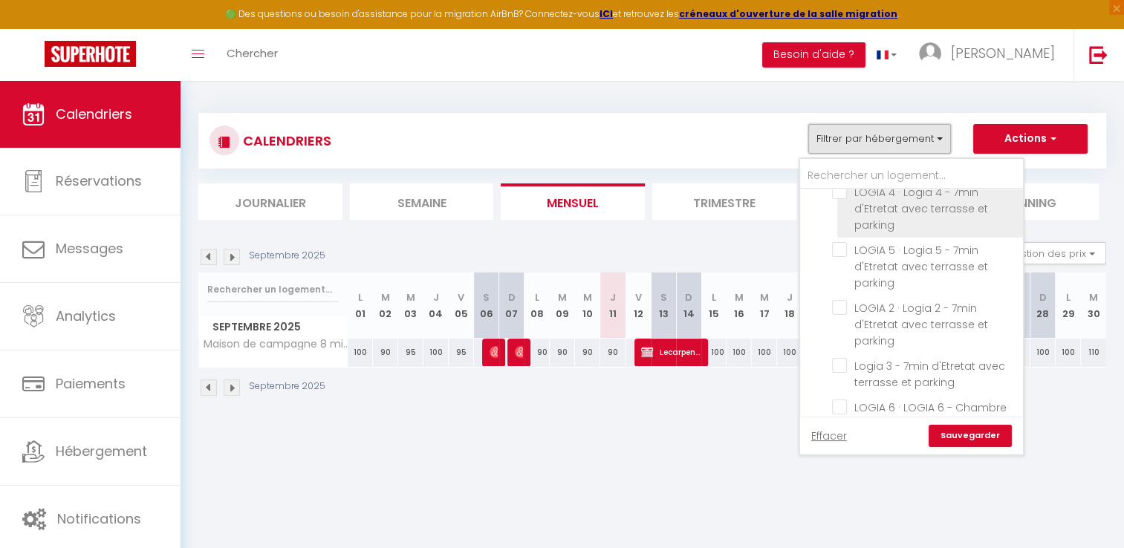
scroll to position [372, 0]
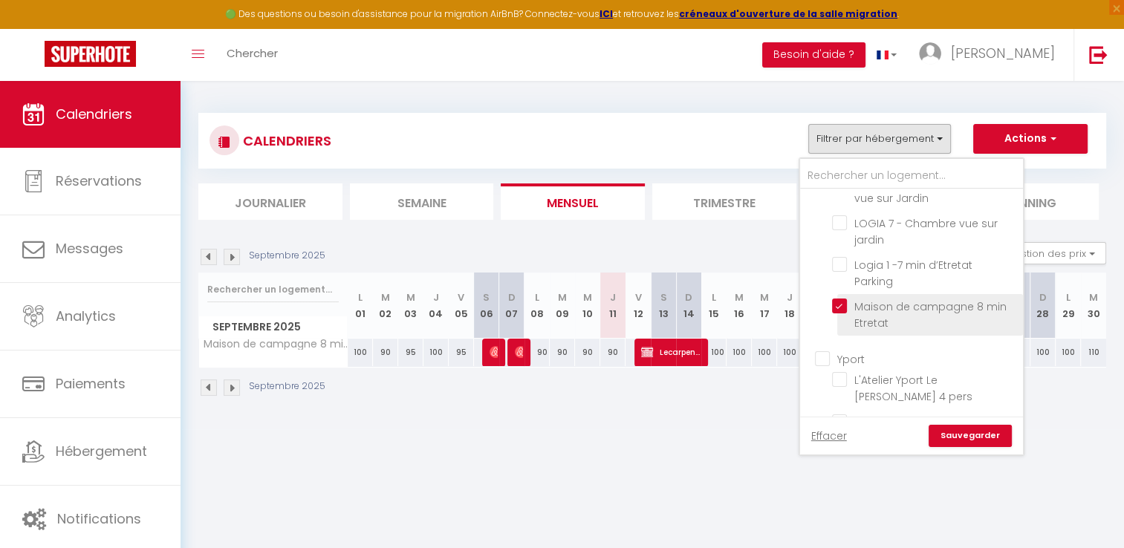
click at [902, 302] on input "Maison de campagne 8 min Etretat" at bounding box center [925, 306] width 186 height 15
checkbox input "false"
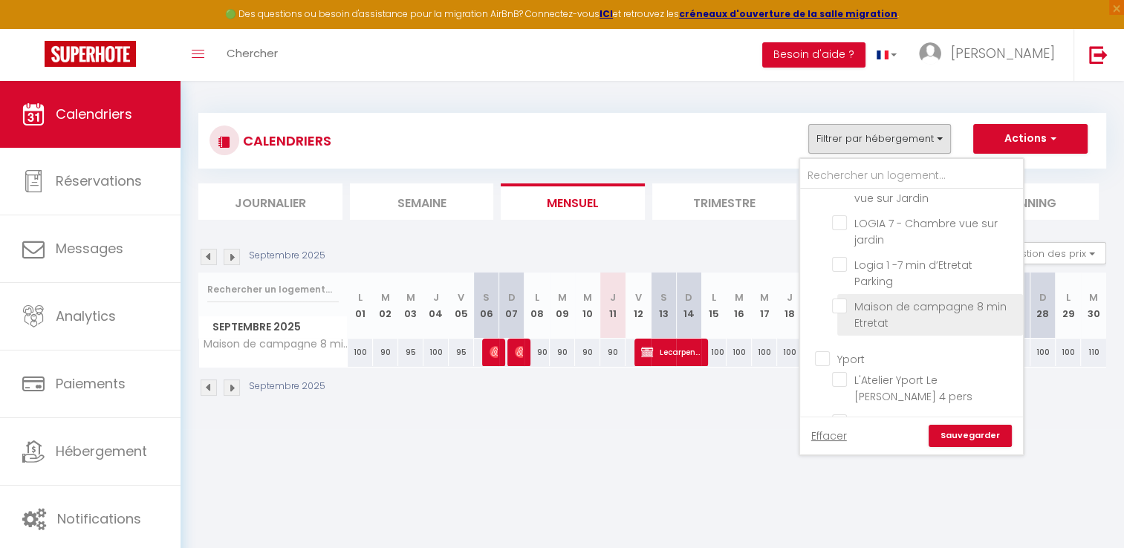
checkbox input "false"
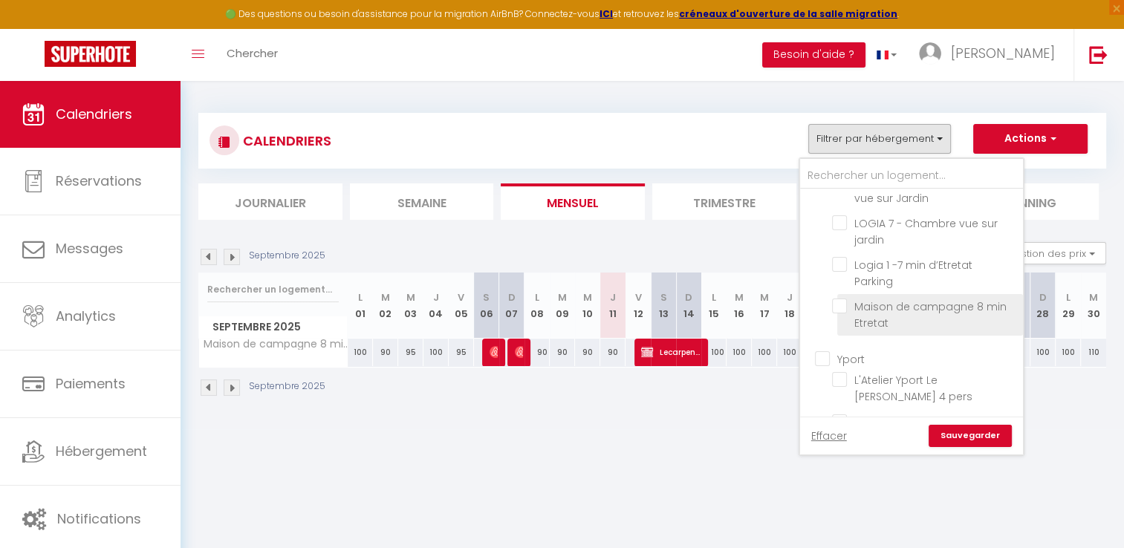
checkbox input "false"
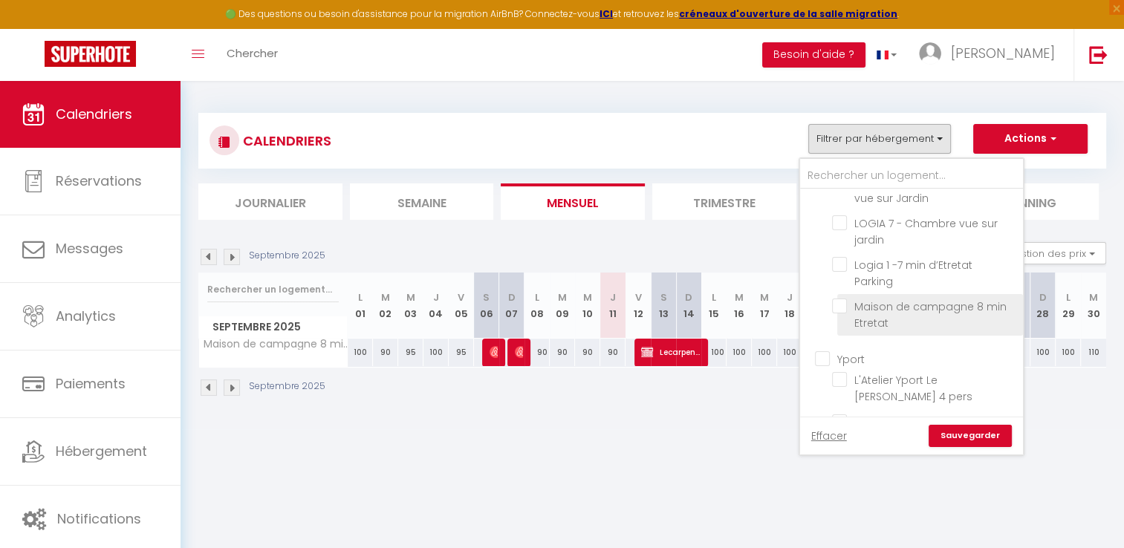
checkbox input "false"
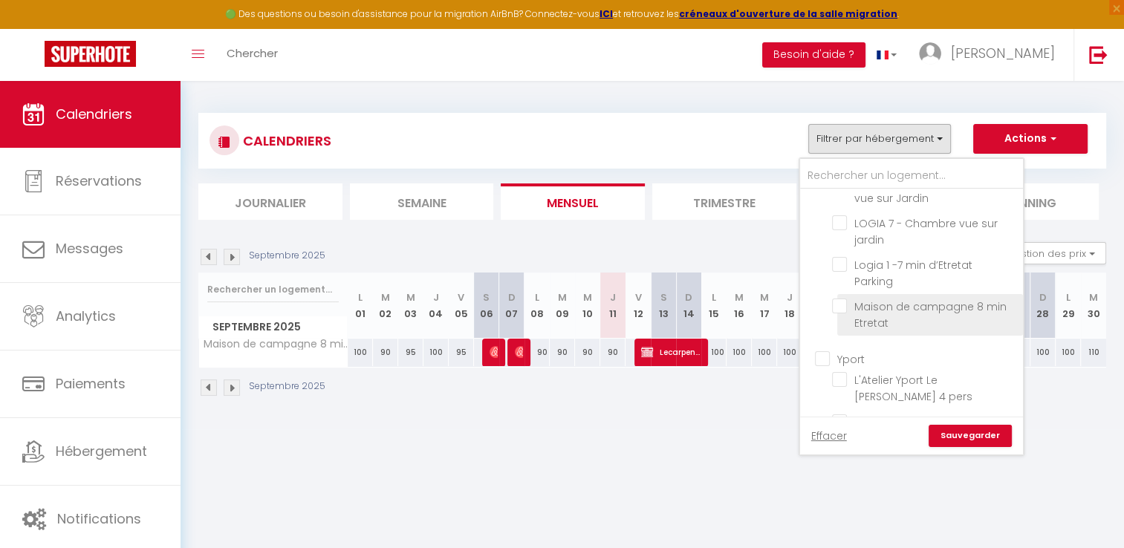
checkbox input "false"
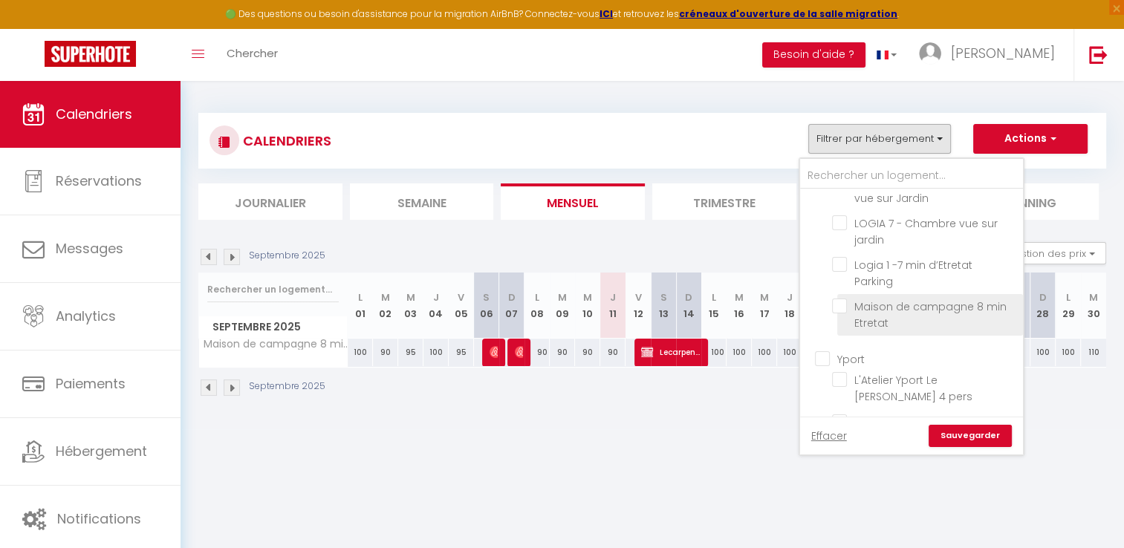
checkbox input "false"
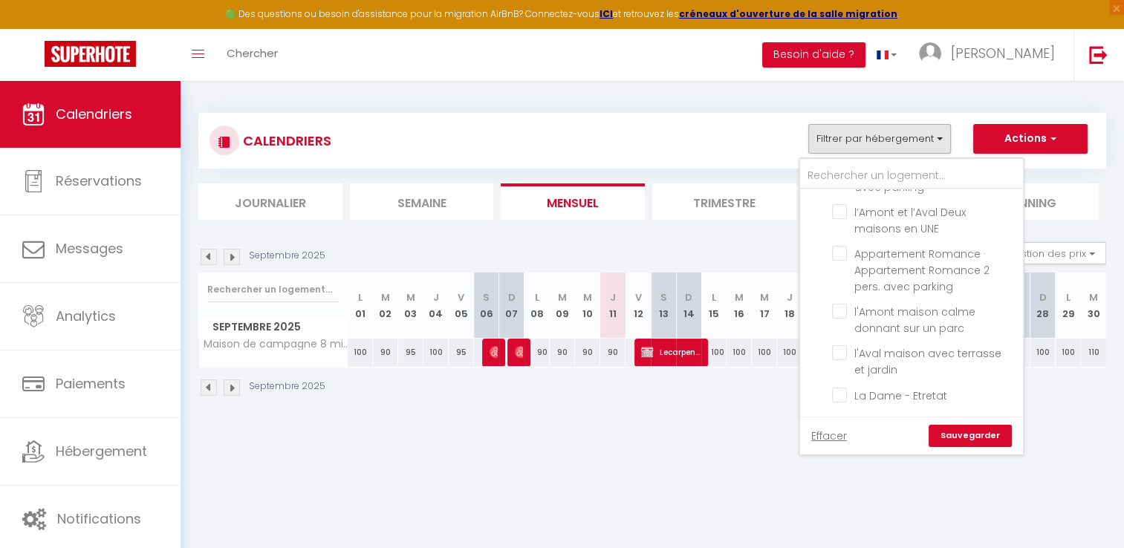
scroll to position [1666, 0]
click at [920, 398] on input "La Dame - Etretat" at bounding box center [925, 394] width 186 height 15
checkbox input "true"
click at [982, 437] on link "Sauvegarder" at bounding box center [970, 436] width 83 height 22
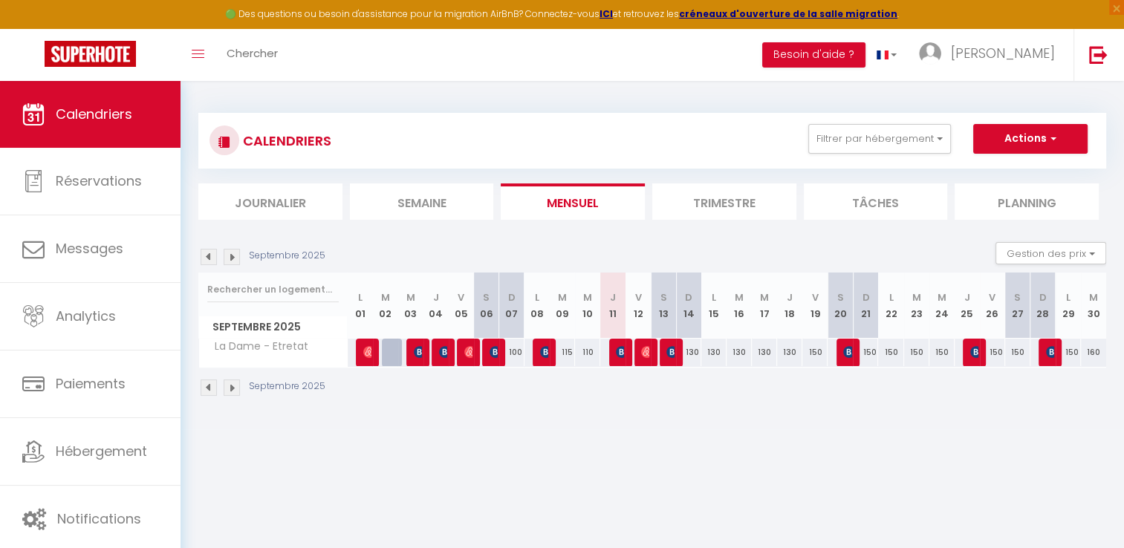
click at [209, 390] on img at bounding box center [209, 388] width 16 height 16
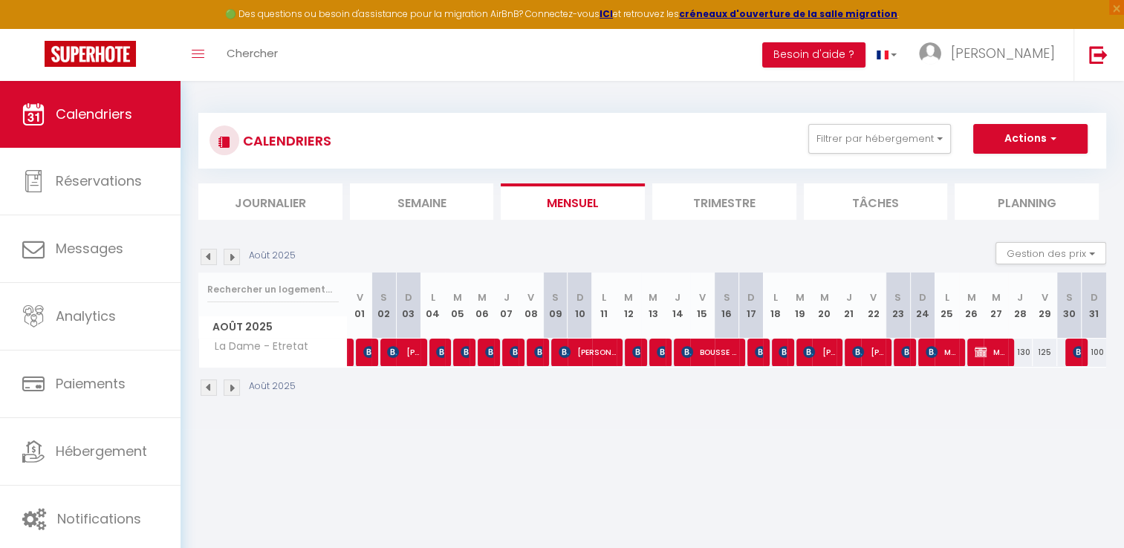
click at [232, 388] on img at bounding box center [232, 388] width 16 height 16
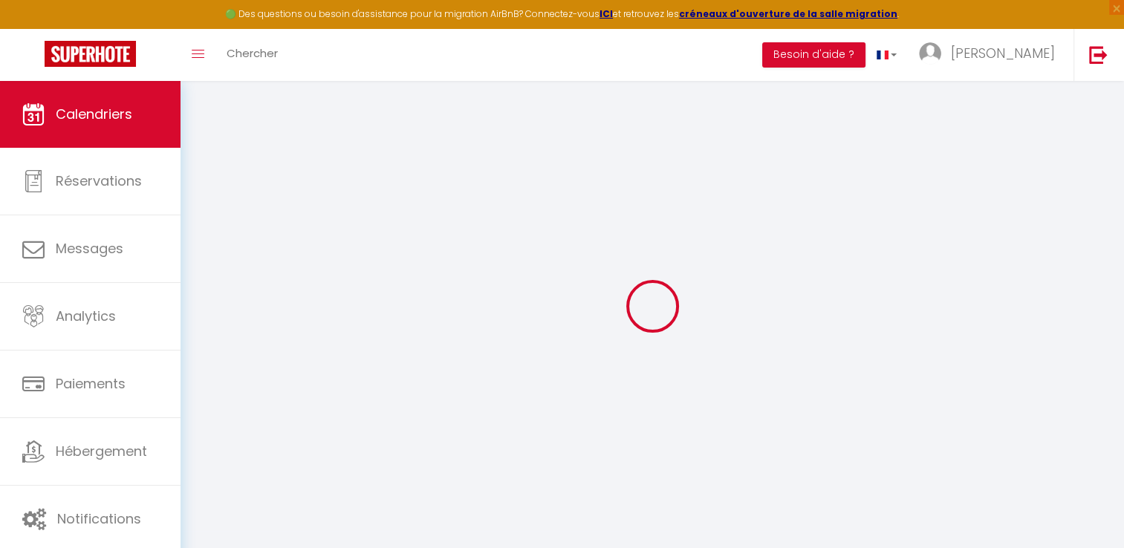
select select "KO"
select select "0"
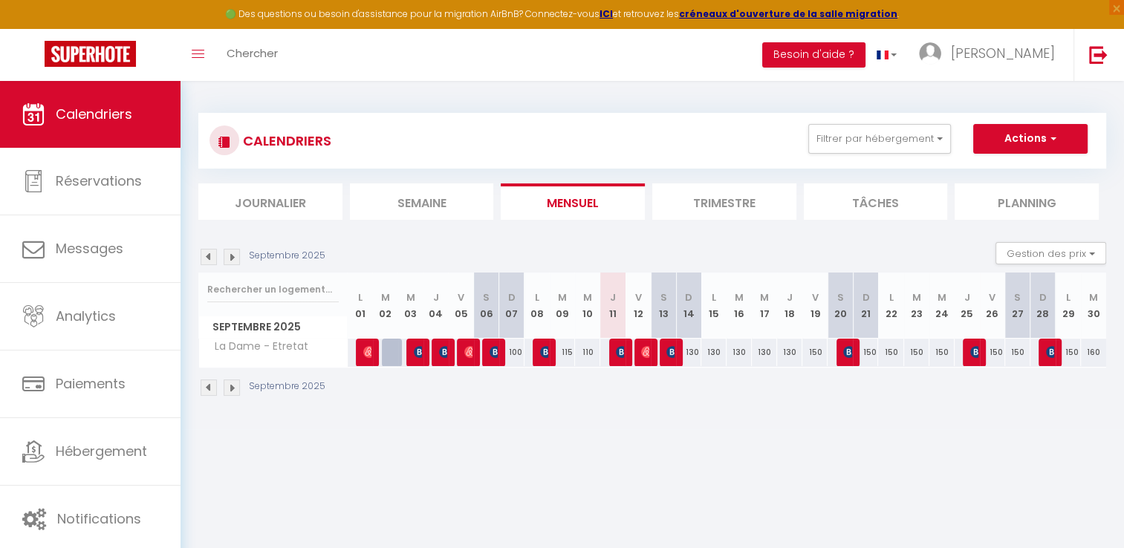
click at [461, 393] on div "Septembre 2025" at bounding box center [652, 390] width 908 height 44
click at [366, 355] on img at bounding box center [369, 352] width 12 height 12
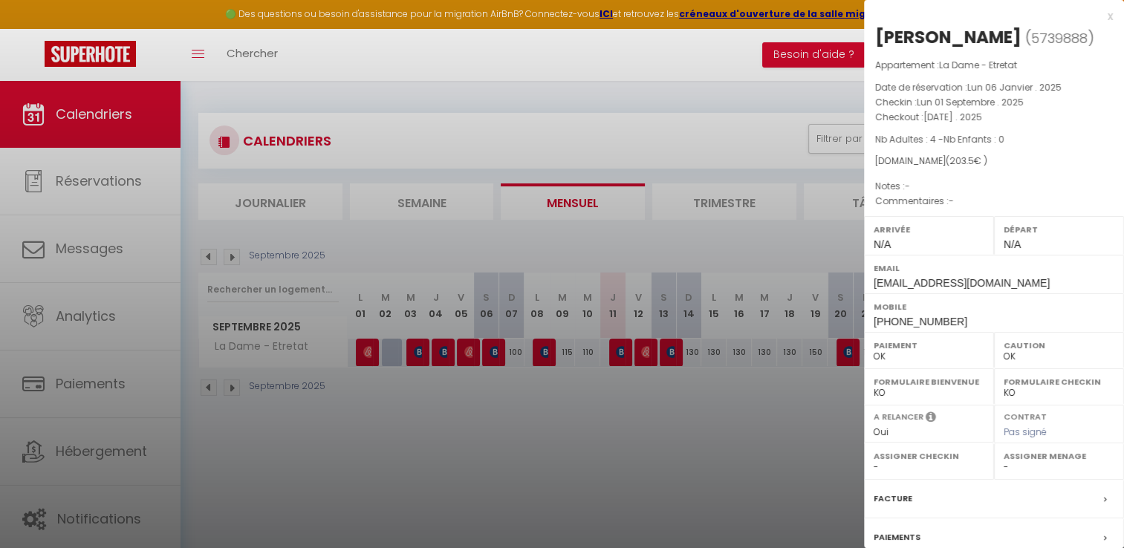
drag, startPoint x: 965, startPoint y: 37, endPoint x: 871, endPoint y: 37, distance: 94.4
click at [871, 37] on div "[PERSON_NAME] ( 5739888 ) Appartement : La Dame - Etretat Date de réservation :…" at bounding box center [994, 347] width 260 height 645
click at [421, 353] on div at bounding box center [562, 274] width 1124 height 548
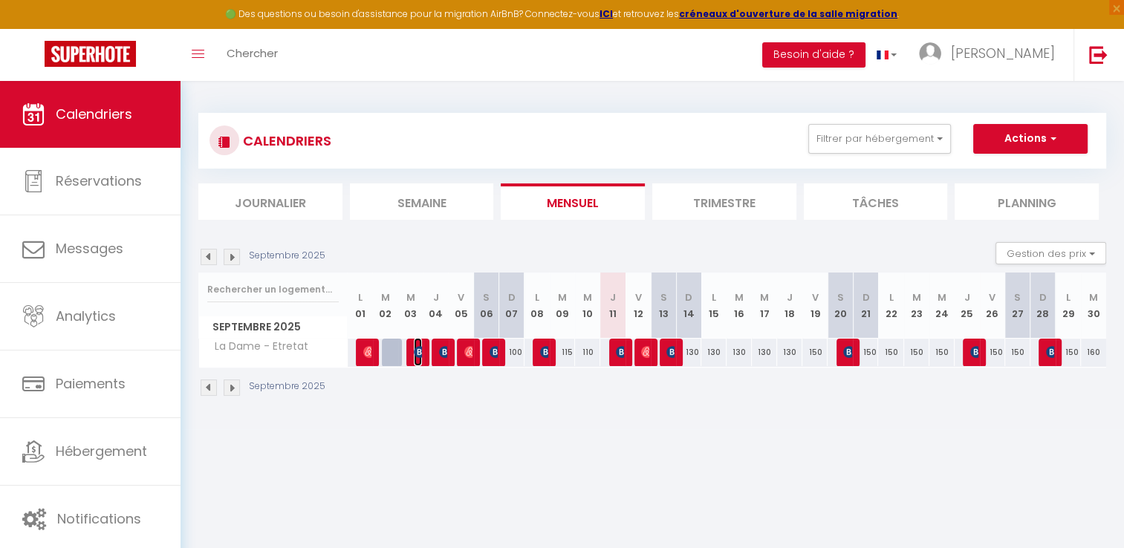
click at [418, 354] on img at bounding box center [420, 352] width 12 height 12
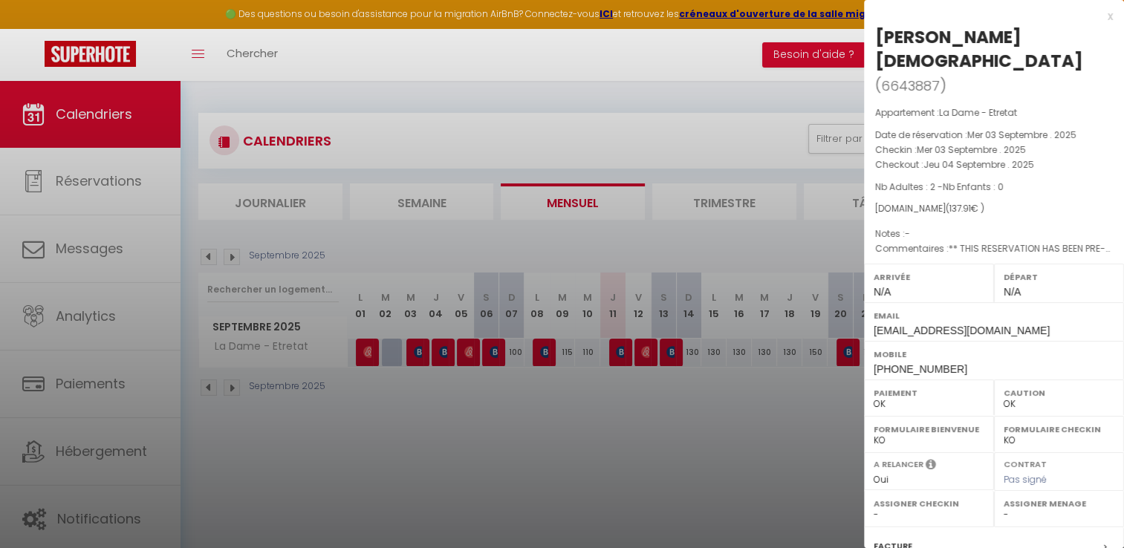
drag, startPoint x: 983, startPoint y: 39, endPoint x: 879, endPoint y: 39, distance: 103.3
click at [879, 39] on h2 "[PERSON_NAME] ( 6643887 )" at bounding box center [995, 61] width 238 height 73
drag, startPoint x: 520, startPoint y: 424, endPoint x: 459, endPoint y: 389, distance: 70.2
click at [510, 421] on div at bounding box center [562, 274] width 1124 height 548
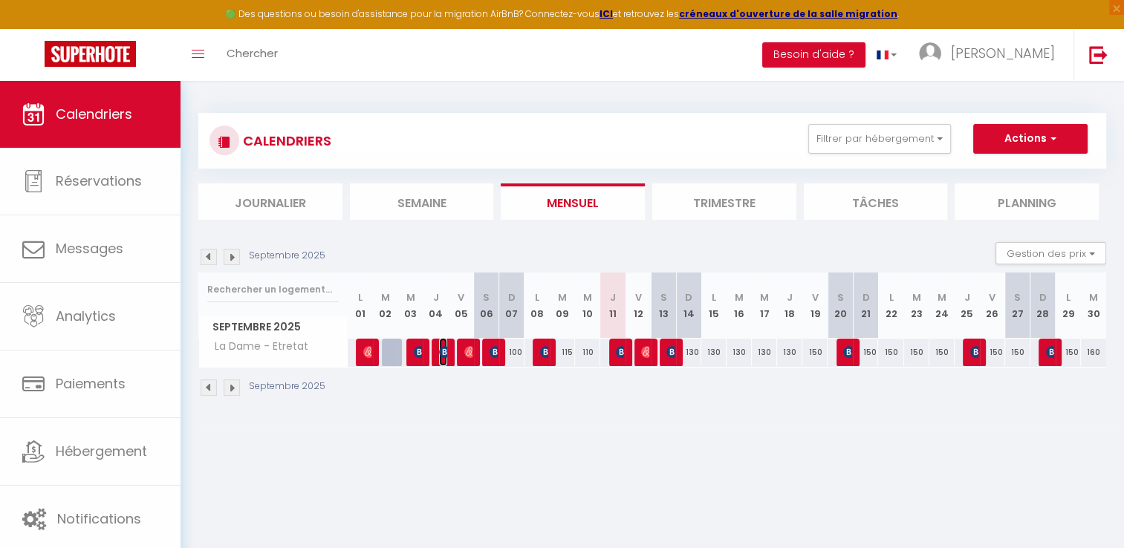
click at [446, 351] on img at bounding box center [445, 352] width 12 height 12
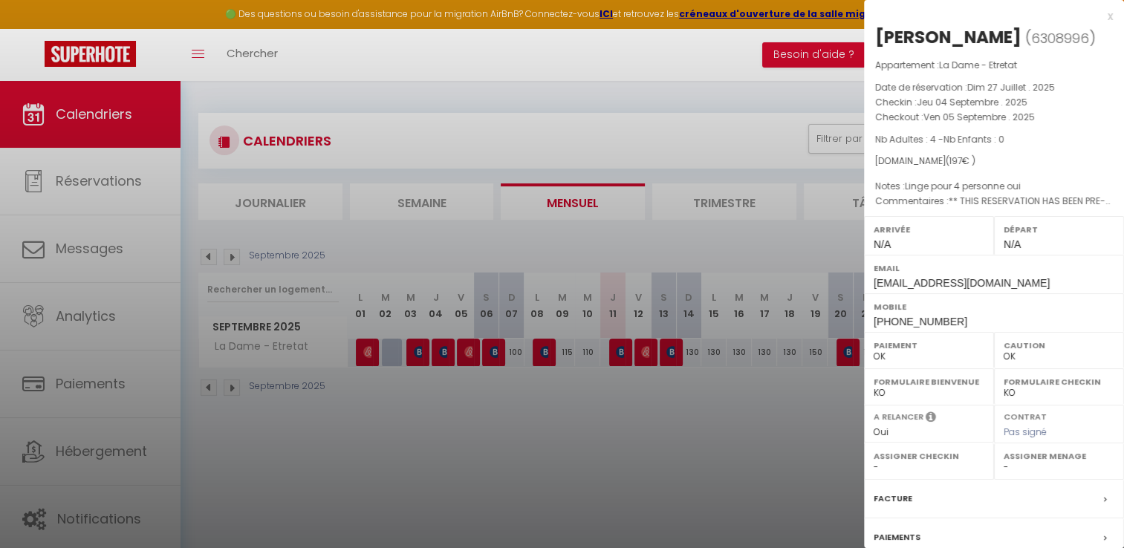
drag, startPoint x: 997, startPoint y: 40, endPoint x: 869, endPoint y: 35, distance: 127.9
click at [869, 35] on div "[PERSON_NAME] ( 6308996 ) Appartement : La Dame - Etretat Date de réservation :…" at bounding box center [994, 347] width 260 height 645
click at [510, 443] on div at bounding box center [562, 274] width 1124 height 548
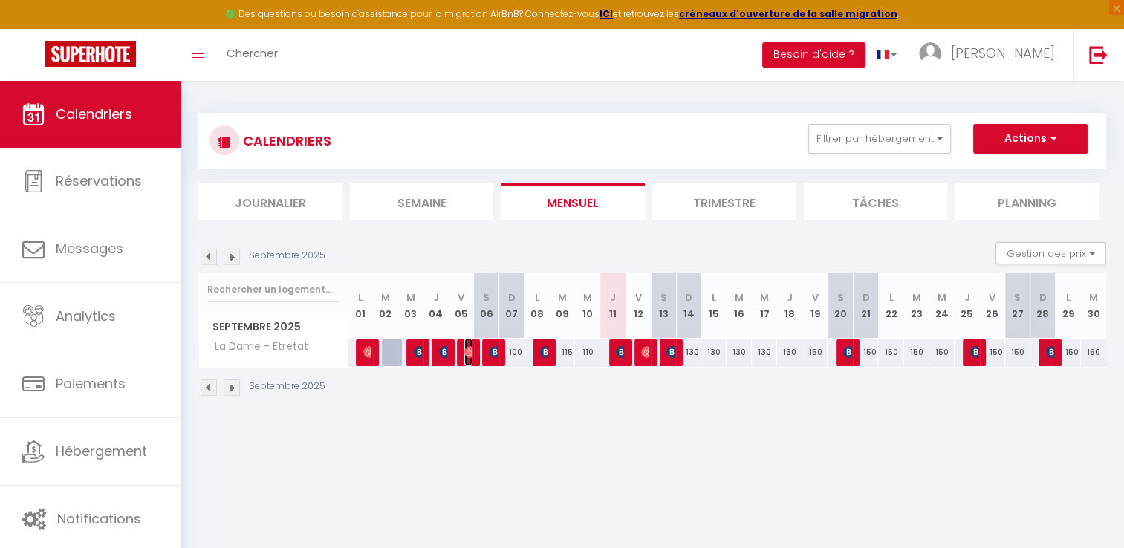
click at [465, 352] on img at bounding box center [471, 352] width 12 height 12
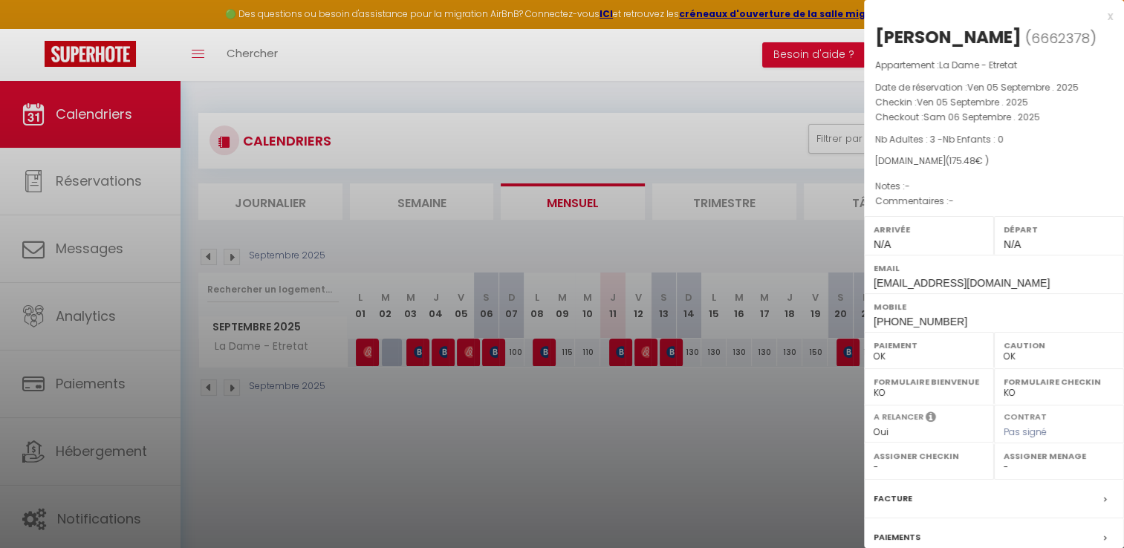
drag, startPoint x: 1042, startPoint y: 40, endPoint x: 878, endPoint y: 36, distance: 164.3
click at [878, 36] on h2 "[PERSON_NAME] ( 6662378 )" at bounding box center [995, 37] width 238 height 25
click at [492, 447] on div at bounding box center [562, 274] width 1124 height 548
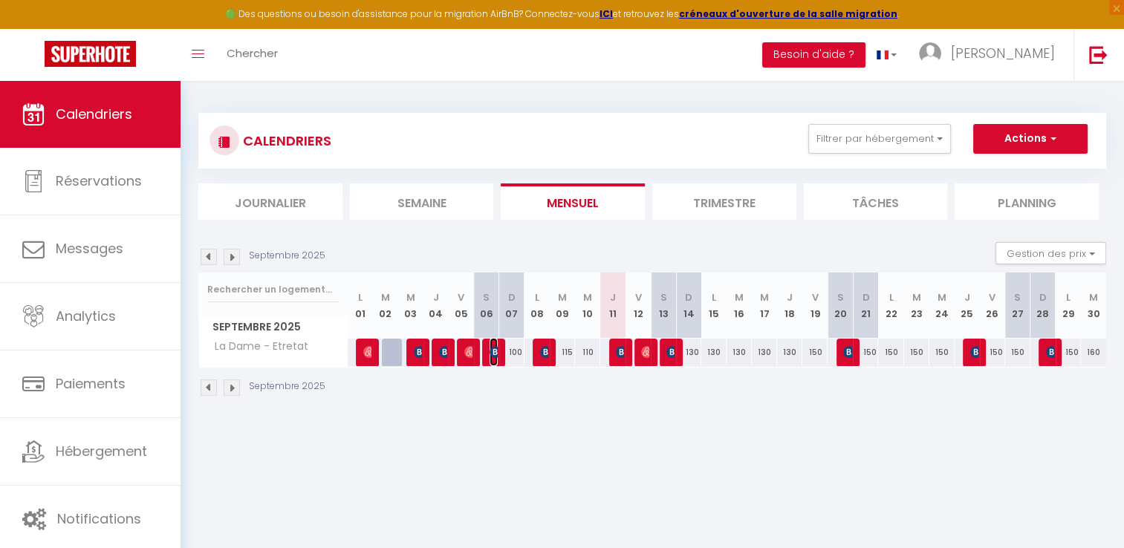
click at [491, 354] on img at bounding box center [496, 352] width 12 height 12
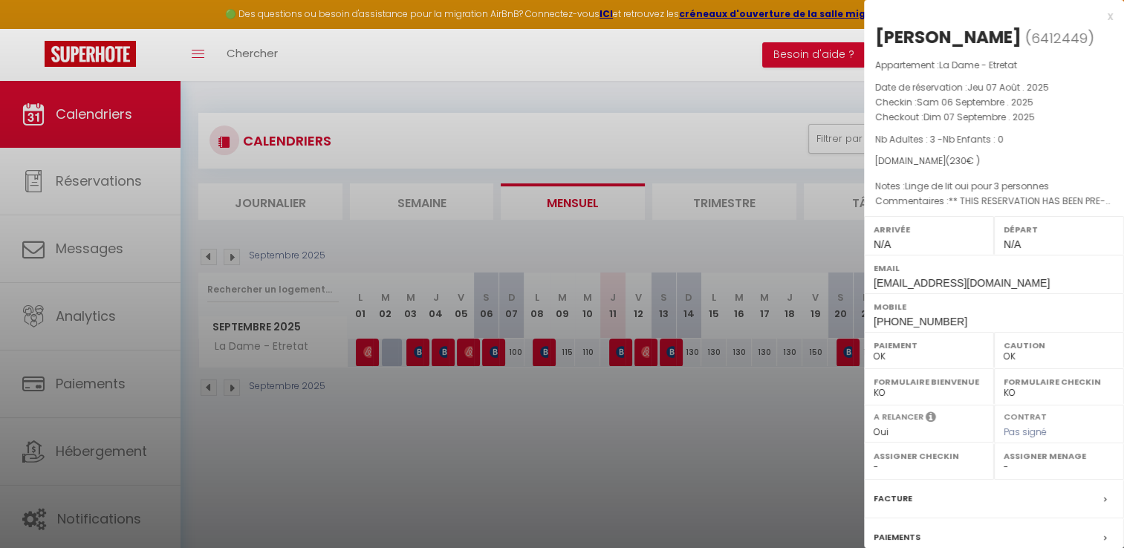
drag, startPoint x: 1061, startPoint y: 40, endPoint x: 880, endPoint y: 42, distance: 180.6
click at [880, 42] on h2 "[PERSON_NAME] ( 6412449 )" at bounding box center [995, 37] width 238 height 25
click at [562, 462] on div at bounding box center [562, 274] width 1124 height 548
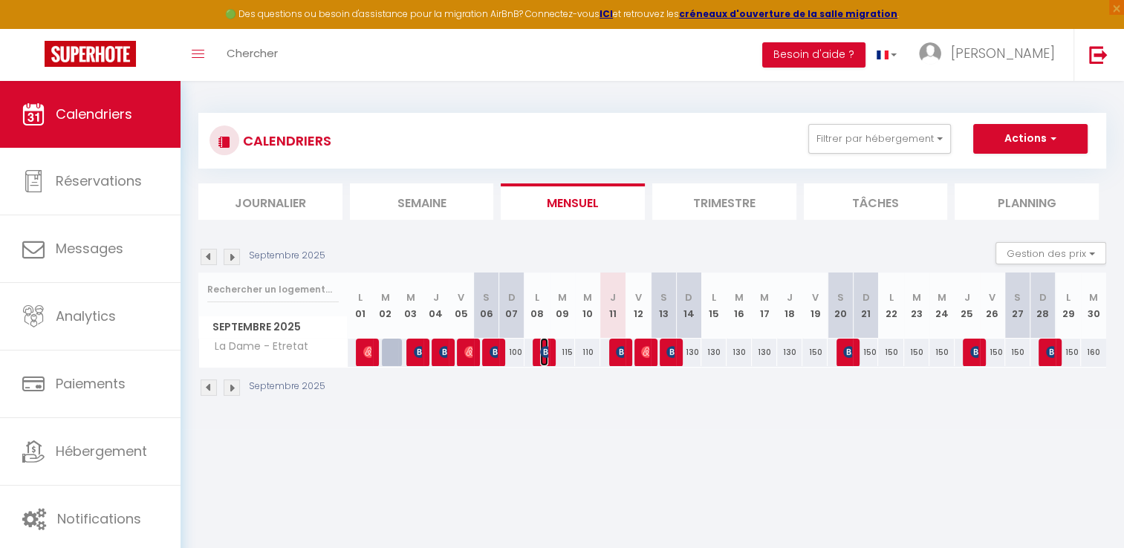
click at [541, 352] on img at bounding box center [546, 352] width 12 height 12
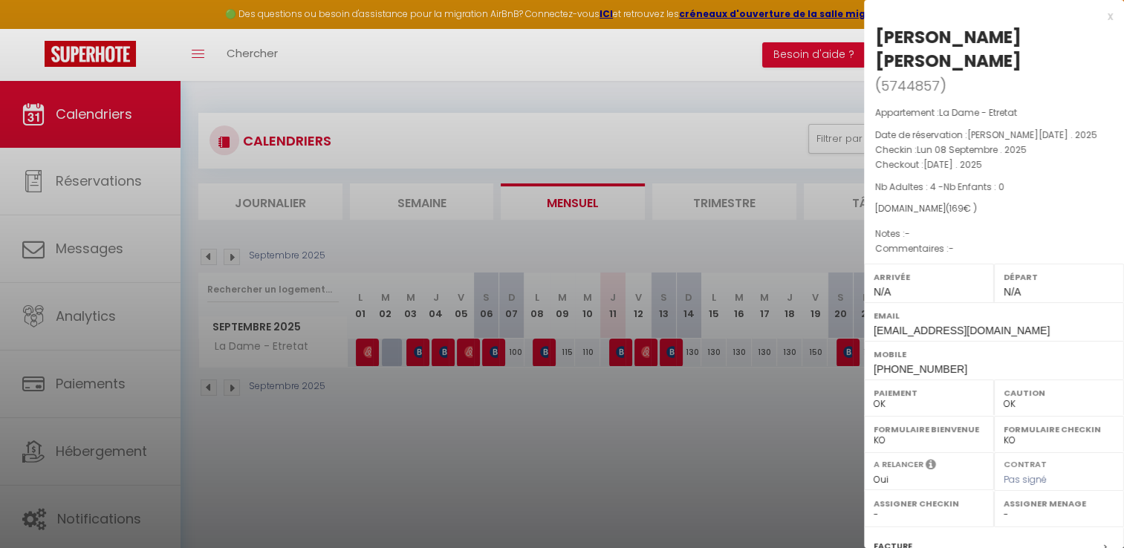
drag, startPoint x: 1049, startPoint y: 42, endPoint x: 865, endPoint y: 28, distance: 184.1
click at [865, 28] on div "[PERSON_NAME] [PERSON_NAME] ( 5744857 ) Appartement : La Dame - Etretat Date de…" at bounding box center [994, 371] width 260 height 693
click at [651, 466] on div at bounding box center [562, 274] width 1124 height 548
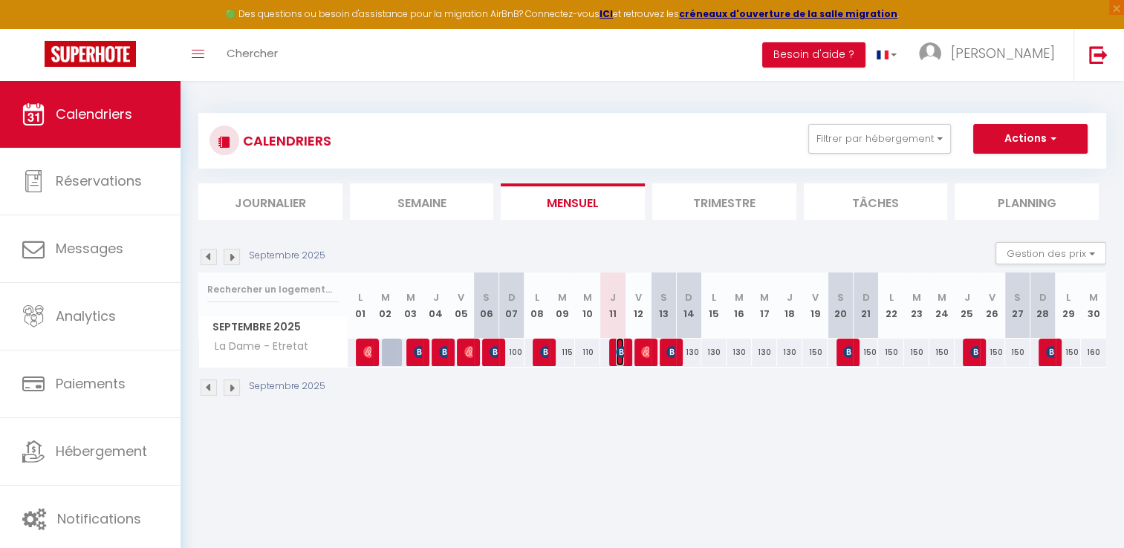
click at [618, 354] on img at bounding box center [622, 352] width 12 height 12
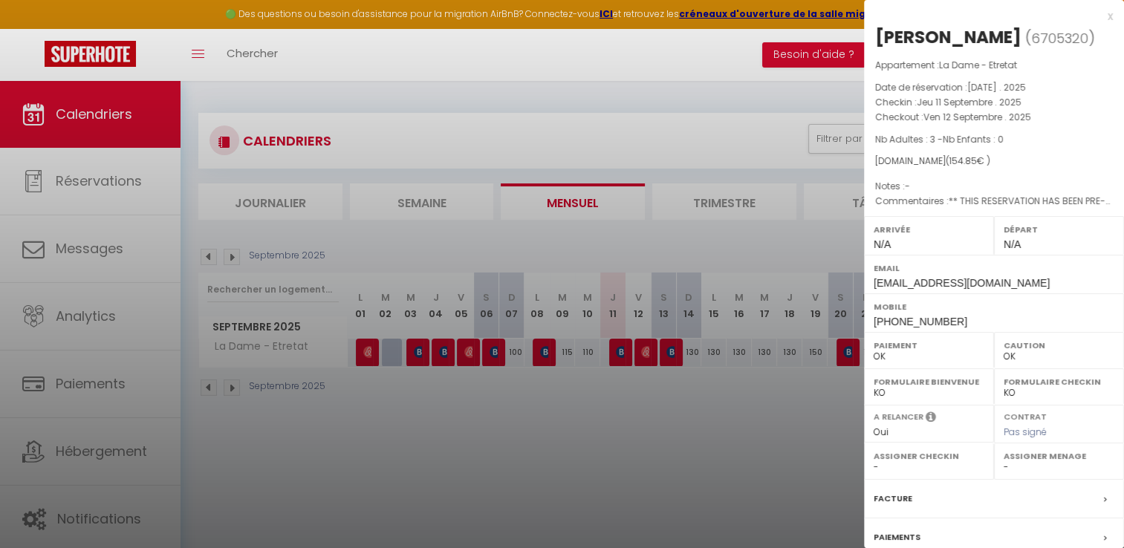
drag, startPoint x: 1038, startPoint y: 31, endPoint x: 875, endPoint y: 35, distance: 162.8
click at [876, 35] on h2 "[PERSON_NAME] ( 6705320 )" at bounding box center [995, 37] width 238 height 25
click at [672, 433] on div at bounding box center [562, 274] width 1124 height 548
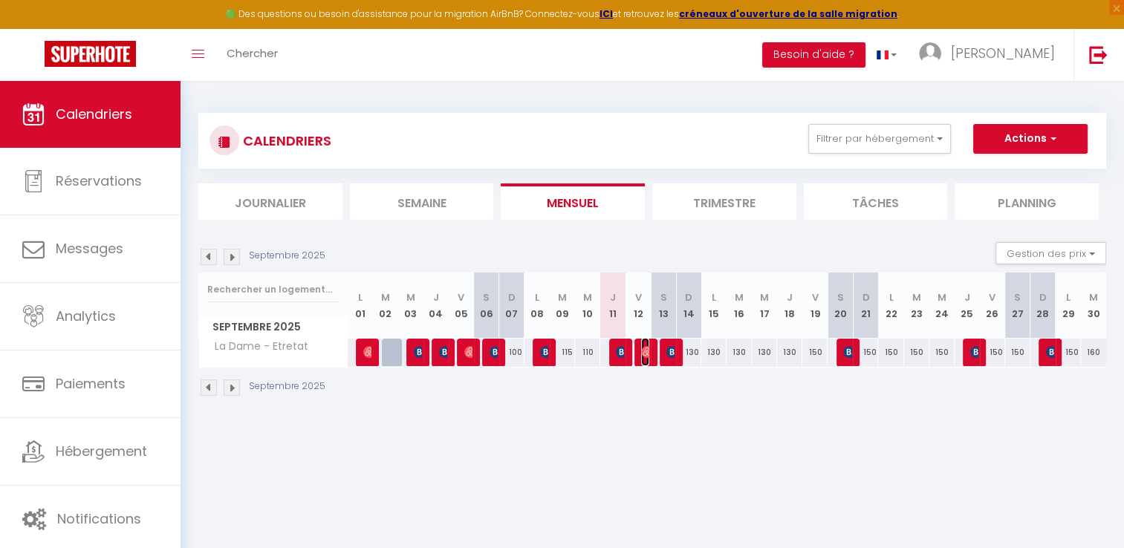
click at [644, 350] on img at bounding box center [647, 352] width 12 height 12
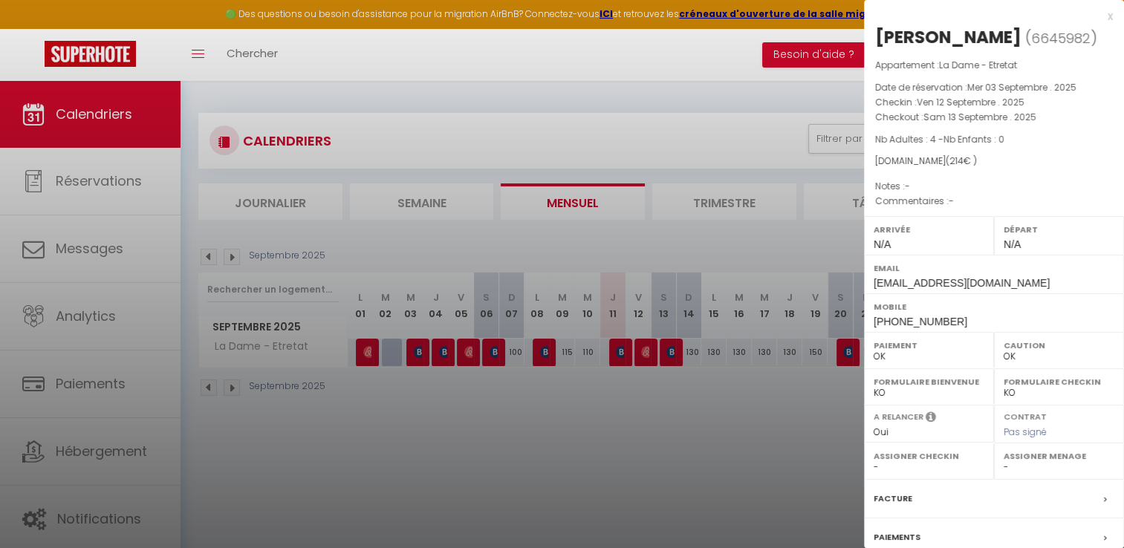
drag, startPoint x: 1028, startPoint y: 39, endPoint x: 877, endPoint y: 31, distance: 151.1
click at [877, 31] on h2 "[PERSON_NAME] ( 6645982 )" at bounding box center [995, 37] width 238 height 25
click at [629, 384] on div at bounding box center [562, 274] width 1124 height 548
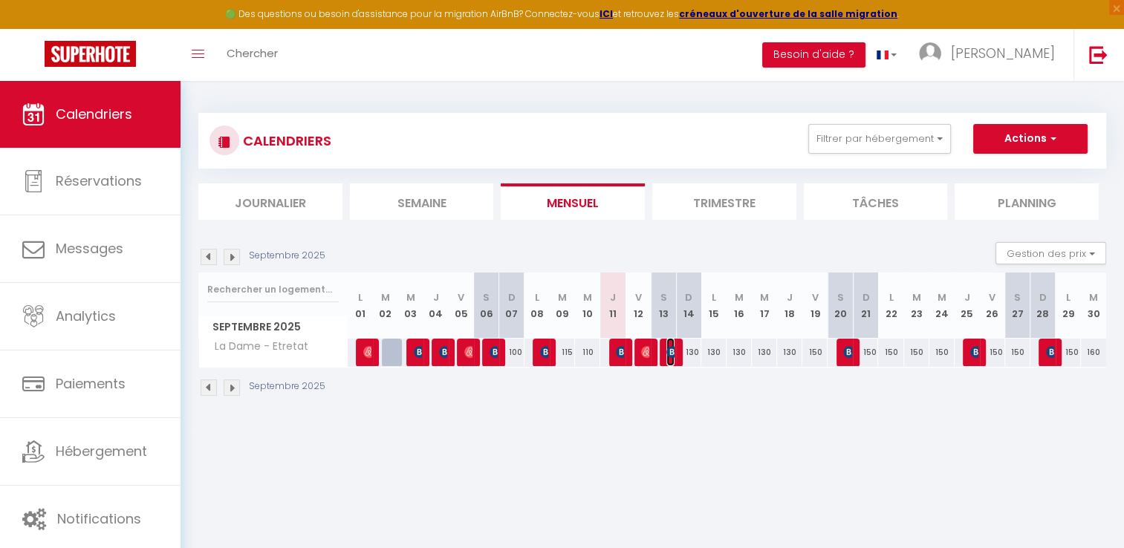
click at [673, 349] on img at bounding box center [673, 352] width 12 height 12
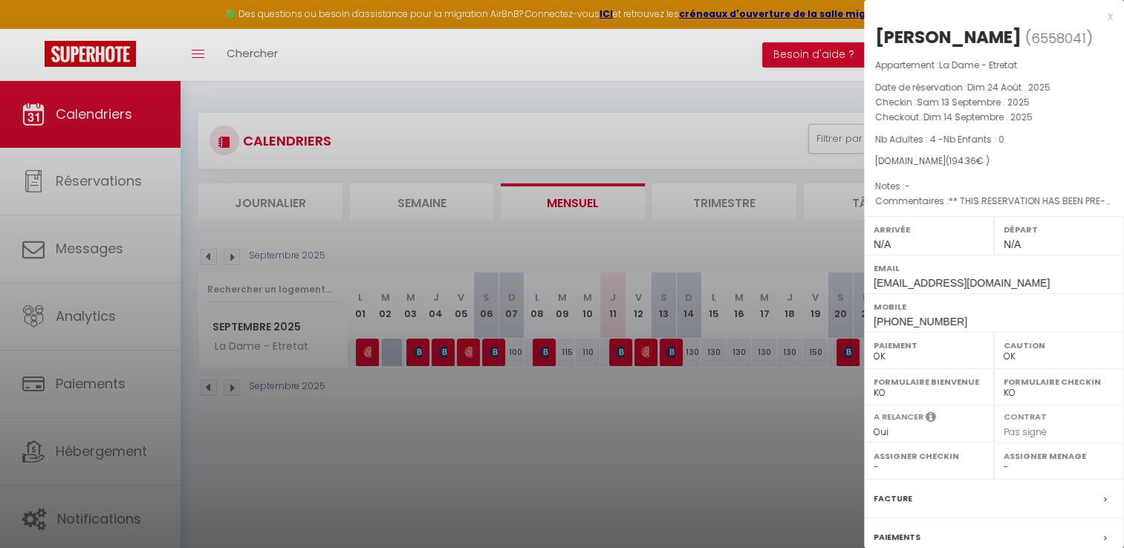
drag, startPoint x: 1061, startPoint y: 39, endPoint x: 876, endPoint y: 39, distance: 185.1
click at [876, 39] on h2 "[PERSON_NAME] ( 6558041 )" at bounding box center [995, 37] width 238 height 25
click at [653, 456] on div at bounding box center [562, 274] width 1124 height 548
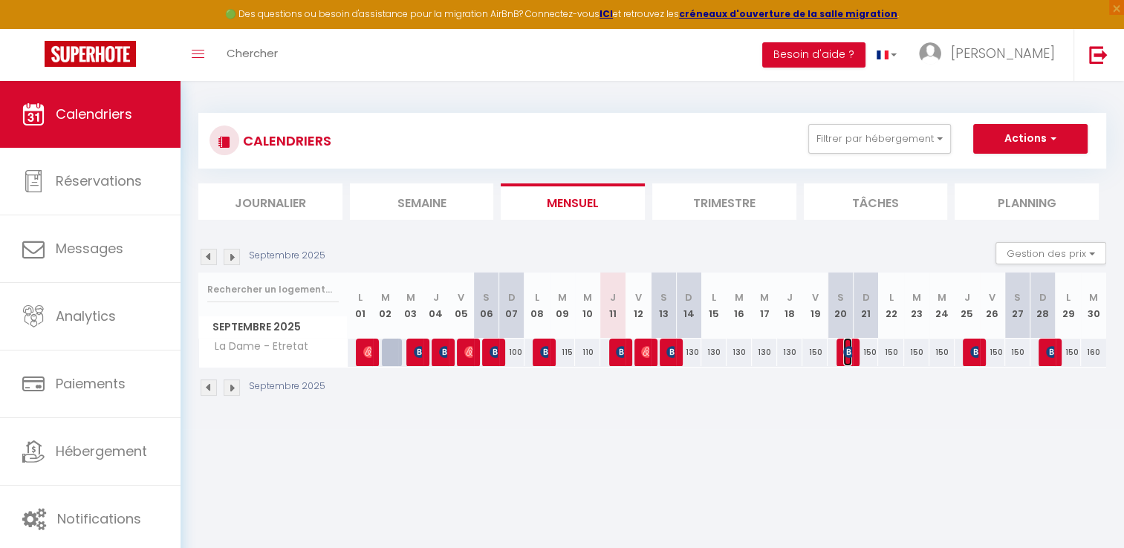
click at [849, 354] on img at bounding box center [850, 352] width 12 height 12
select select "KO"
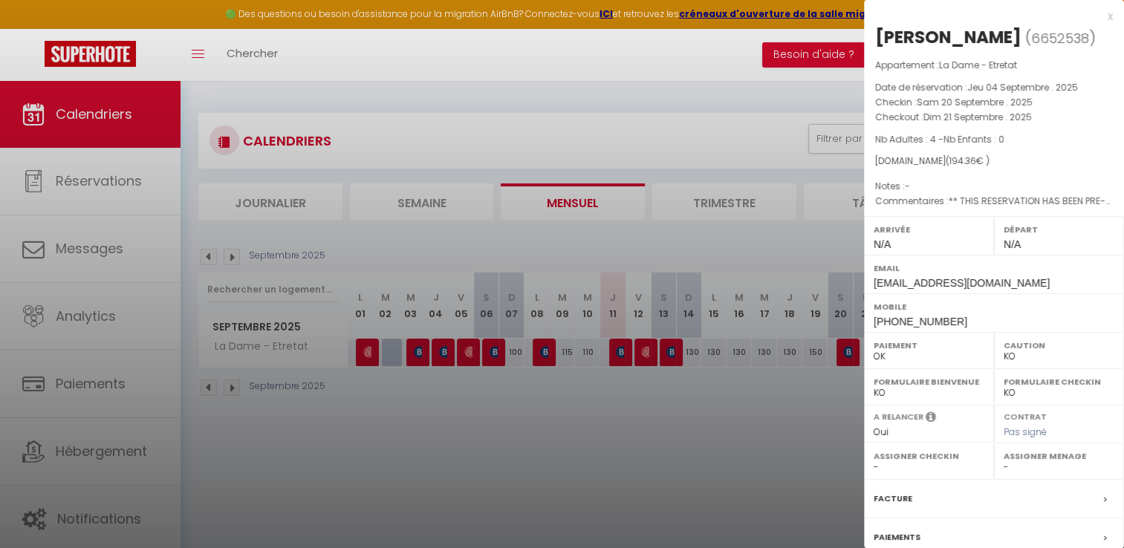
drag, startPoint x: 997, startPoint y: 38, endPoint x: 880, endPoint y: 30, distance: 117.0
click at [880, 30] on h2 "[PERSON_NAME] ( 6652538 )" at bounding box center [995, 37] width 238 height 25
click at [757, 434] on div at bounding box center [562, 274] width 1124 height 548
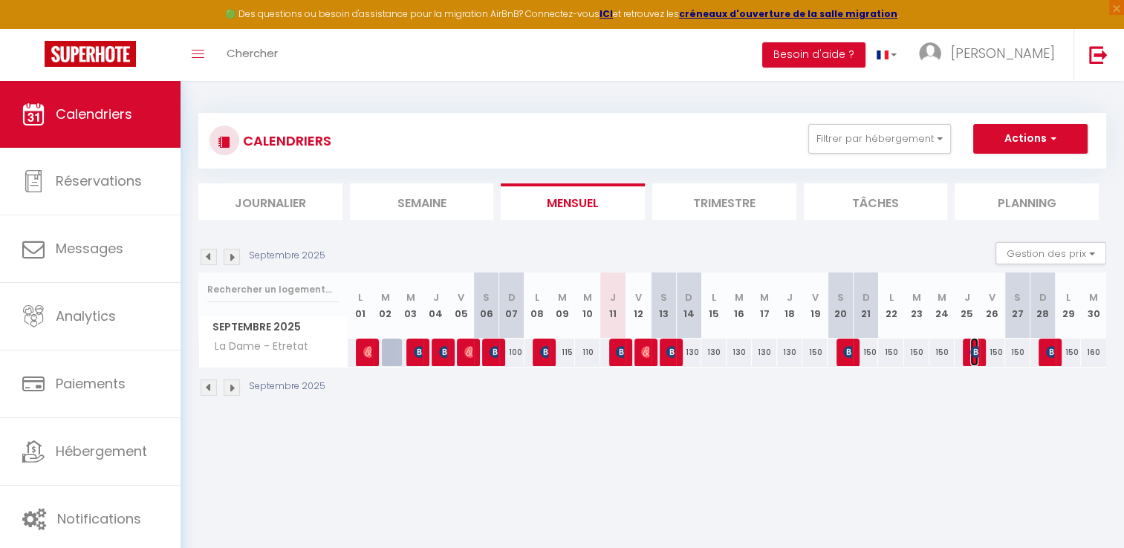
click at [975, 353] on img at bounding box center [977, 352] width 12 height 12
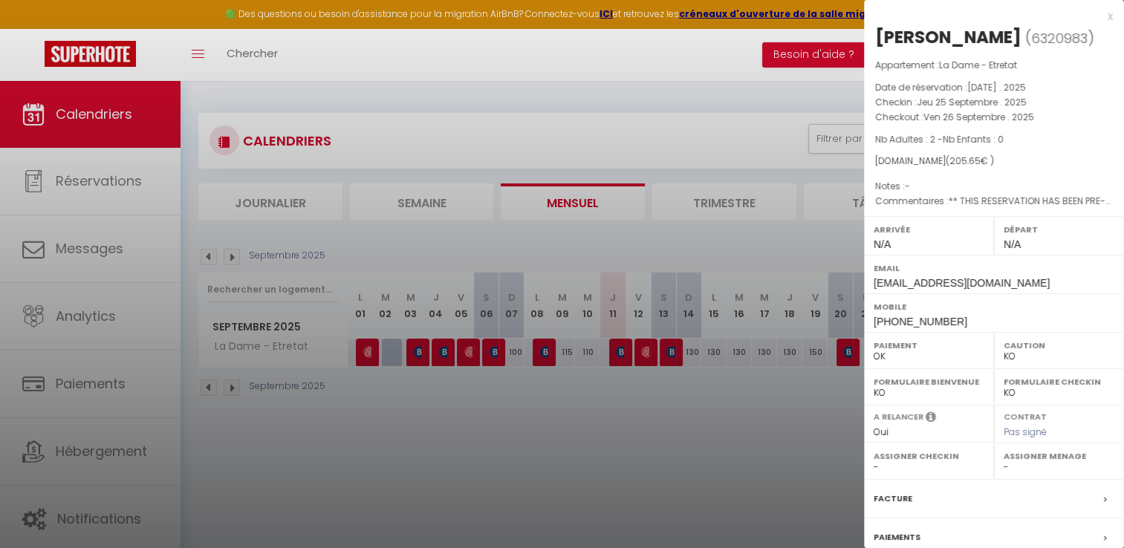
drag, startPoint x: 936, startPoint y: 36, endPoint x: 872, endPoint y: 36, distance: 64.7
click at [872, 36] on div "[PERSON_NAME] ( 6320983 ) Appartement : La Dame - Etretat Date de réservation :…" at bounding box center [994, 347] width 260 height 645
click at [681, 476] on div at bounding box center [562, 274] width 1124 height 548
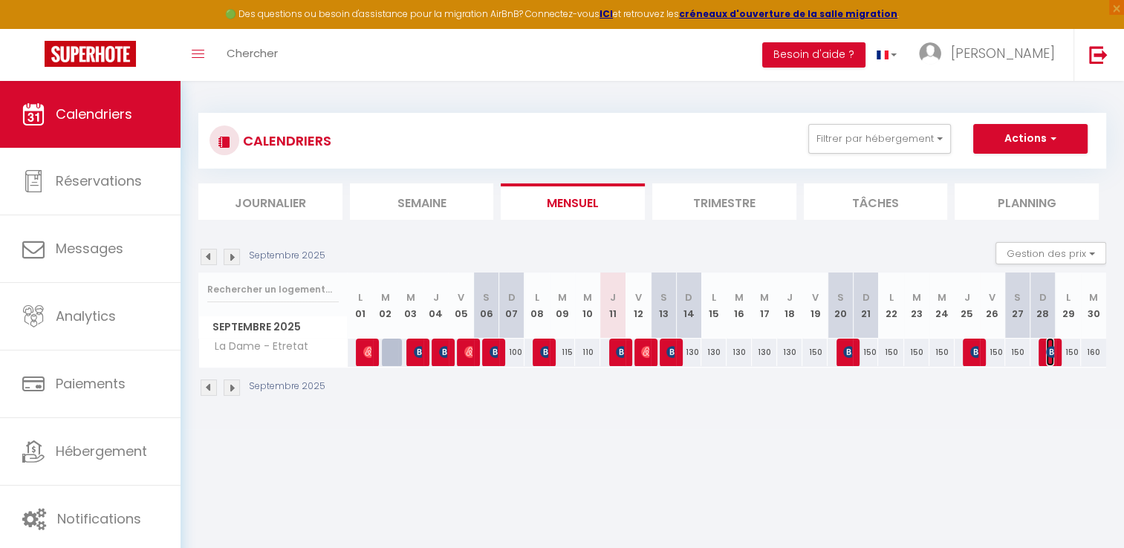
click at [1046, 351] on img at bounding box center [1052, 352] width 12 height 12
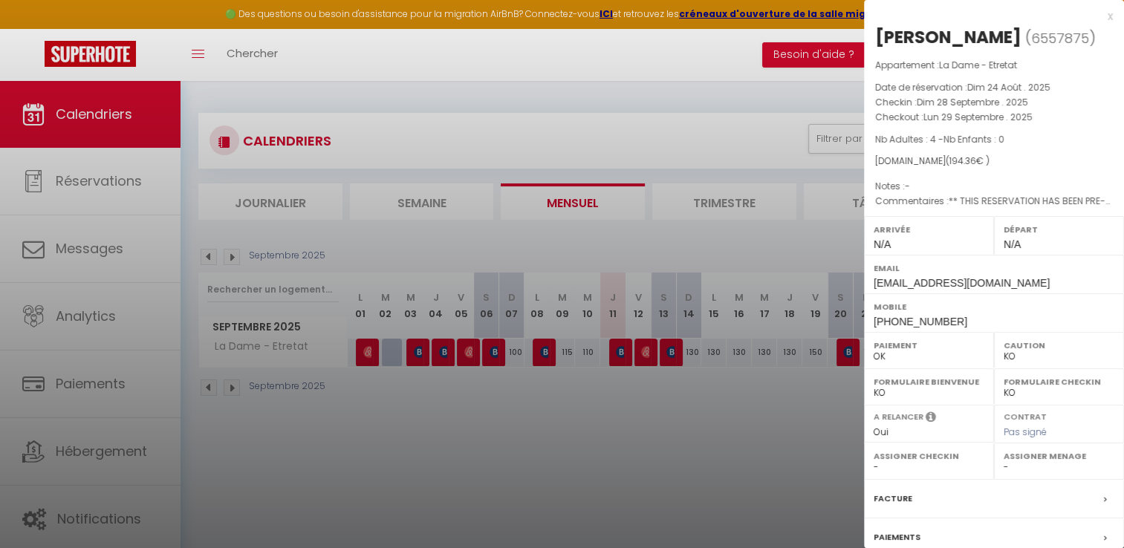
drag, startPoint x: 1043, startPoint y: 42, endPoint x: 877, endPoint y: 40, distance: 166.5
click at [877, 40] on h2 "[PERSON_NAME] ( 6557875 )" at bounding box center [995, 37] width 238 height 25
click at [753, 486] on div at bounding box center [562, 274] width 1124 height 548
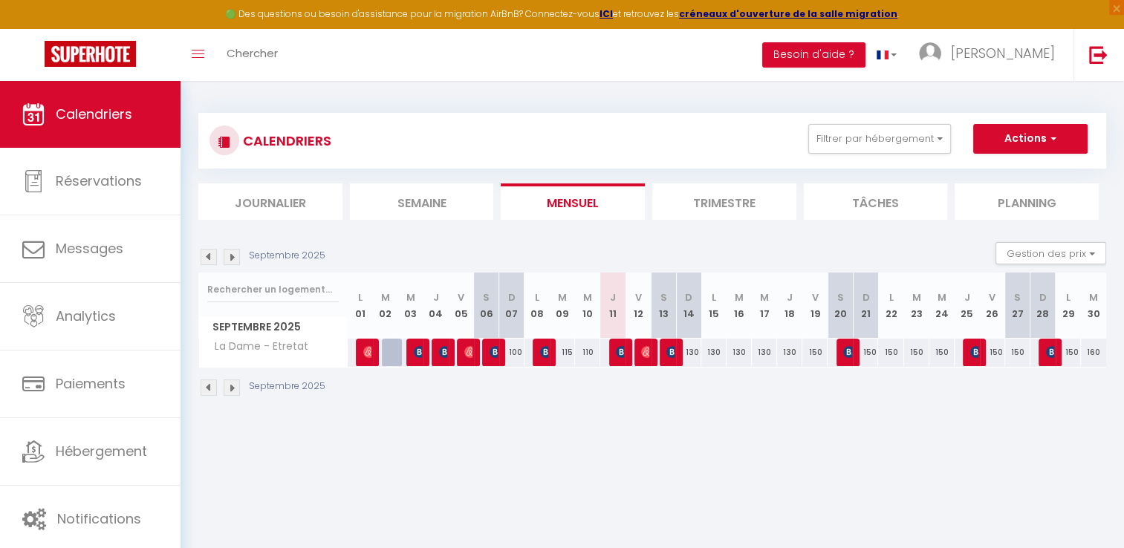
click at [694, 360] on div "130" at bounding box center [688, 352] width 25 height 27
type input "130"
type input "Dim 14 Septembre 2025"
type input "Lun 15 Septembre 2025"
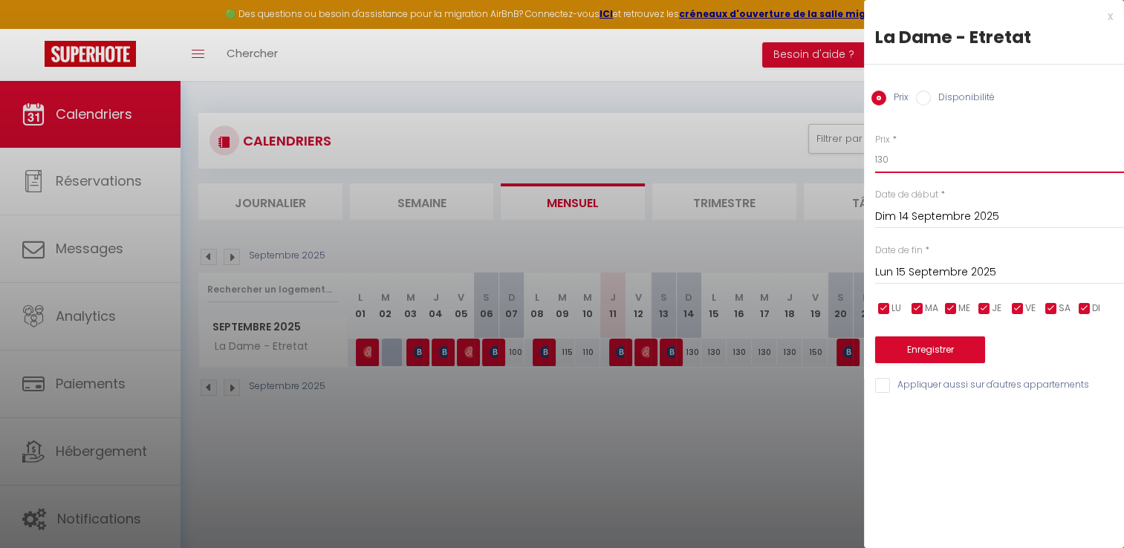
drag, startPoint x: 913, startPoint y: 169, endPoint x: 848, endPoint y: 171, distance: 64.7
click at [848, 171] on body "🟢 Des questions ou besoin d'assistance pour la migration AirBnB? Connectez-vous…" at bounding box center [562, 355] width 1124 height 548
type input "120"
click at [914, 275] on input "Lun 15 Septembre 2025" at bounding box center [1000, 272] width 249 height 19
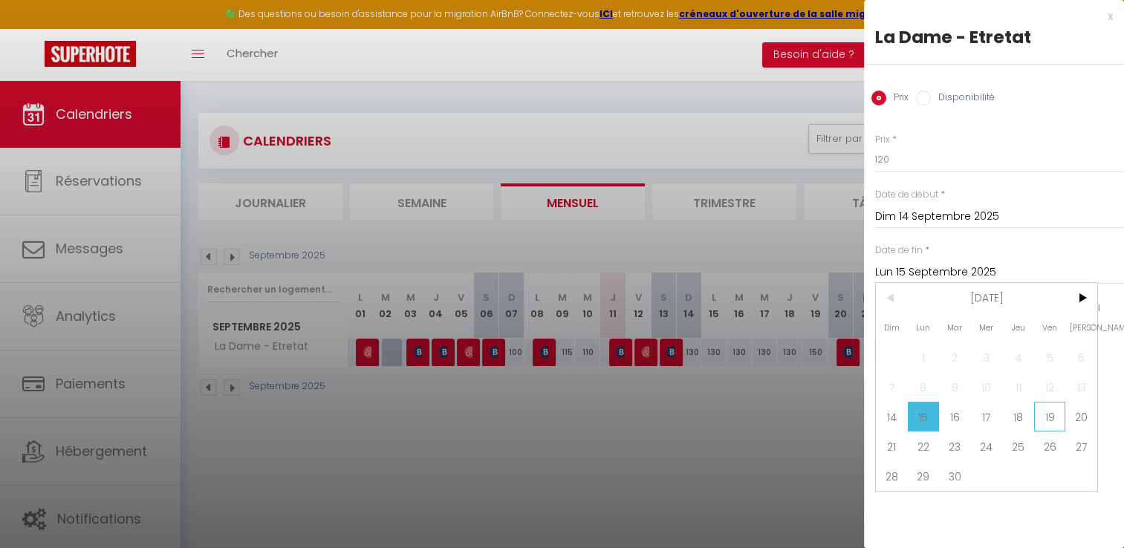
click at [1037, 415] on span "19" at bounding box center [1051, 417] width 32 height 30
type input "[DATE]"
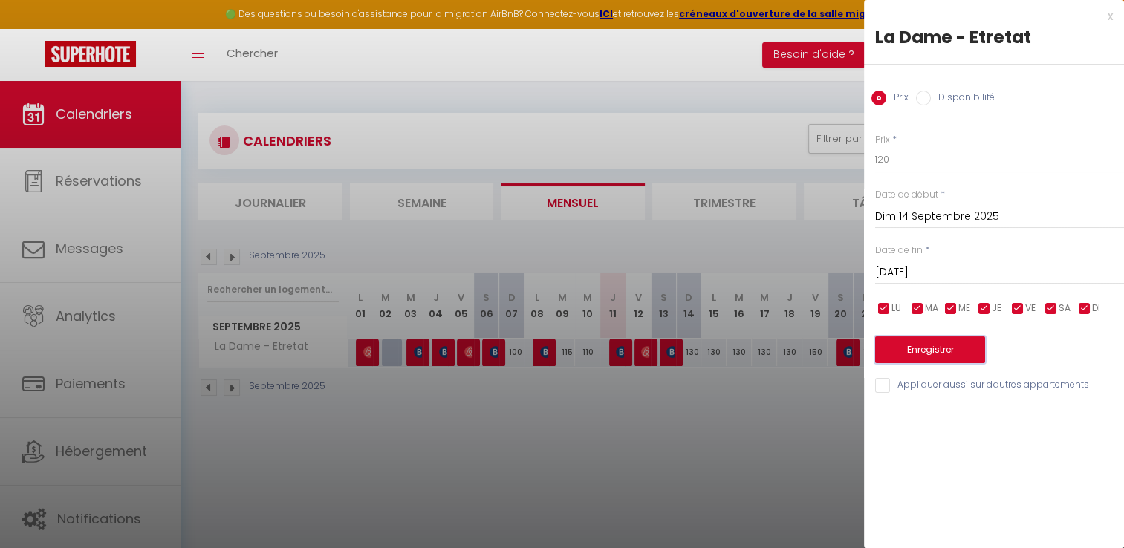
click at [962, 348] on button "Enregistrer" at bounding box center [931, 350] width 110 height 27
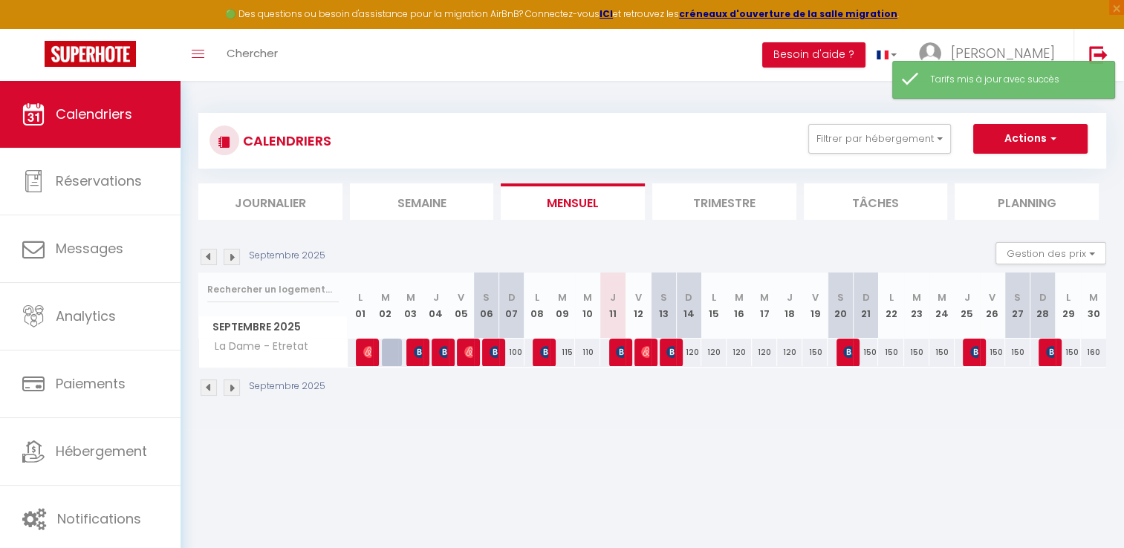
click at [821, 352] on div "150" at bounding box center [815, 352] width 25 height 27
type input "150"
type input "[DATE]"
type input "Sam 20 Septembre 2025"
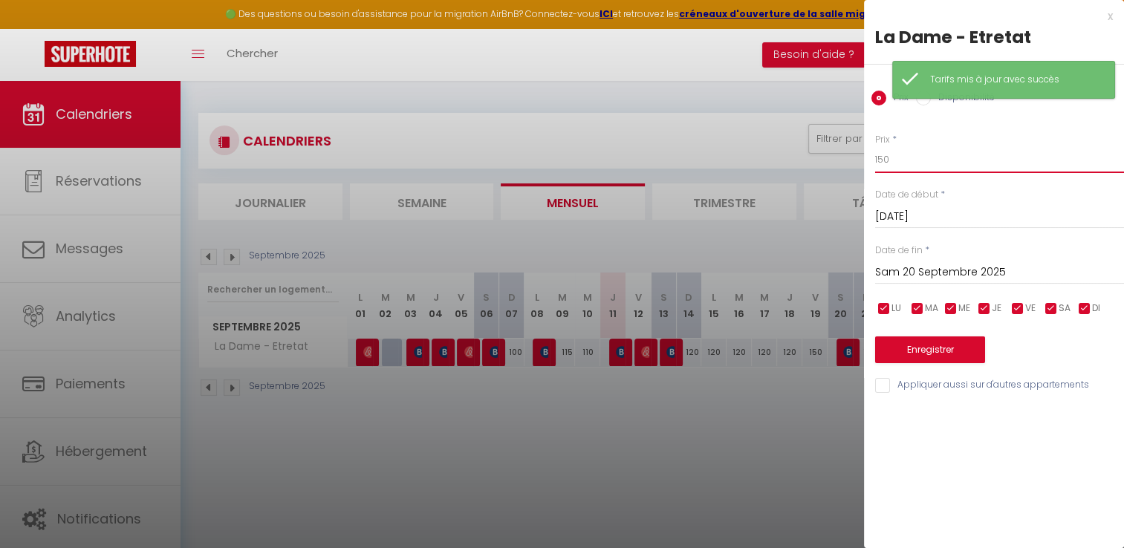
drag, startPoint x: 919, startPoint y: 157, endPoint x: 823, endPoint y: 157, distance: 96.6
click at [823, 157] on body "🟢 Des questions ou besoin d'assistance pour la migration AirBnB? Connectez-vous…" at bounding box center [562, 355] width 1124 height 548
type input "140"
click at [914, 342] on button "Enregistrer" at bounding box center [931, 350] width 110 height 27
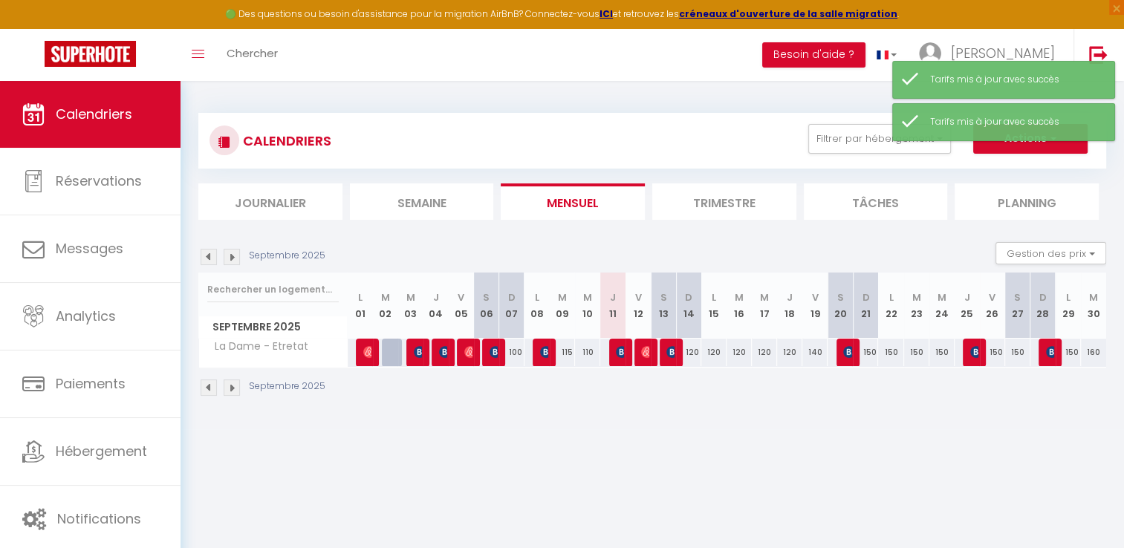
click at [871, 352] on div "150" at bounding box center [865, 352] width 25 height 27
type input "150"
type input "Dim 21 Septembre 2025"
type input "Lun 22 Septembre 2025"
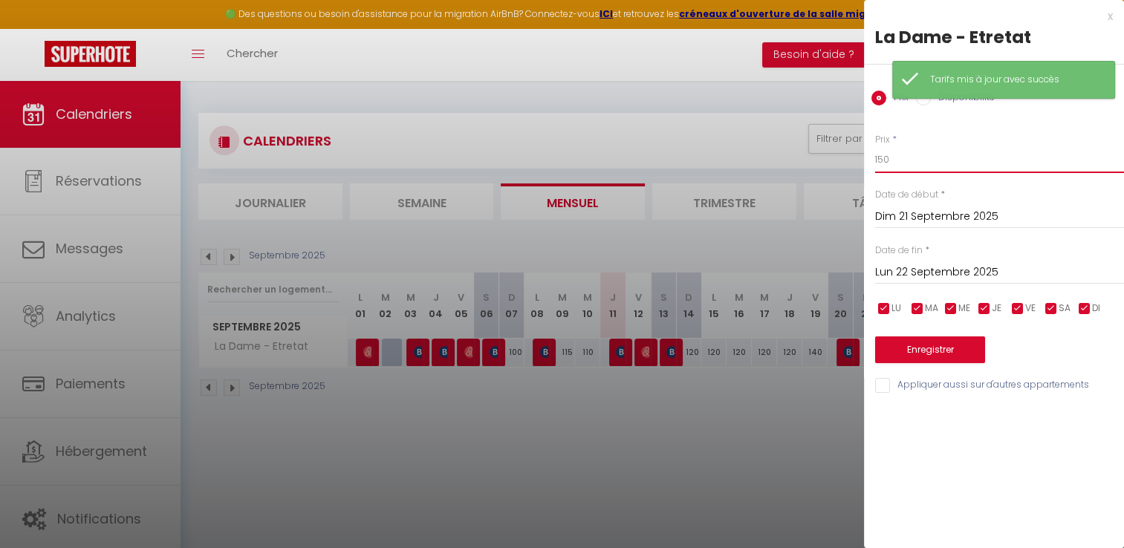
drag, startPoint x: 919, startPoint y: 165, endPoint x: 844, endPoint y: 161, distance: 75.2
click at [844, 161] on body "🟢 Des questions ou besoin d'assistance pour la migration AirBnB? Connectez-vous…" at bounding box center [562, 355] width 1124 height 548
type input "135"
click at [910, 270] on input "Lun 22 Septembre 2025" at bounding box center [1000, 272] width 249 height 19
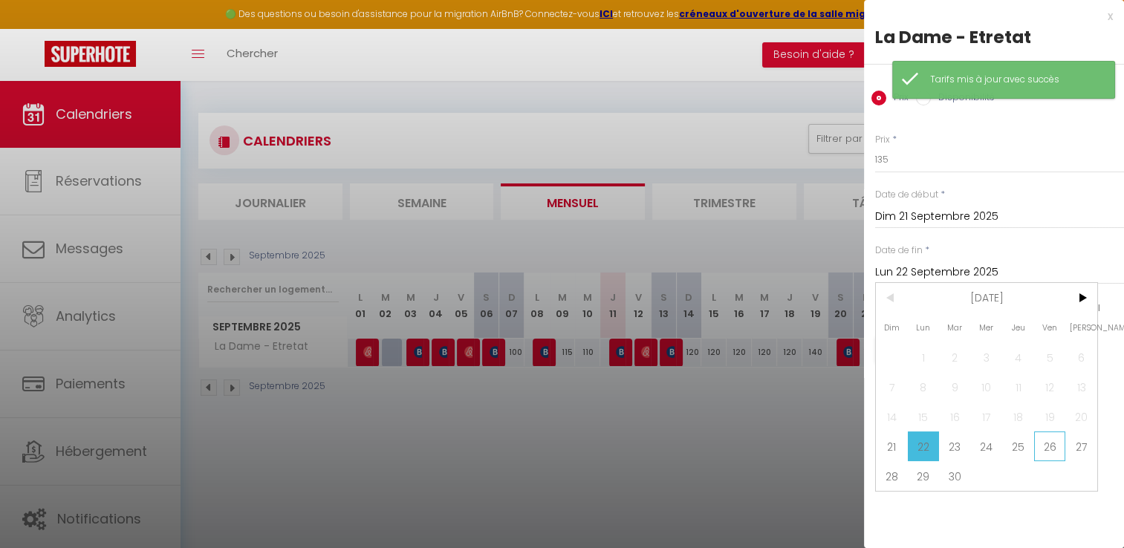
click at [1049, 441] on span "26" at bounding box center [1051, 447] width 32 height 30
type input "Ven 26 Septembre 2025"
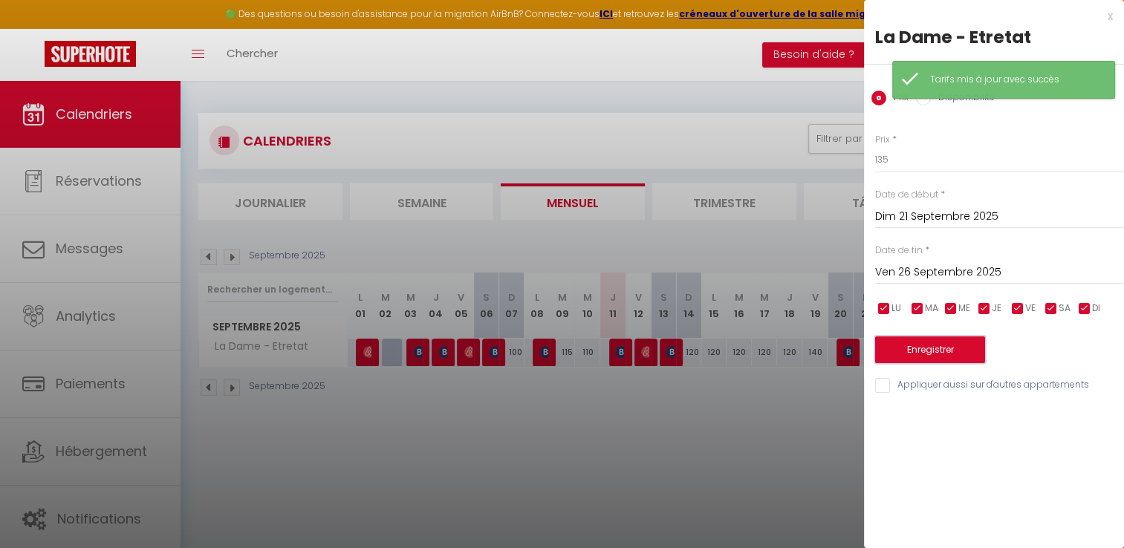
click at [948, 352] on button "Enregistrer" at bounding box center [931, 350] width 110 height 27
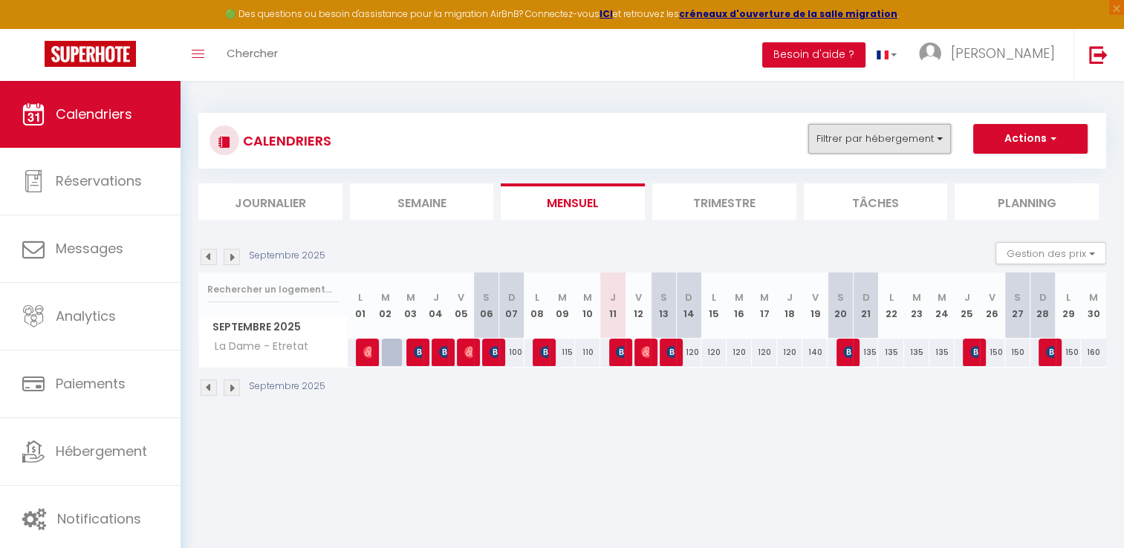
click at [913, 141] on button "Filtrer par hébergement" at bounding box center [880, 139] width 143 height 30
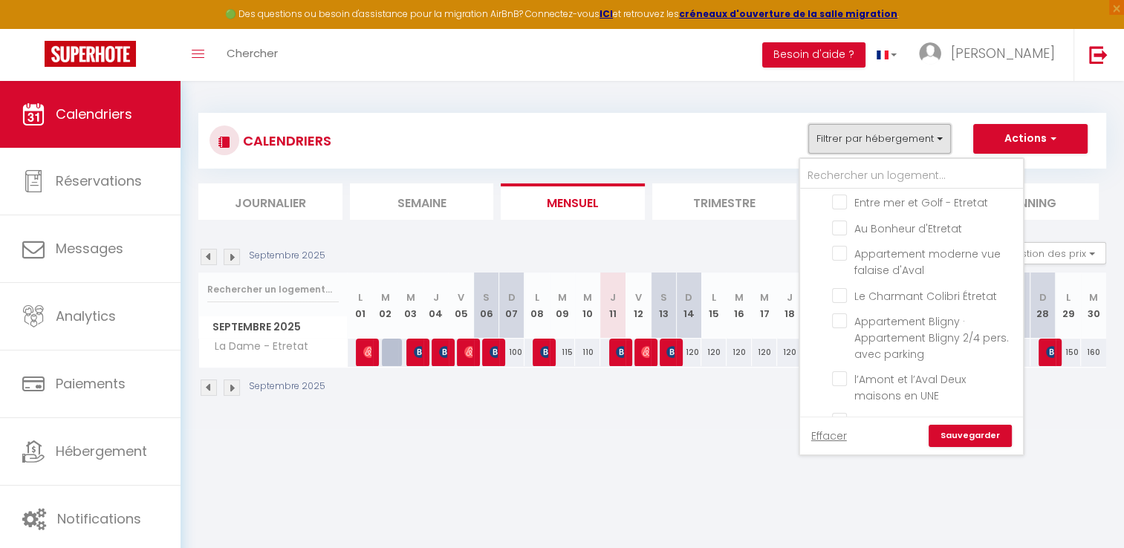
scroll to position [1486, 0]
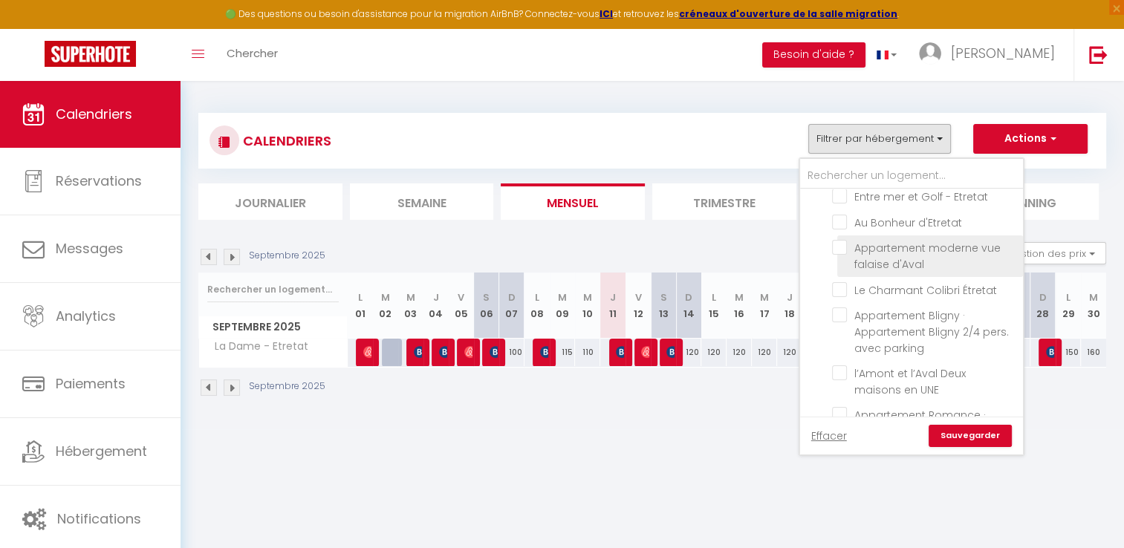
click at [923, 255] on input "Appartement moderne vue falaise d'Aval" at bounding box center [925, 247] width 186 height 15
checkbox input "true"
click at [979, 440] on link "Sauvegarder" at bounding box center [970, 436] width 83 height 22
select select
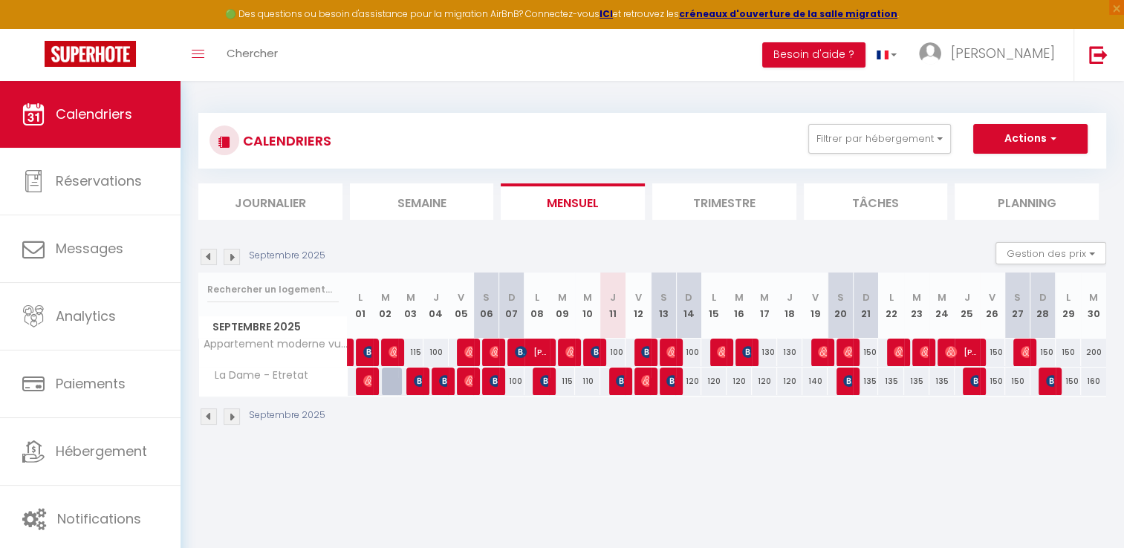
click at [625, 349] on div "135" at bounding box center [638, 352] width 26 height 27
click at [615, 354] on div "100" at bounding box center [613, 352] width 25 height 27
type input "100"
select select "1"
type input "Jeu 11 Septembre 2025"
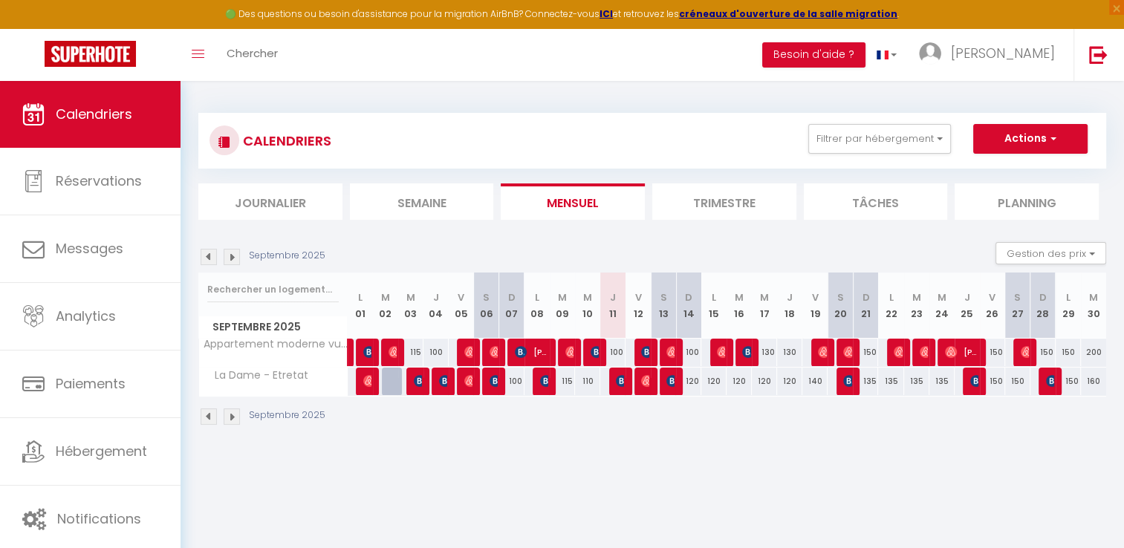
type input "Ven 12 Septembre 2025"
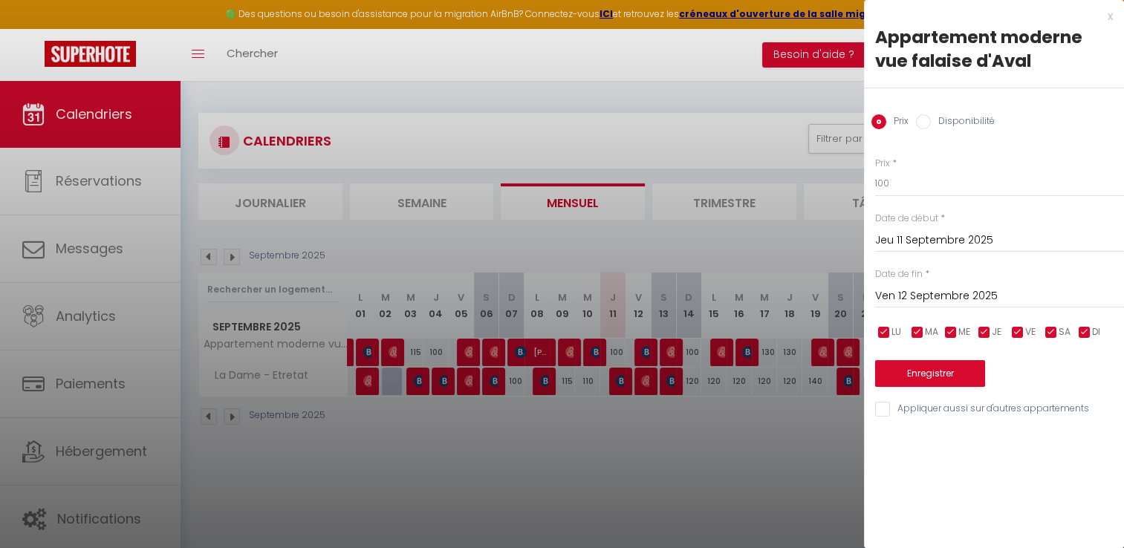
click at [939, 120] on label "Disponibilité" at bounding box center [963, 122] width 64 height 16
click at [931, 120] on input "Disponibilité" at bounding box center [923, 121] width 15 height 15
radio input "true"
radio input "false"
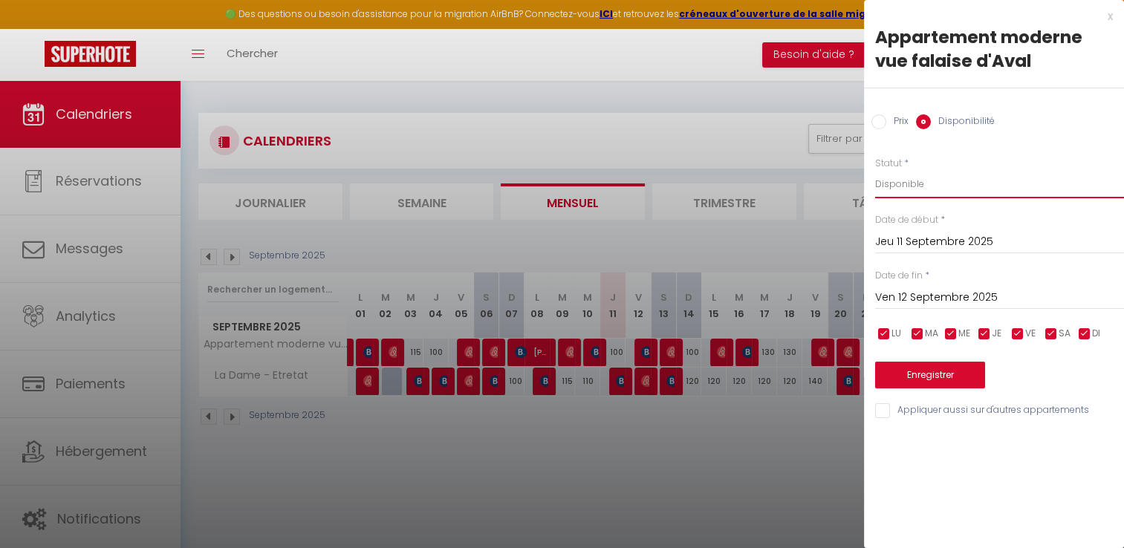
click at [932, 190] on select "Disponible Indisponible" at bounding box center [1000, 184] width 249 height 28
click at [876, 170] on select "Disponible Indisponible" at bounding box center [1000, 184] width 249 height 28
click at [918, 385] on button "Enregistrer" at bounding box center [931, 375] width 110 height 27
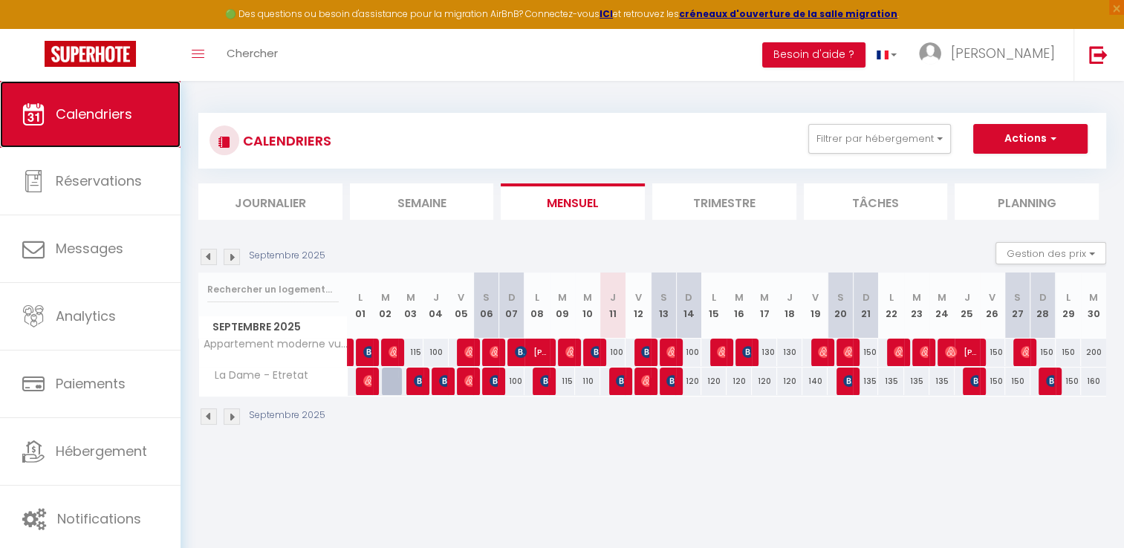
click at [143, 132] on link "Calendriers" at bounding box center [90, 114] width 181 height 67
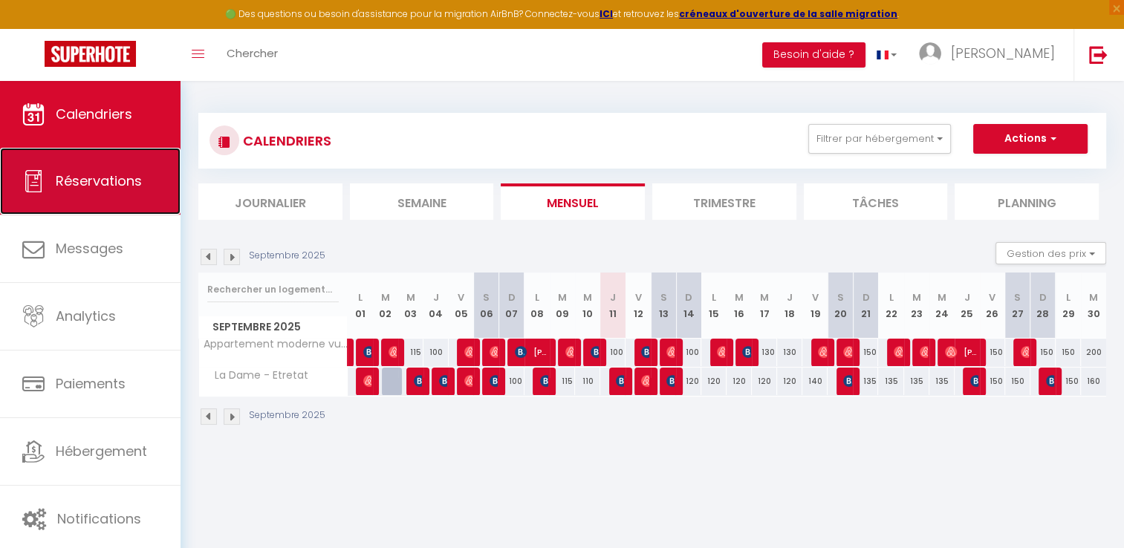
click at [129, 195] on link "Réservations" at bounding box center [90, 181] width 181 height 67
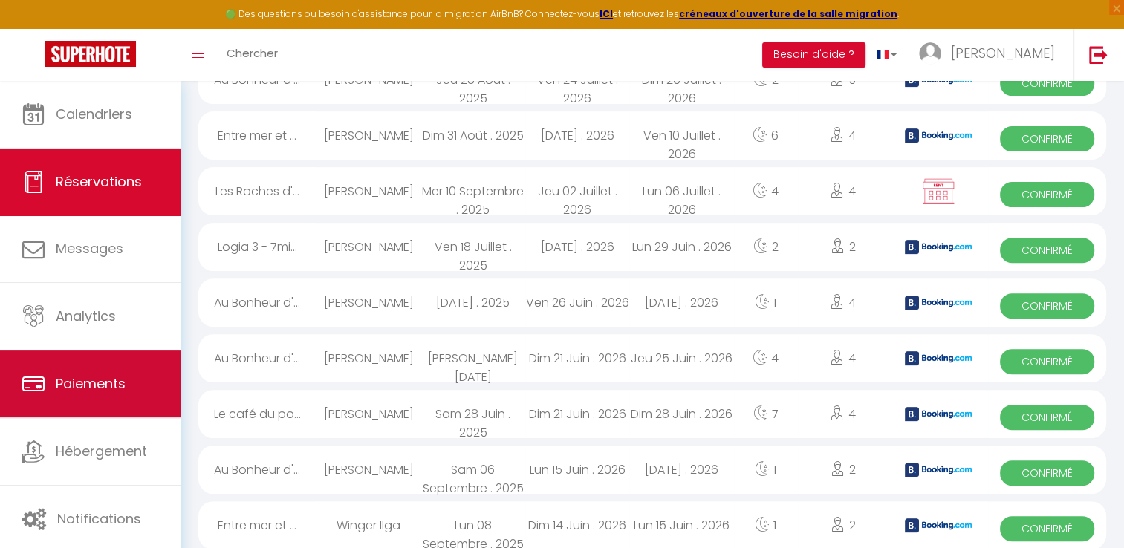
scroll to position [473, 0]
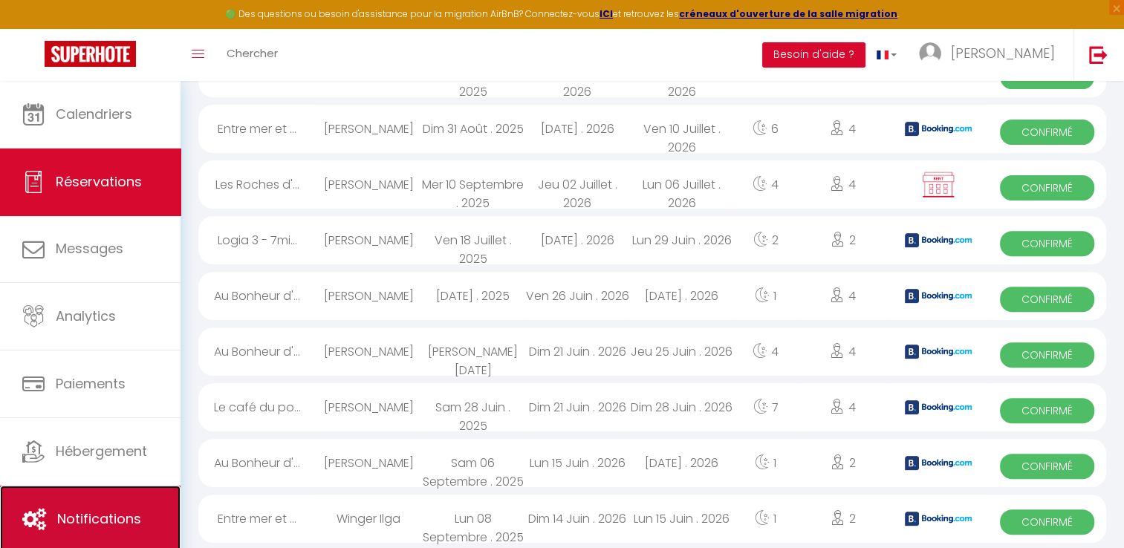
click at [110, 488] on link "Notifications" at bounding box center [90, 519] width 181 height 67
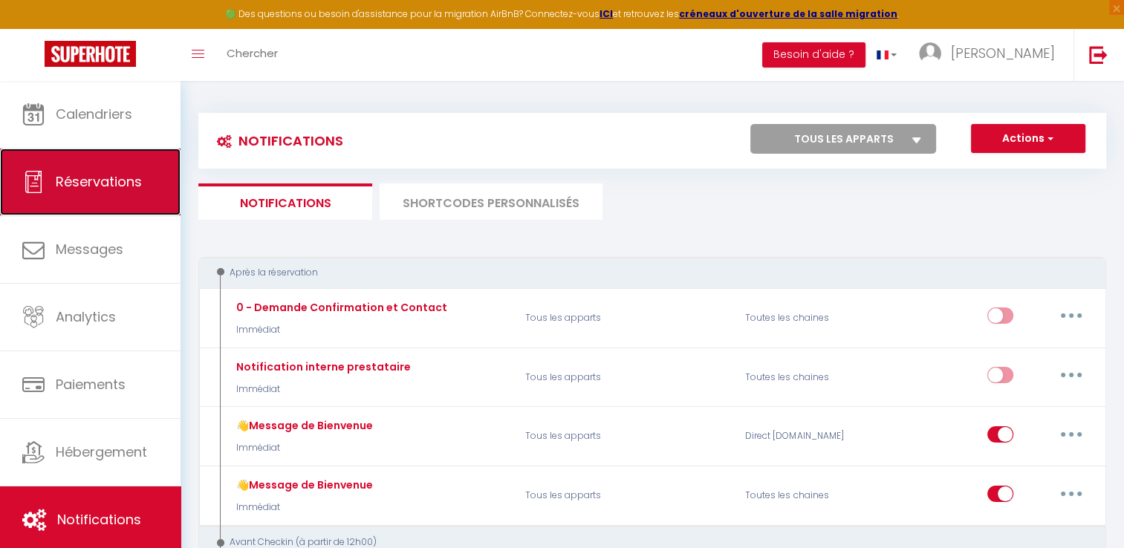
click at [149, 156] on link "Réservations" at bounding box center [90, 182] width 181 height 67
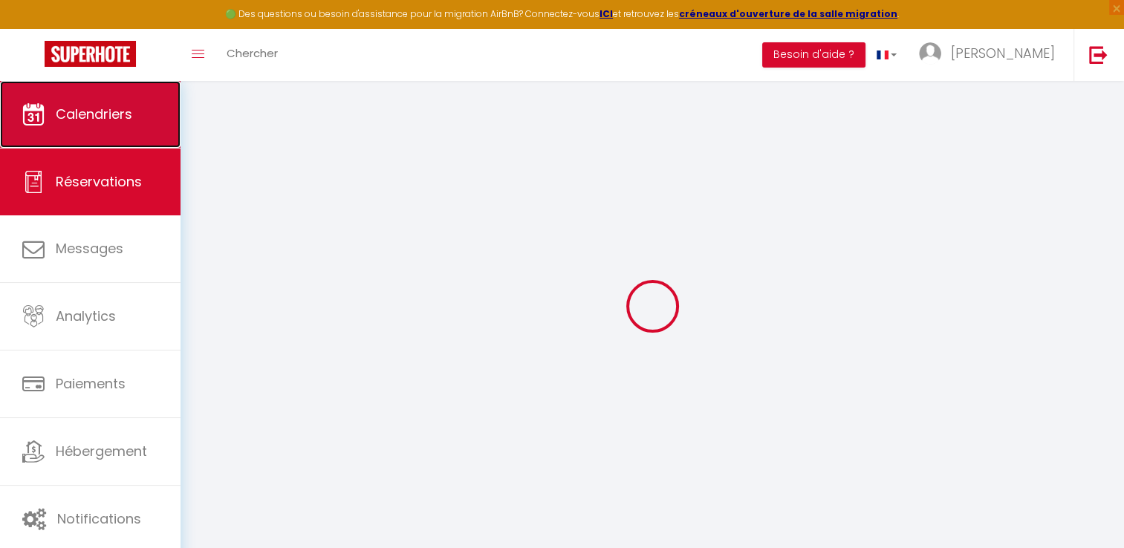
click at [147, 133] on link "Calendriers" at bounding box center [90, 114] width 181 height 67
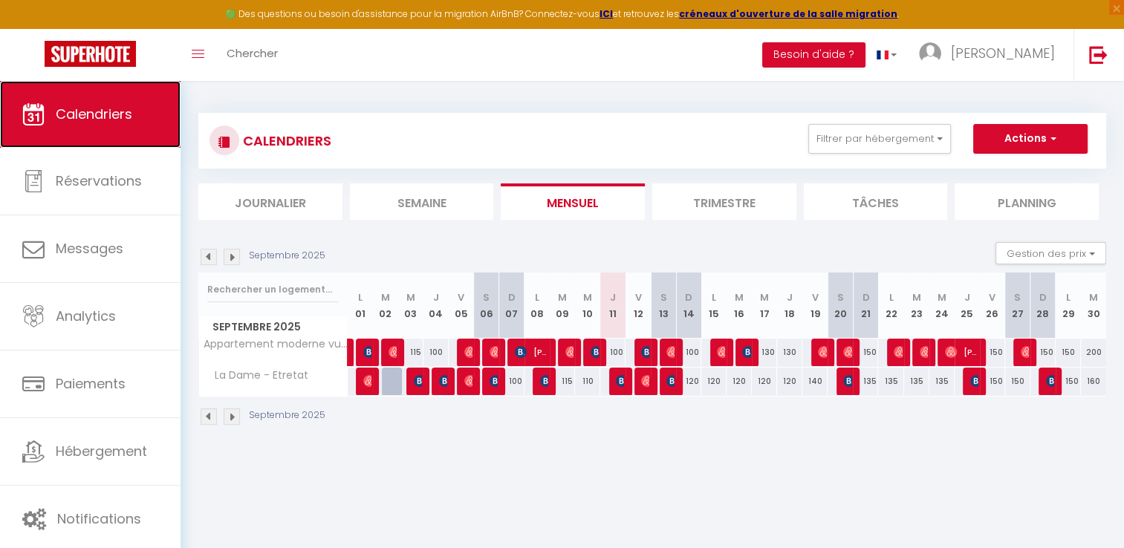
click at [143, 114] on link "Calendriers" at bounding box center [90, 114] width 181 height 67
